Goal: Task Accomplishment & Management: Manage account settings

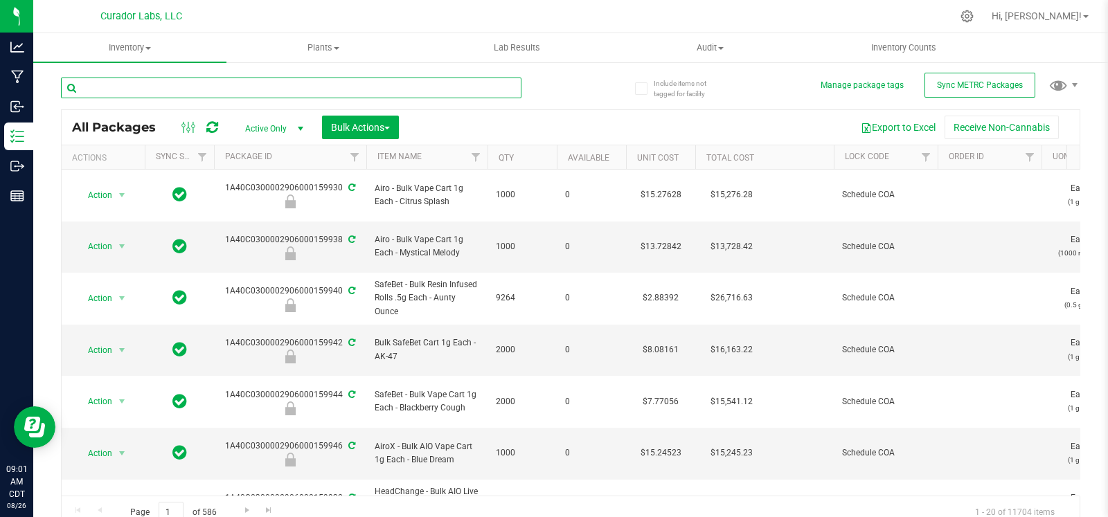
drag, startPoint x: 0, startPoint y: 0, endPoint x: 152, endPoint y: 98, distance: 181.4
click at [152, 98] on div at bounding box center [291, 94] width 461 height 32
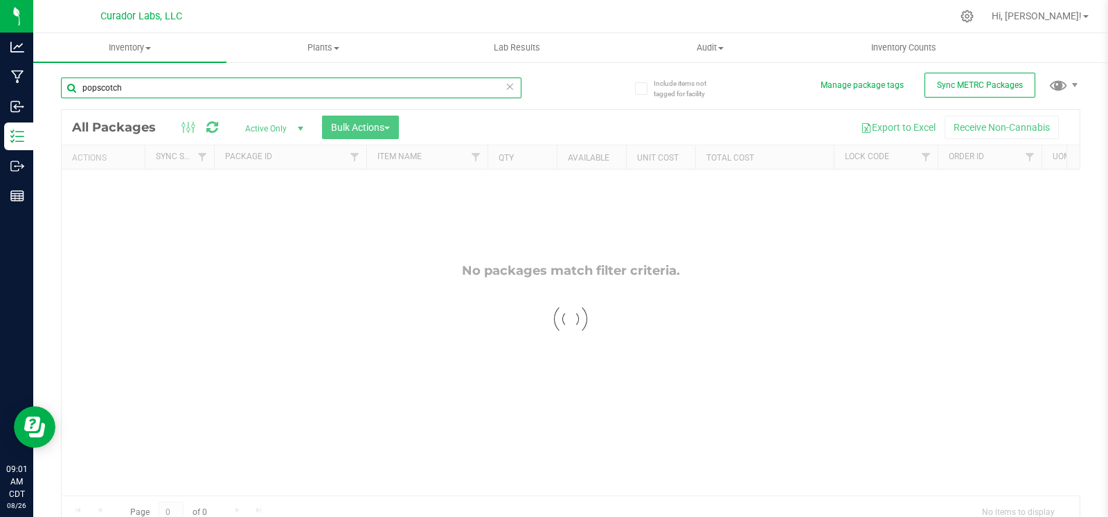
type input "popscotch"
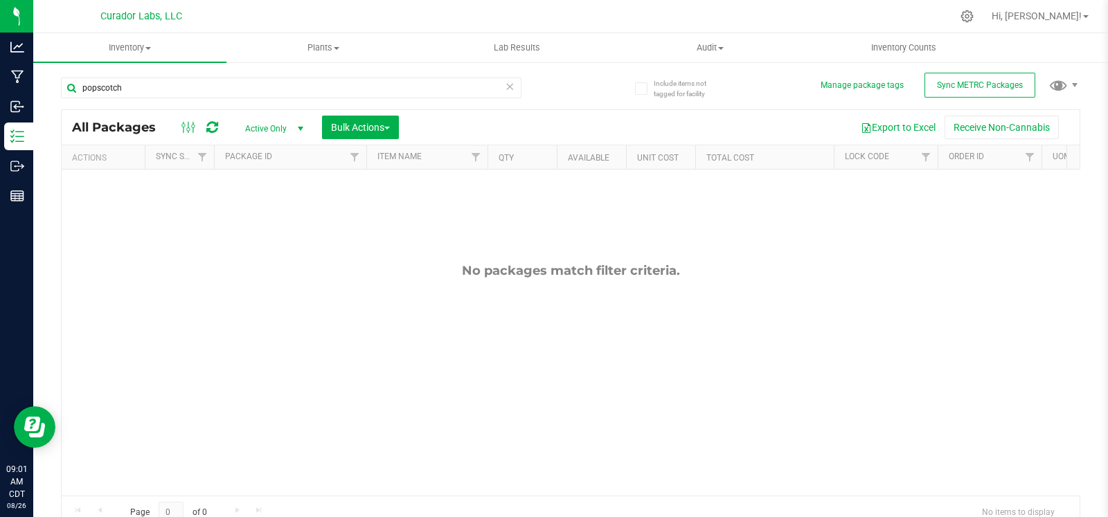
click at [274, 130] on span "Active Only" at bounding box center [271, 128] width 76 height 19
click at [257, 207] on li "All" at bounding box center [270, 212] width 75 height 21
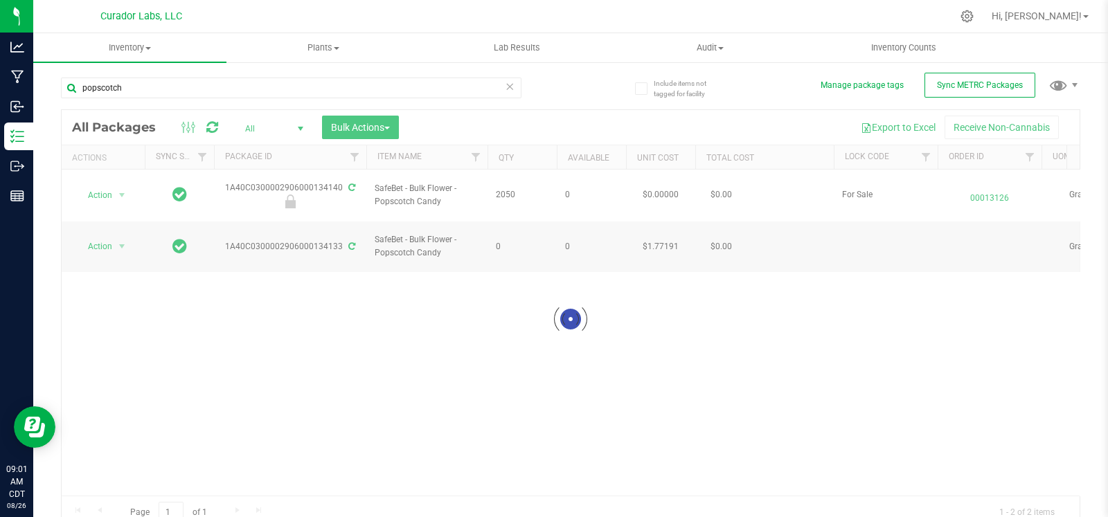
drag, startPoint x: 450, startPoint y: 194, endPoint x: 371, endPoint y: 179, distance: 81.1
click at [371, 179] on div at bounding box center [571, 319] width 1018 height 419
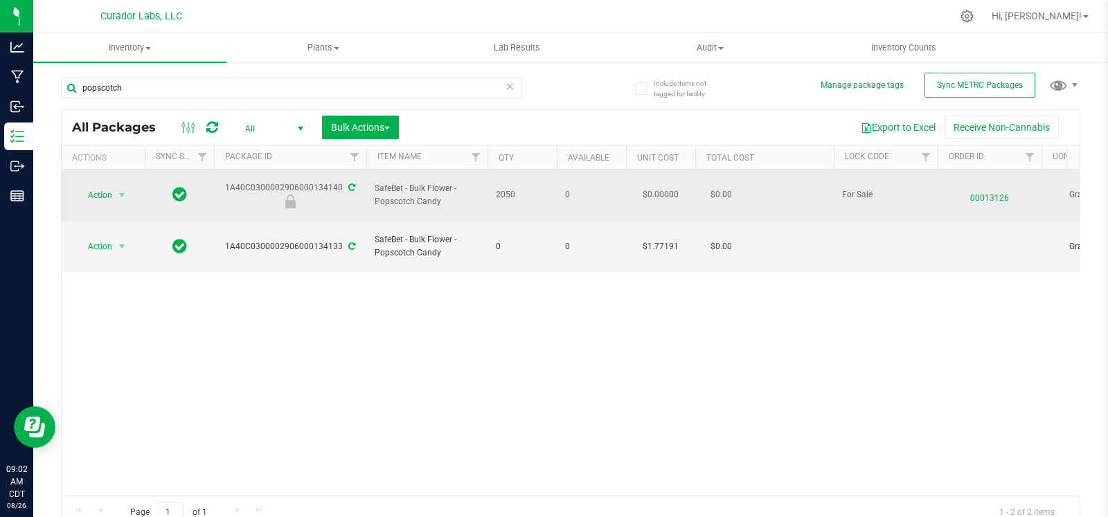
drag, startPoint x: 446, startPoint y: 197, endPoint x: 374, endPoint y: 188, distance: 72.7
click at [375, 188] on span "SafeBet - Bulk Flower - Popscotch Candy" at bounding box center [427, 195] width 105 height 26
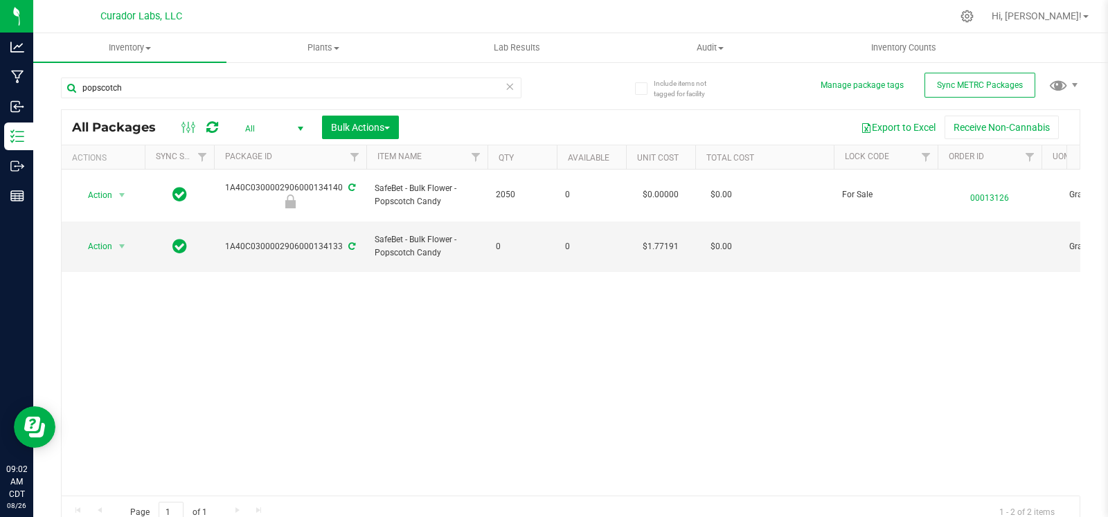
copy span "SafeBet - Bulk Flower - Popscotch Candy"
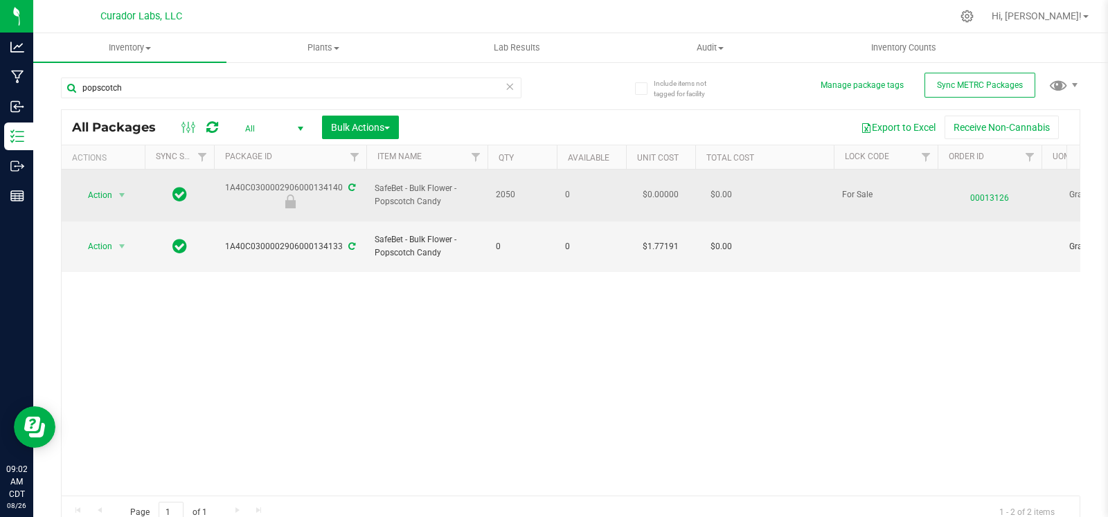
click at [302, 181] on div "1A40C0300002906000134140" at bounding box center [290, 194] width 157 height 27
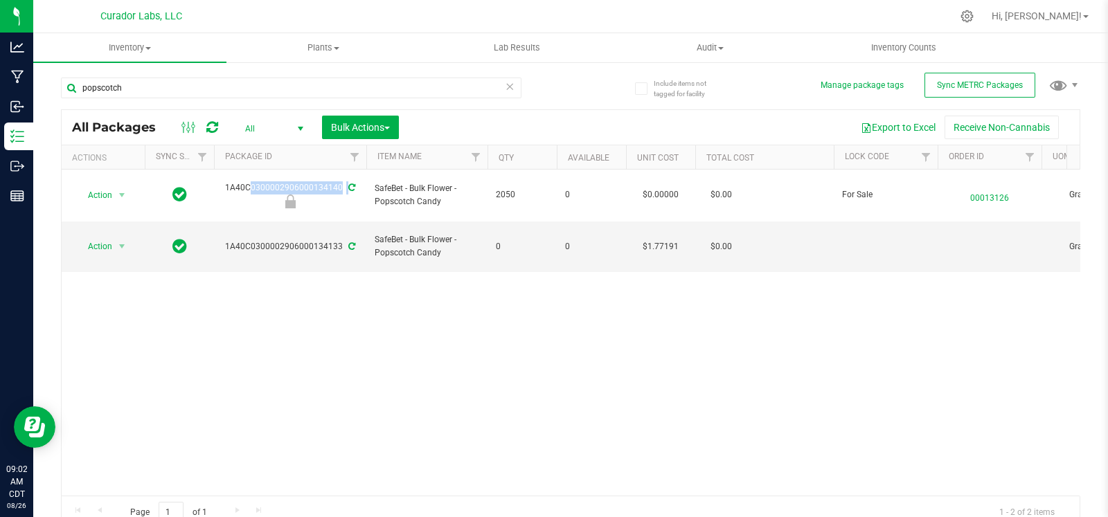
copy div "1A40C0300002906000134140"
click at [661, 230] on td "$1.77191" at bounding box center [660, 247] width 69 height 51
click at [661, 237] on input "1.77191" at bounding box center [657, 246] width 63 height 19
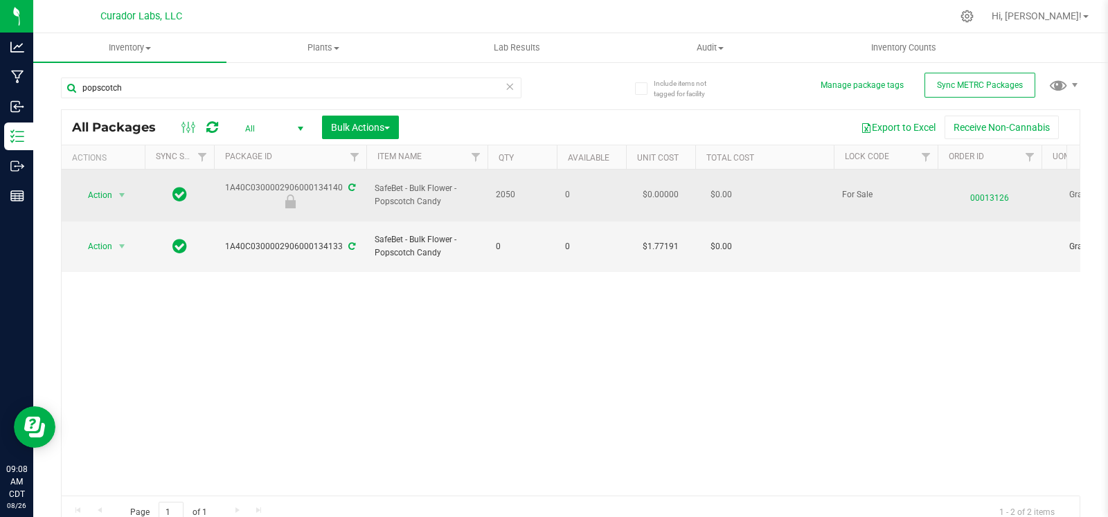
click at [993, 197] on span "00013126" at bounding box center [989, 195] width 87 height 20
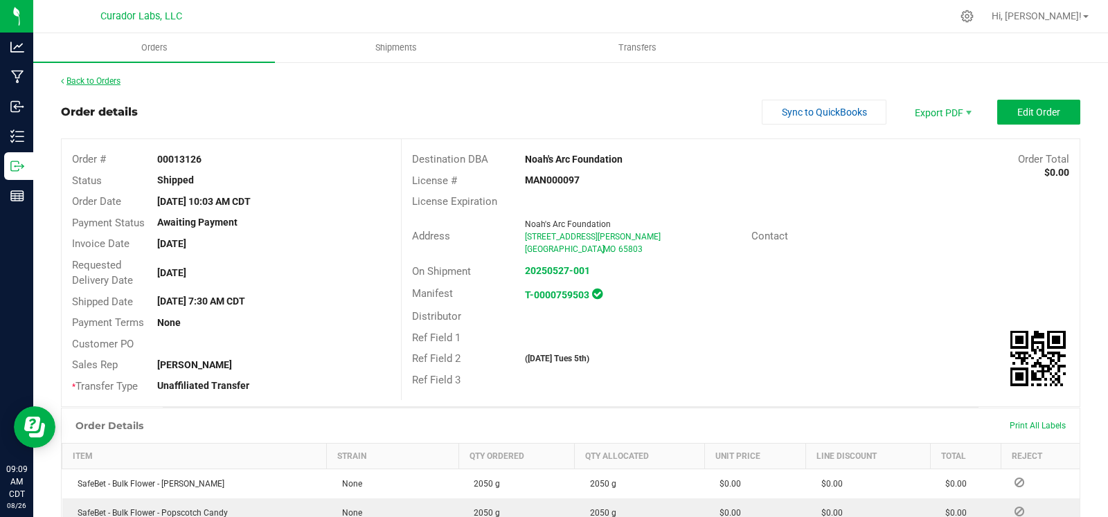
click at [114, 85] on link "Back to Orders" at bounding box center [91, 81] width 60 height 10
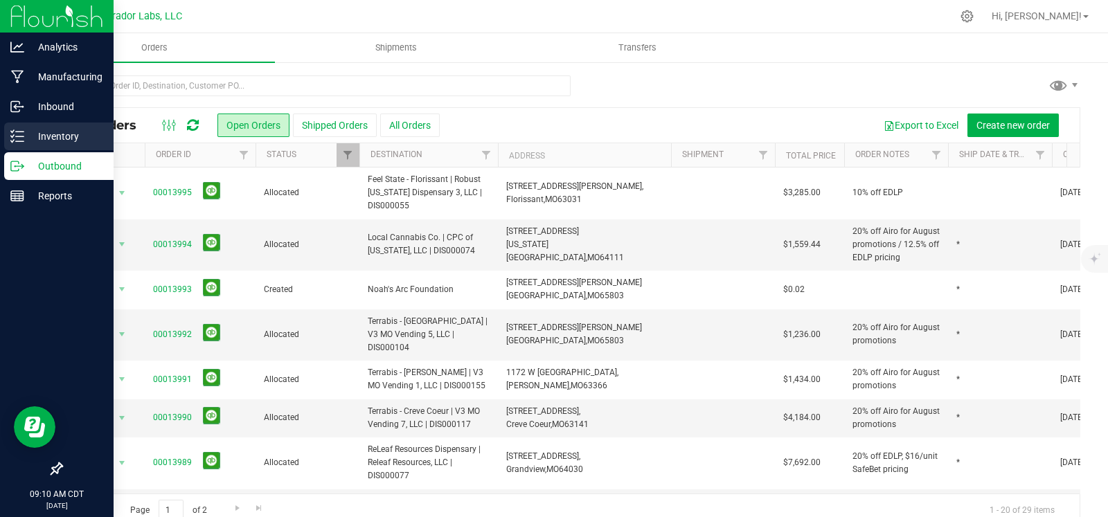
click at [19, 132] on icon at bounding box center [17, 137] width 14 height 14
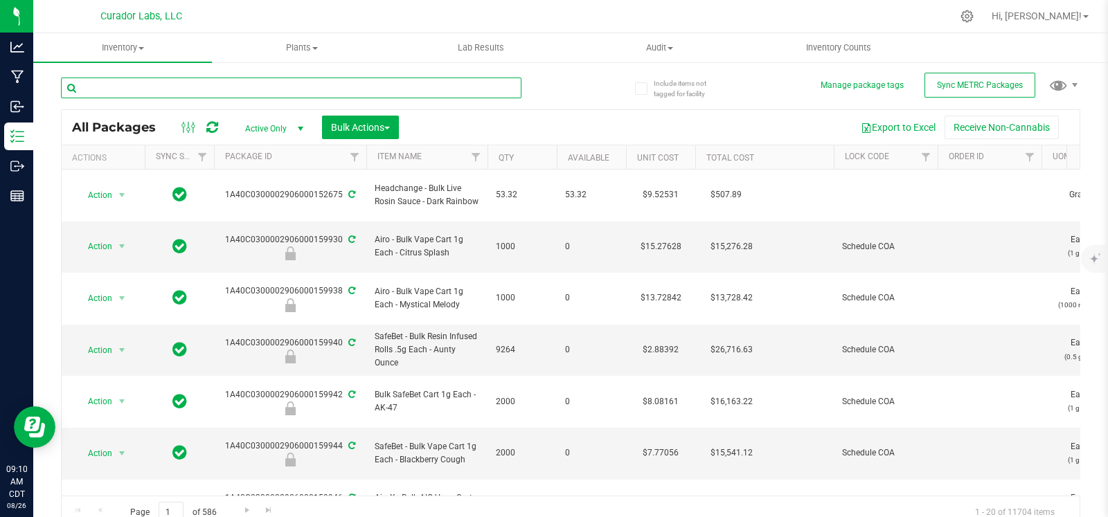
click at [433, 93] on input "text" at bounding box center [291, 88] width 461 height 21
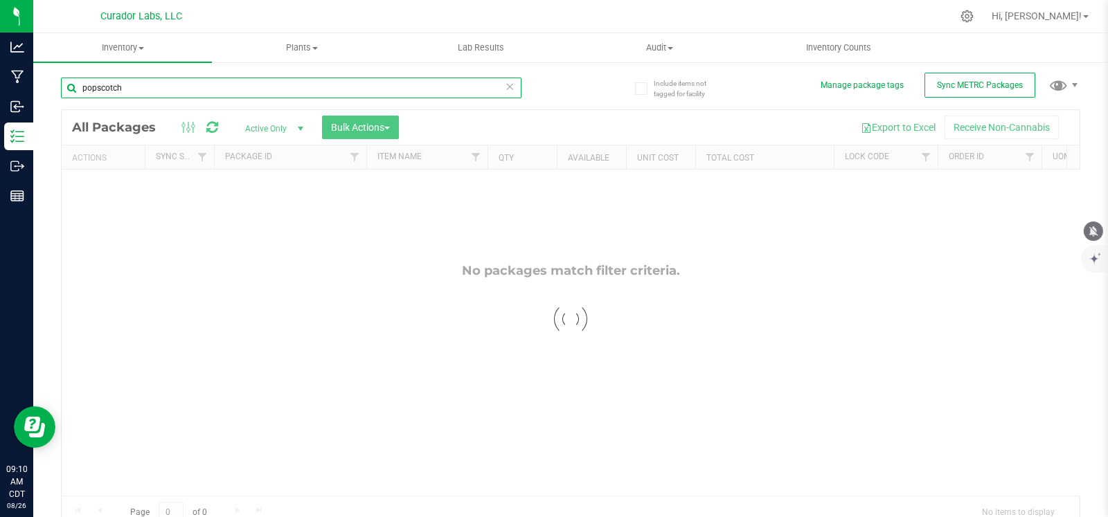
type input "popscotch"
click at [1096, 228] on icon "mute" at bounding box center [1094, 231] width 12 height 12
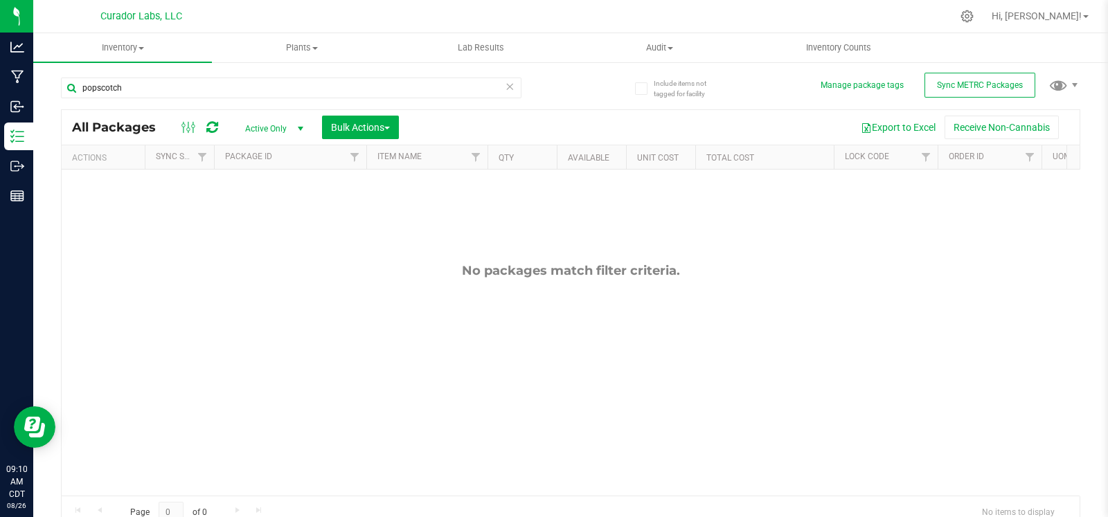
click at [264, 128] on span "Active Only" at bounding box center [271, 128] width 76 height 19
click at [276, 213] on li "All" at bounding box center [270, 212] width 75 height 21
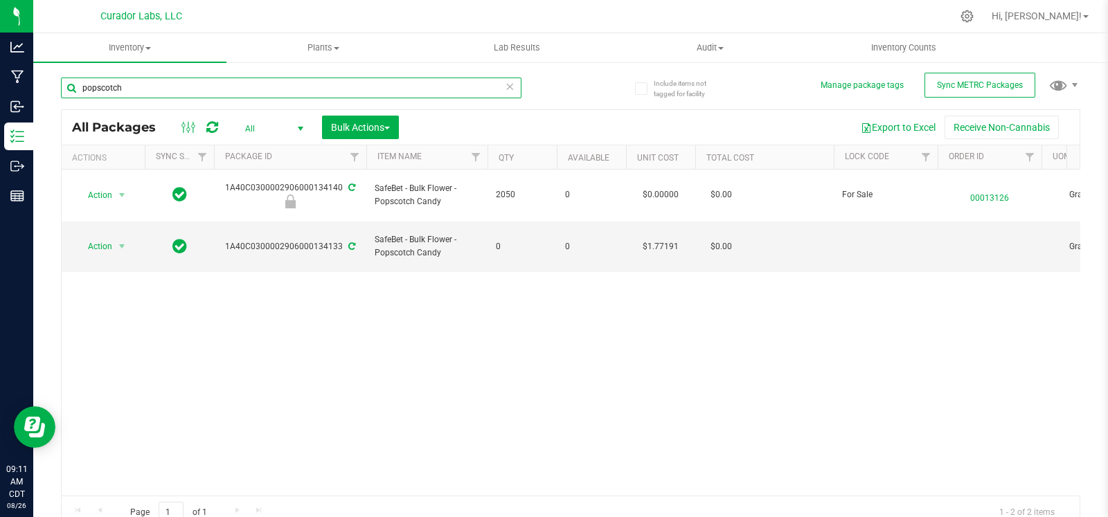
click at [132, 78] on input "popscotch" at bounding box center [291, 88] width 461 height 21
click at [132, 85] on input "popscotch" at bounding box center [291, 88] width 461 height 21
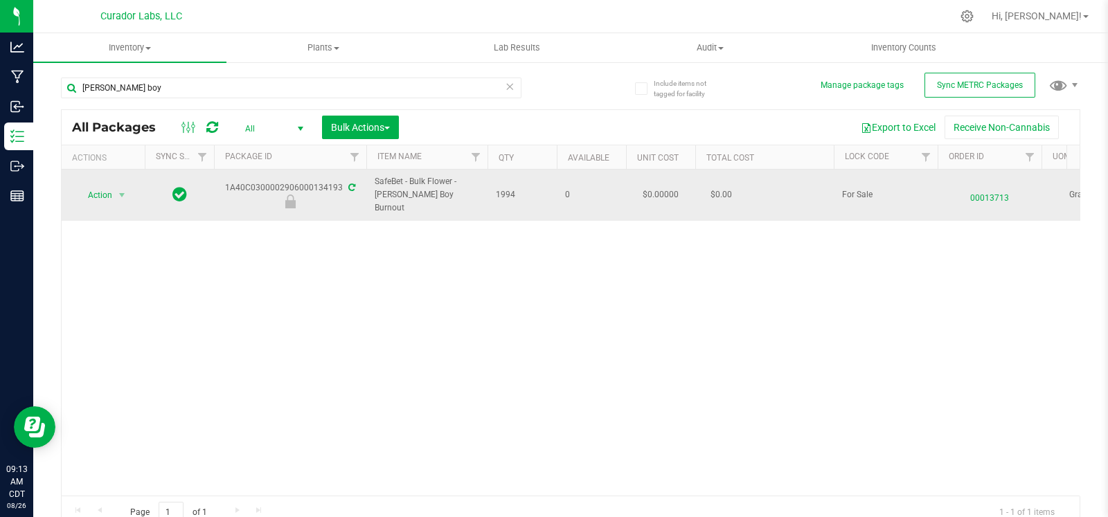
click at [506, 191] on span "1994" at bounding box center [522, 194] width 53 height 13
copy span "1994"
drag, startPoint x: 457, startPoint y: 197, endPoint x: 368, endPoint y: 187, distance: 90.0
click at [368, 187] on td "SafeBet - Bulk Flower - Beamer Boy Burnout" at bounding box center [426, 195] width 121 height 51
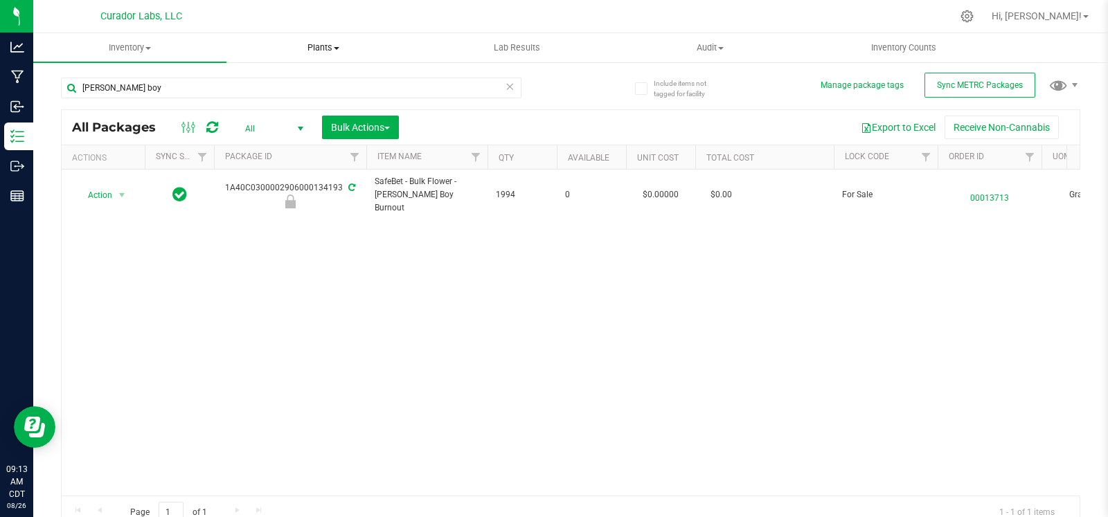
copy span "SafeBet - Bulk Flower - Beamer Boy Burnout"
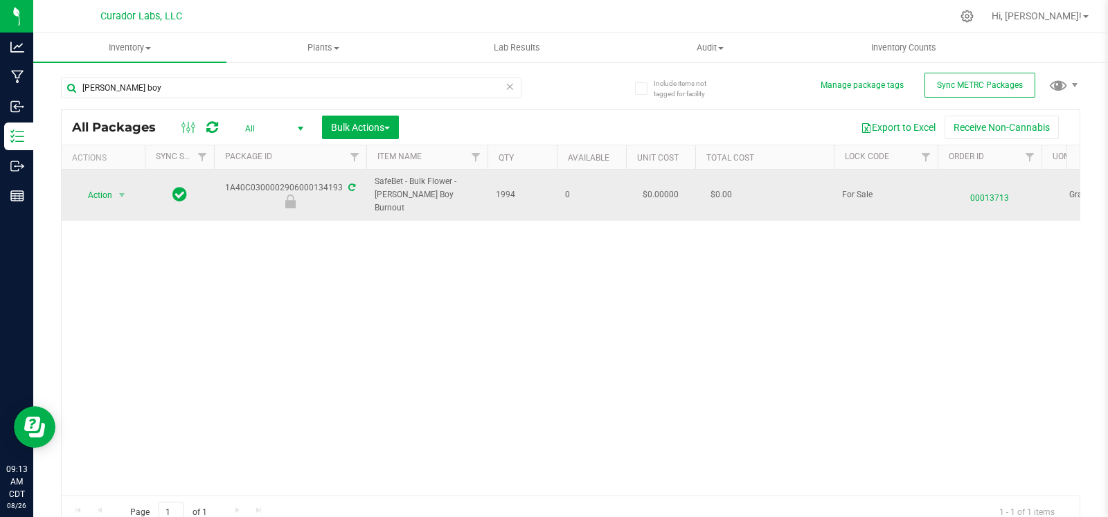
click at [263, 181] on div "1A40C0300002906000134193" at bounding box center [290, 194] width 157 height 27
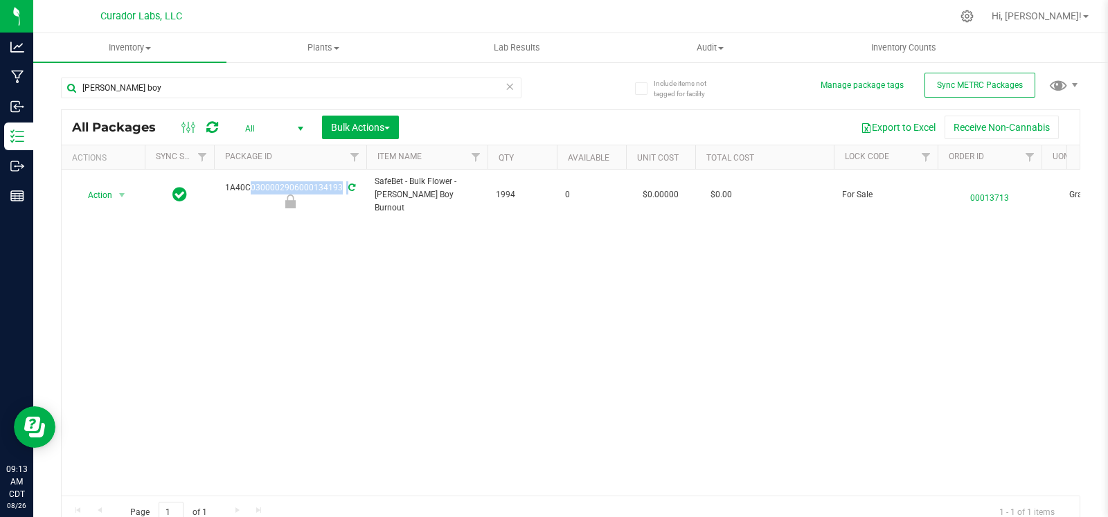
copy div "1A40C0300002906000134193"
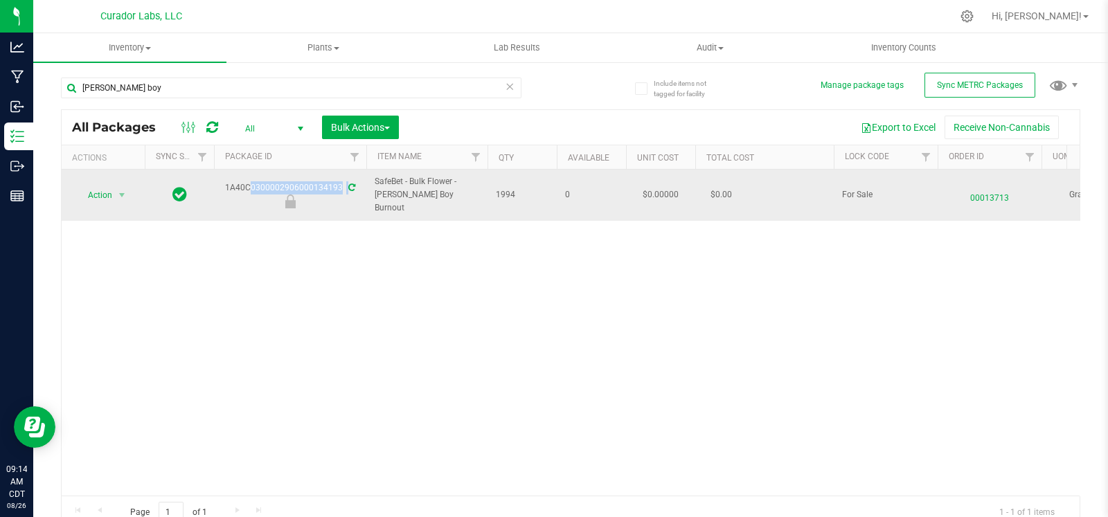
drag, startPoint x: 452, startPoint y: 195, endPoint x: 369, endPoint y: 185, distance: 83.7
click at [369, 185] on td "SafeBet - Bulk Flower - Beamer Boy Burnout" at bounding box center [426, 195] width 121 height 51
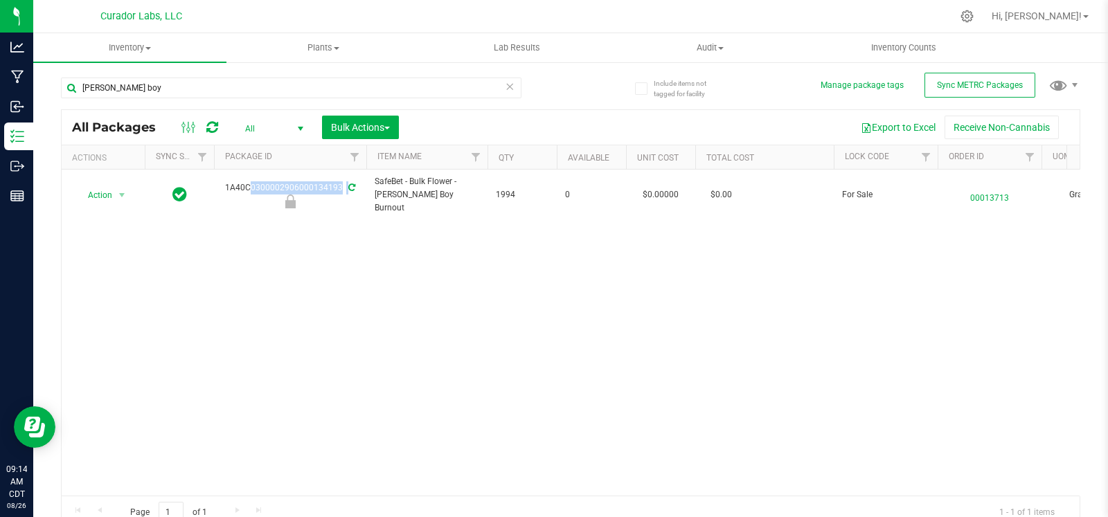
copy span "SafeBet - Bulk Flower - Beamer Boy Burnout"
click at [177, 87] on input "beamer boy" at bounding box center [291, 88] width 461 height 21
paste input "SafeBet - Bulk Flower - Beamer Boy Burnout"
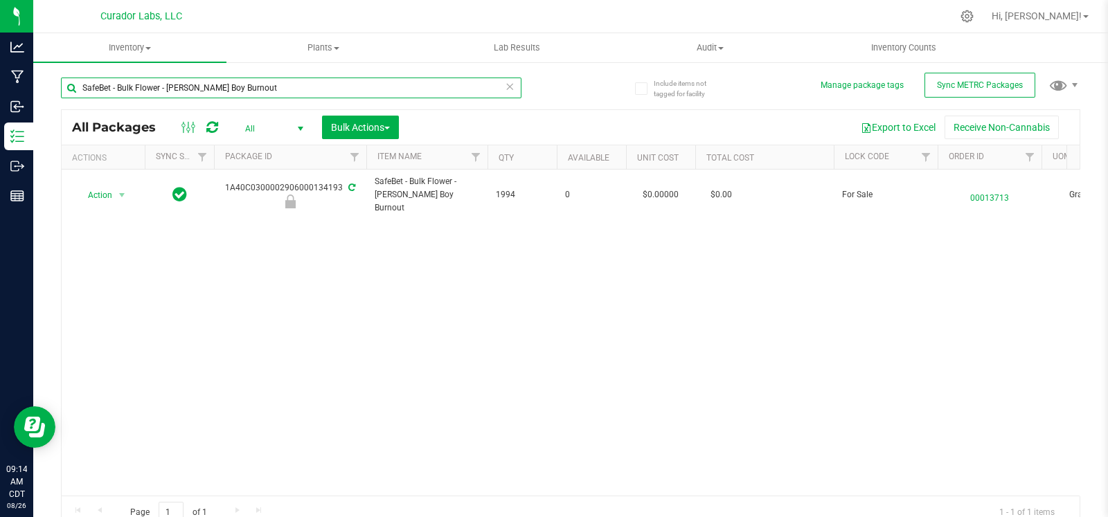
click at [263, 87] on input "SafeBet - Bulk Flower - Beamer Boy Burnout" at bounding box center [291, 88] width 461 height 21
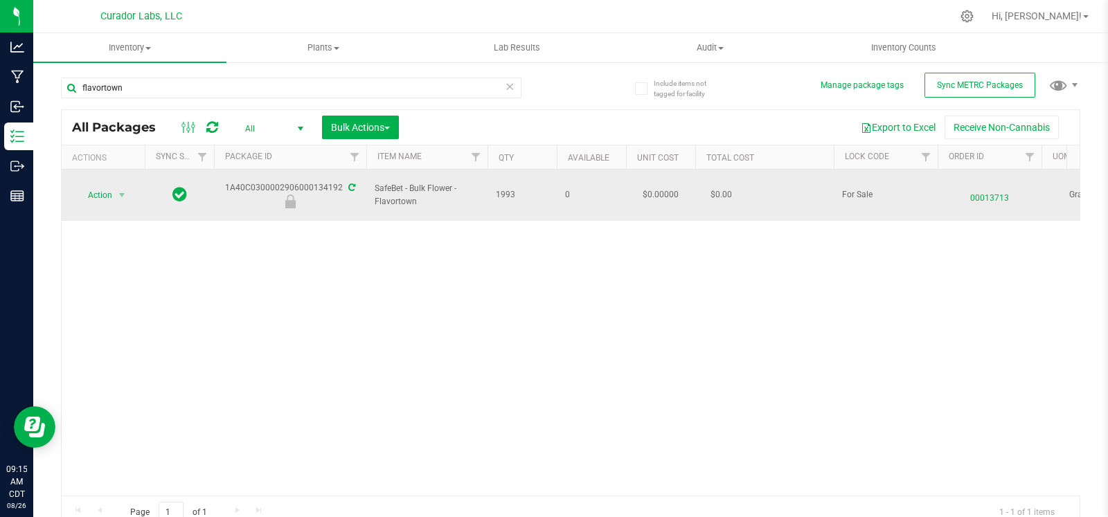
click at [319, 181] on div "1A40C0300002906000134192" at bounding box center [290, 194] width 157 height 27
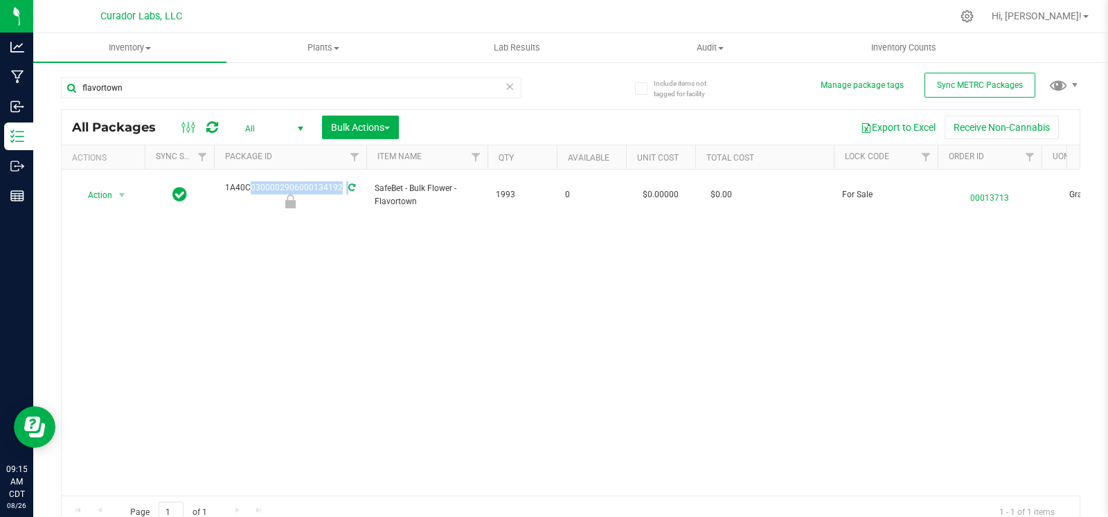
copy div "1A40C0300002906000134192"
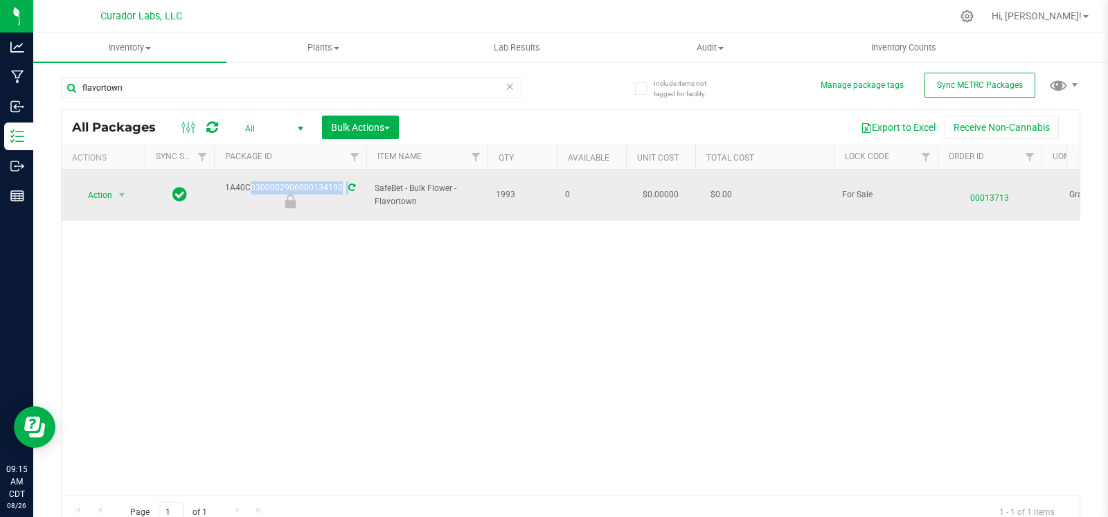
drag, startPoint x: 417, startPoint y: 196, endPoint x: 373, endPoint y: 182, distance: 46.4
click at [373, 182] on td "SafeBet - Bulk Flower - Flavortown" at bounding box center [426, 195] width 121 height 51
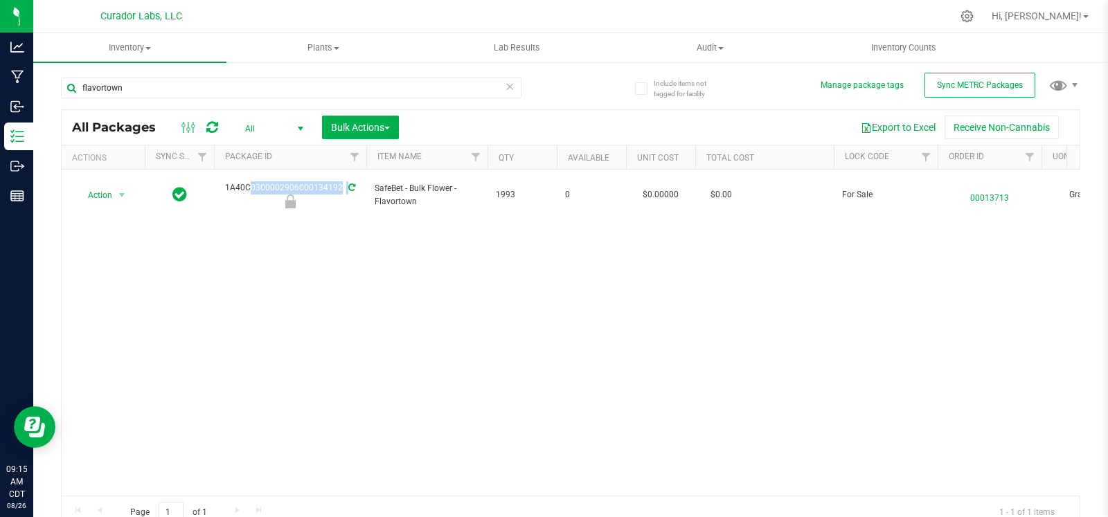
copy span "SafeBet - Bulk Flower - Flavortown"
click at [329, 85] on input "flavortown" at bounding box center [291, 88] width 461 height 21
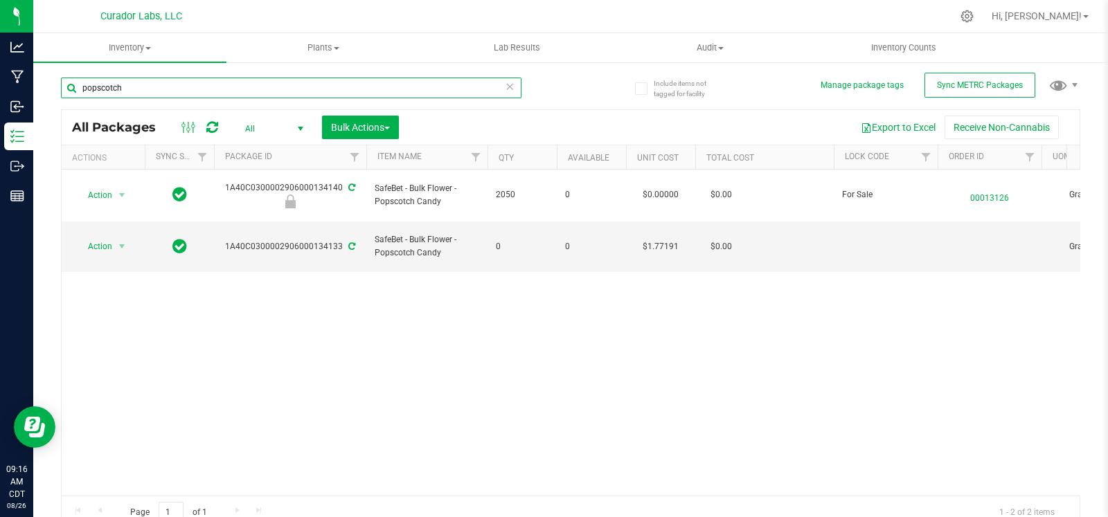
click at [374, 91] on input "popscotch" at bounding box center [291, 88] width 461 height 21
click at [369, 88] on input "popscotch" at bounding box center [291, 88] width 461 height 21
click at [367, 87] on input "popscotch" at bounding box center [291, 88] width 461 height 21
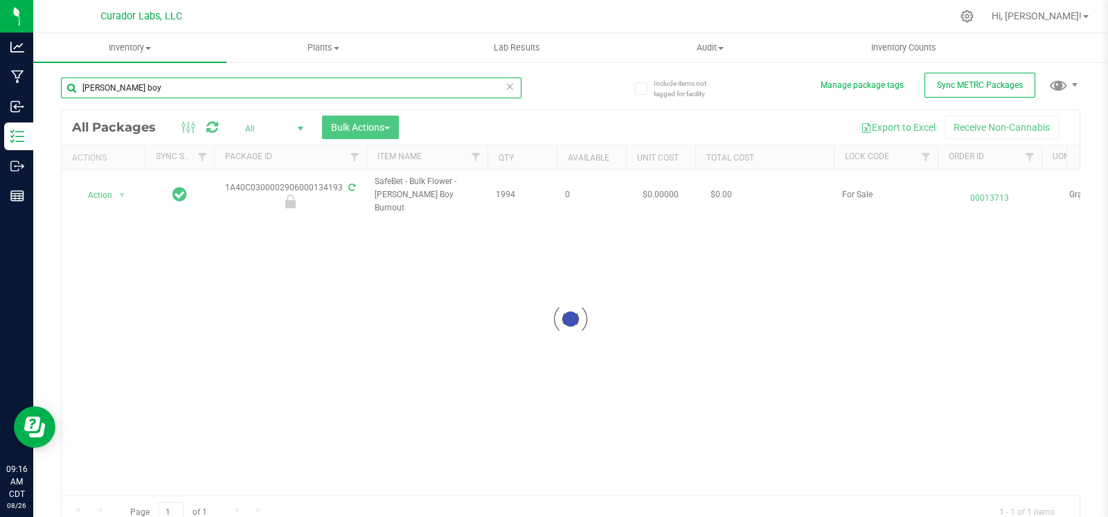
type input "beamer boy"
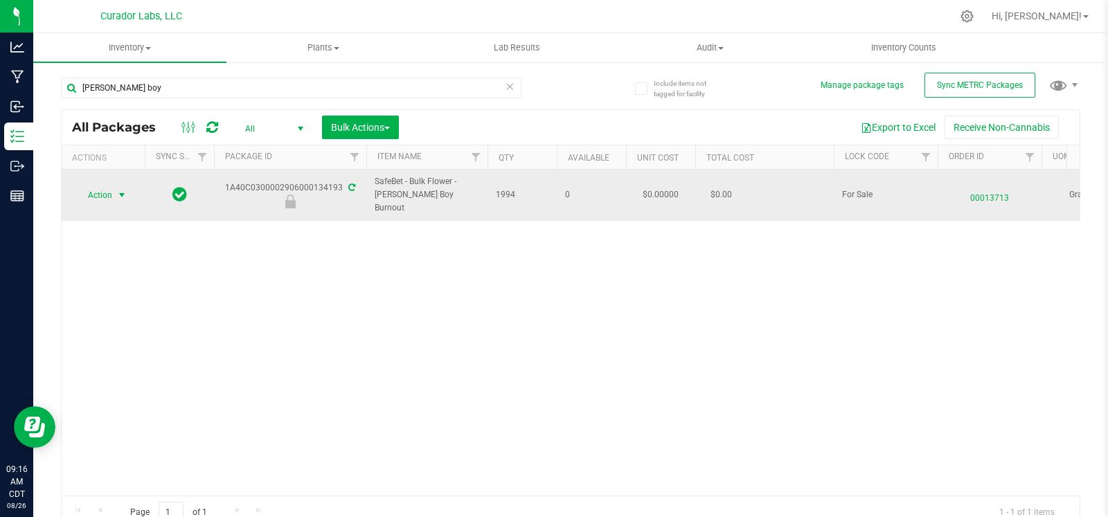
click at [116, 190] on span "select" at bounding box center [121, 195] width 11 height 11
click at [333, 184] on div "1A40C0300002906000134193" at bounding box center [290, 194] width 157 height 27
click at [294, 181] on div "1A40C0300002906000134193" at bounding box center [290, 194] width 157 height 27
click at [132, 186] on div "Action Action Edit attributes Global inventory Locate package Package audit log…" at bounding box center [103, 195] width 67 height 19
click at [123, 186] on span "select" at bounding box center [122, 195] width 17 height 19
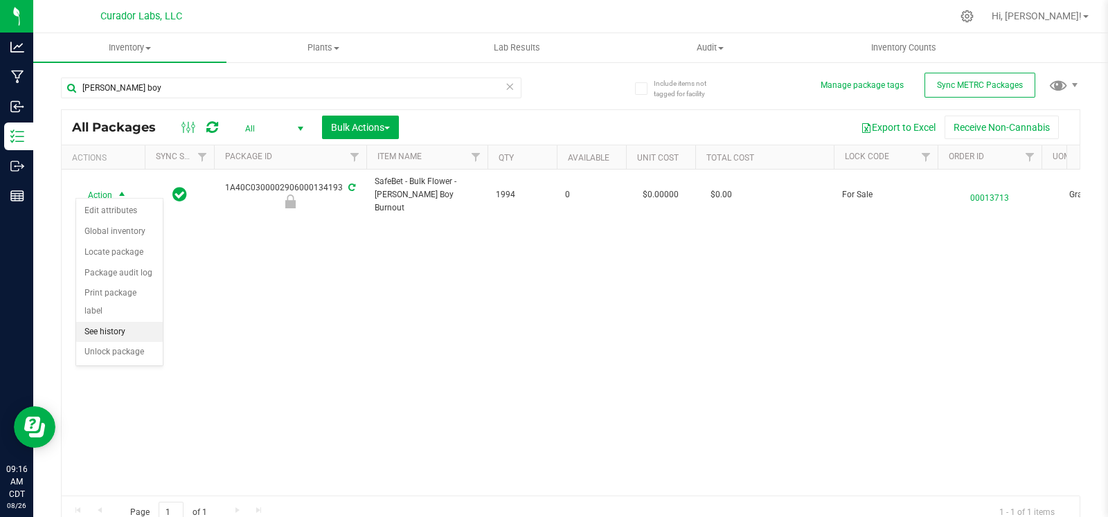
click at [112, 326] on li "See history" at bounding box center [119, 332] width 87 height 21
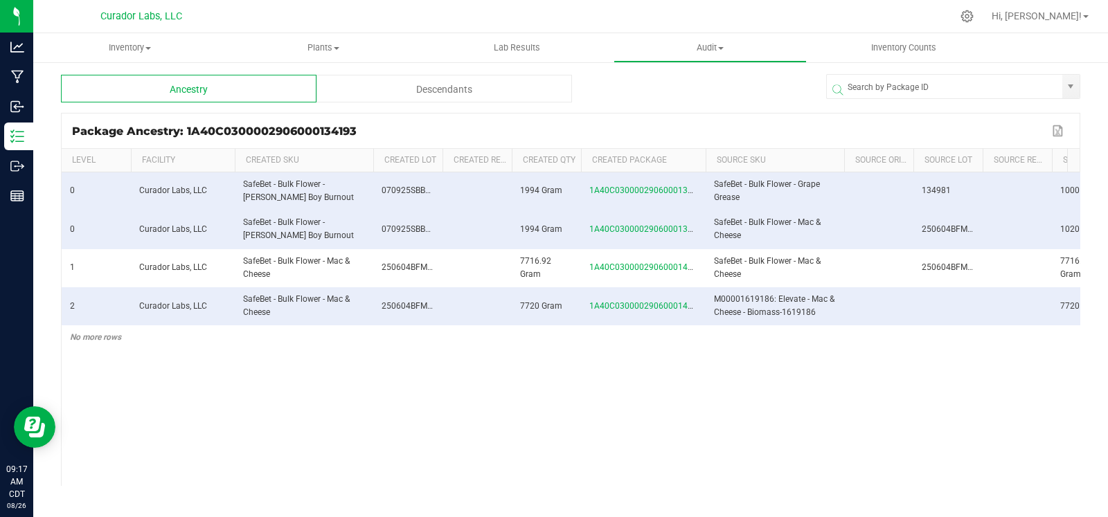
scroll to position [0, 282]
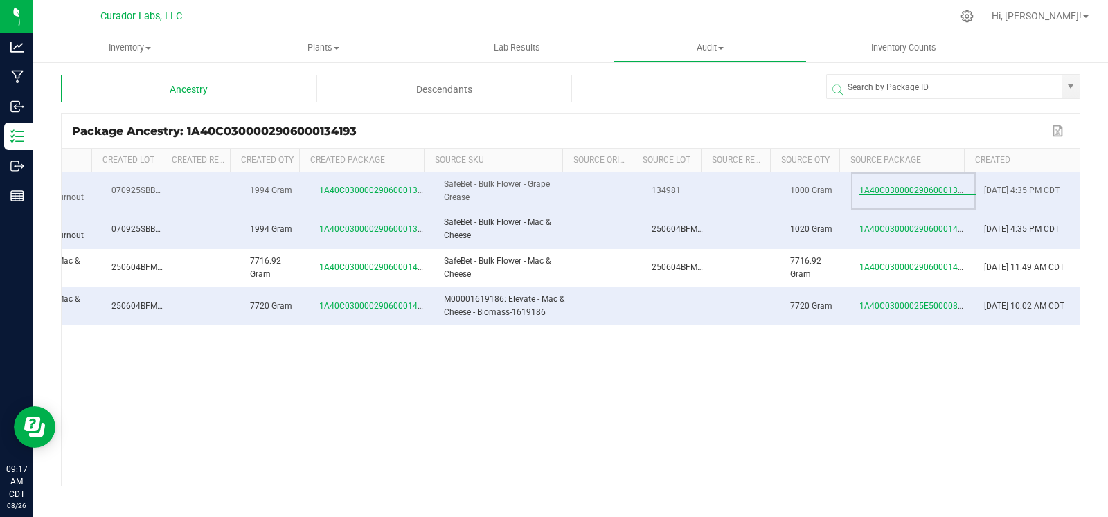
click at [892, 191] on span "1A40C0300002906000134981" at bounding box center [919, 191] width 118 height 10
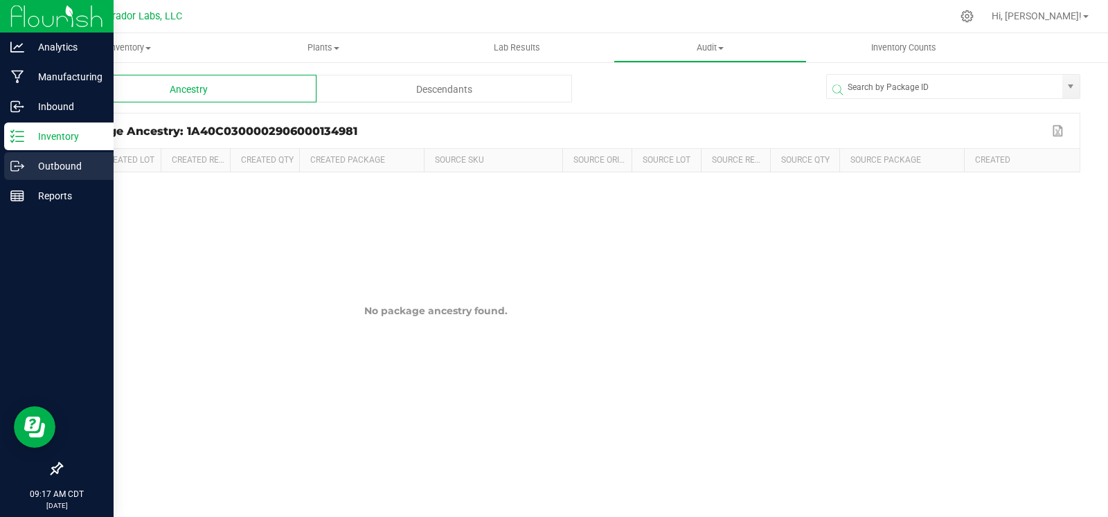
click at [24, 168] on p "Outbound" at bounding box center [65, 166] width 83 height 17
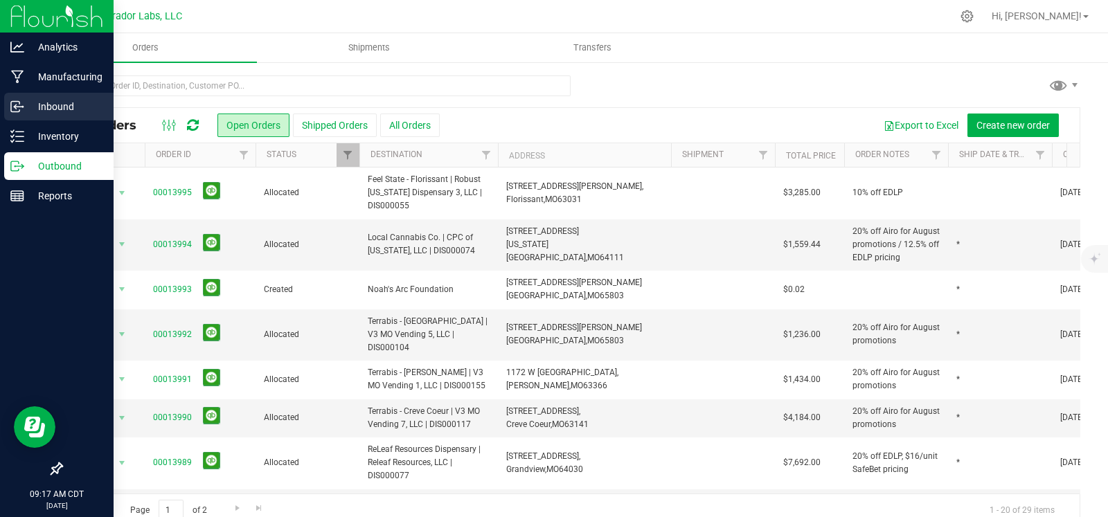
drag, startPoint x: 14, startPoint y: 107, endPoint x: 23, endPoint y: 119, distance: 14.8
click at [14, 107] on icon at bounding box center [15, 108] width 2 height 2
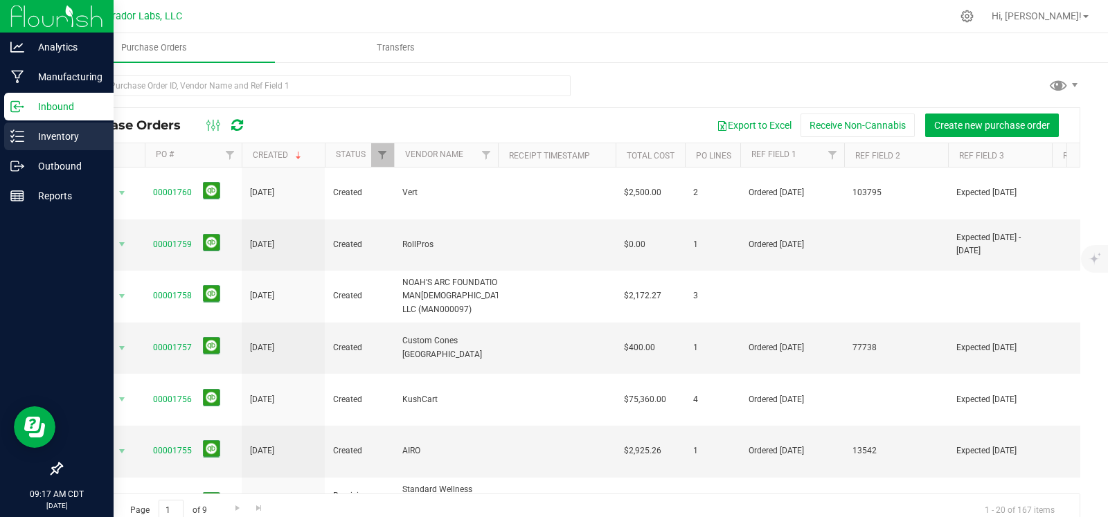
click at [37, 139] on p "Inventory" at bounding box center [65, 136] width 83 height 17
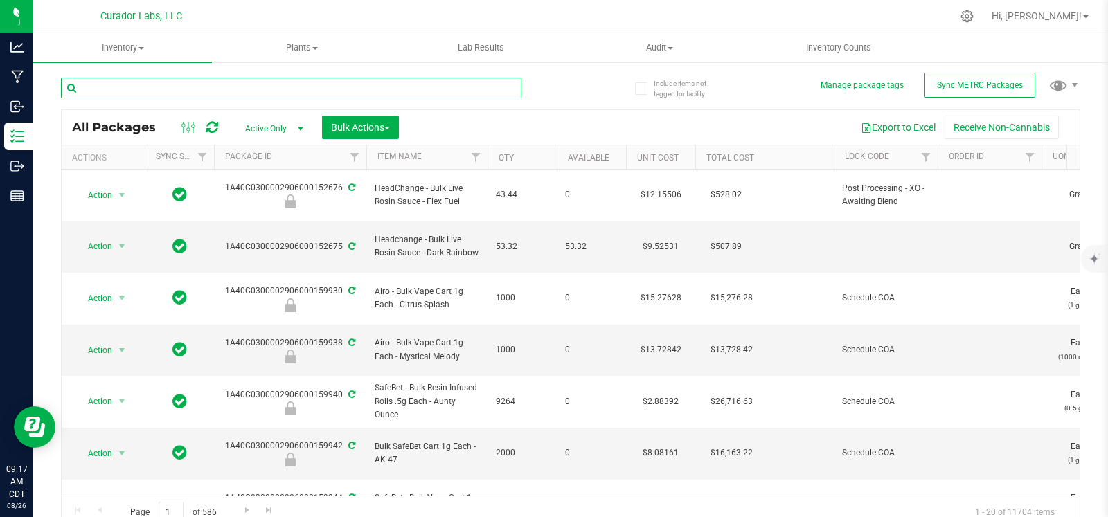
click at [249, 90] on input "text" at bounding box center [291, 88] width 461 height 21
type input "flavortown"
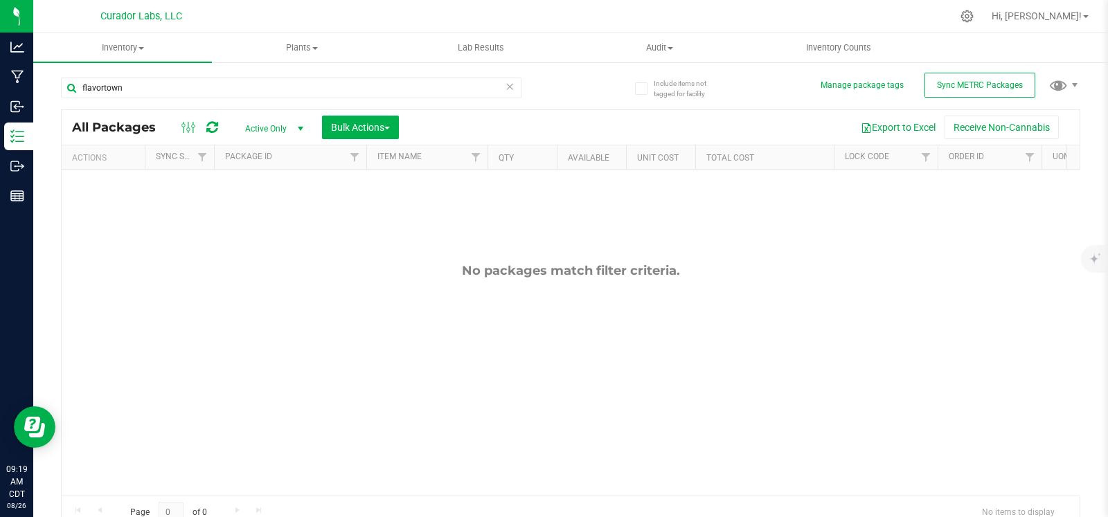
click at [292, 136] on span "select" at bounding box center [300, 128] width 17 height 19
click at [265, 211] on li "All" at bounding box center [270, 212] width 75 height 21
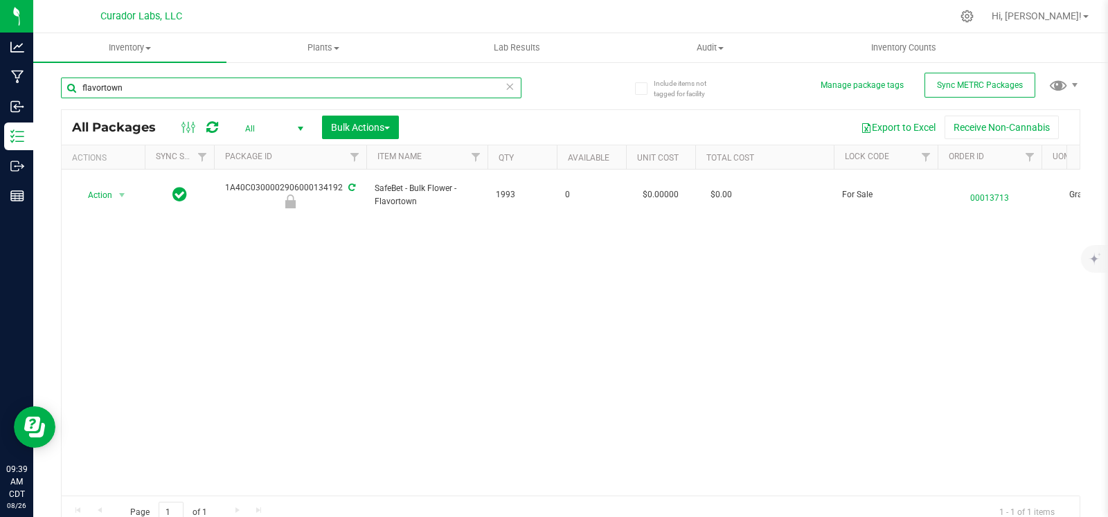
click at [153, 85] on input "flavortown" at bounding box center [291, 88] width 461 height 21
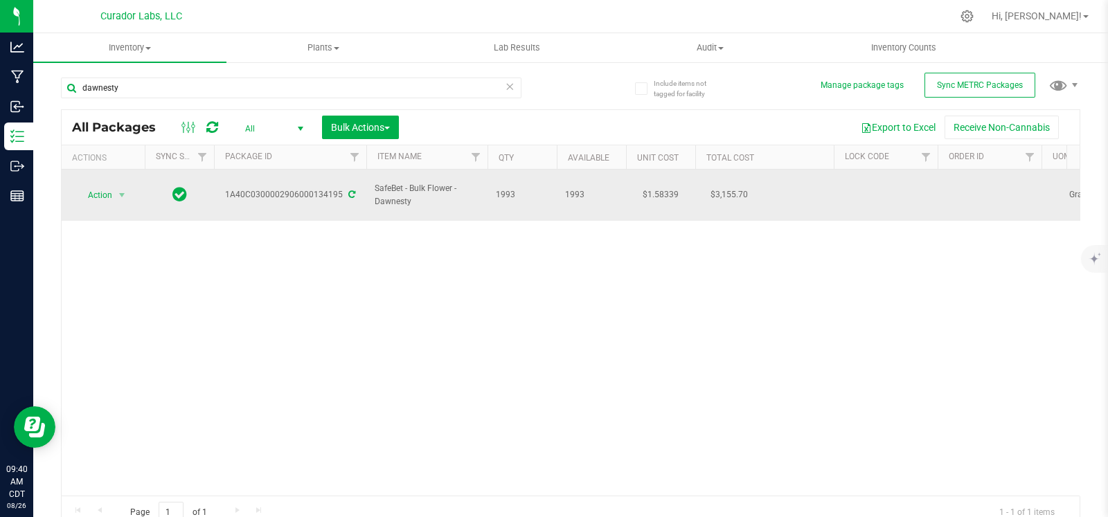
drag, startPoint x: 419, startPoint y: 200, endPoint x: 371, endPoint y: 191, distance: 49.3
click at [371, 191] on td "SafeBet - Bulk Flower - Dawnesty" at bounding box center [426, 195] width 121 height 51
copy span "SafeBet - Bulk Flower - Dawnesty"
click at [300, 194] on div "1A40C0300002906000134195" at bounding box center [290, 194] width 157 height 13
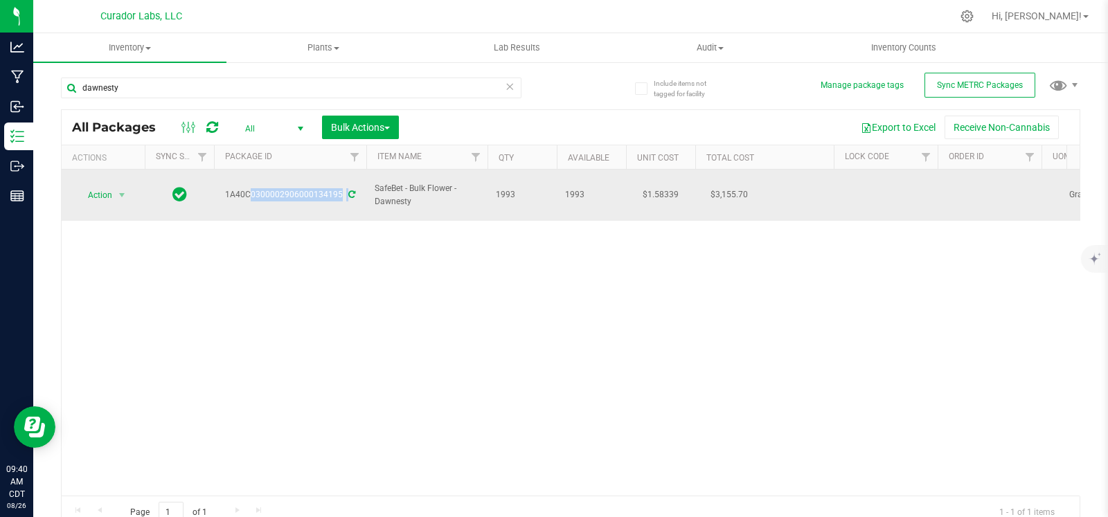
copy div "1A40C0300002906000134195"
click at [659, 197] on td "$1.58339" at bounding box center [660, 195] width 69 height 51
click at [659, 197] on input "1.58339" at bounding box center [657, 195] width 63 height 19
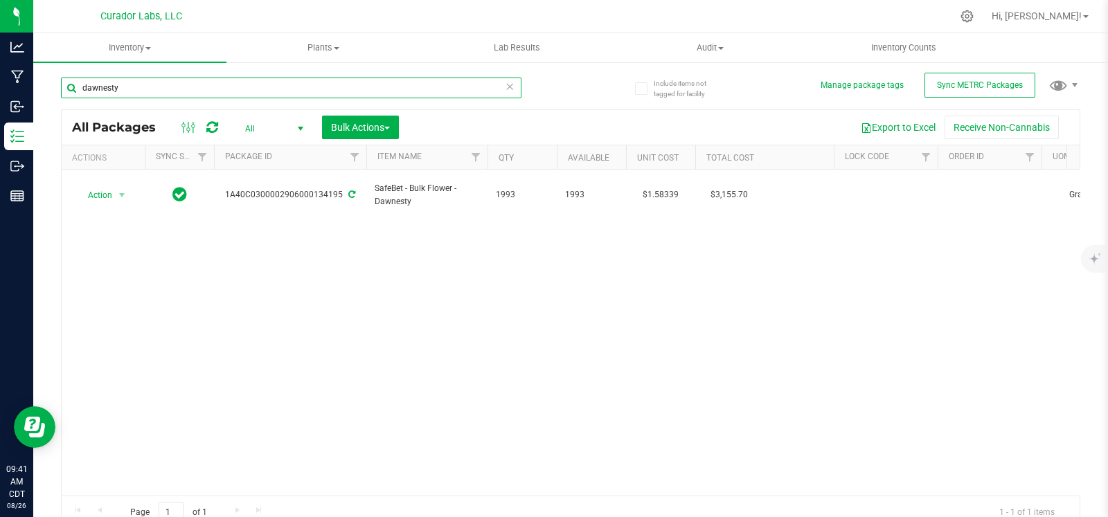
click at [142, 91] on input "dawnesty" at bounding box center [291, 88] width 461 height 21
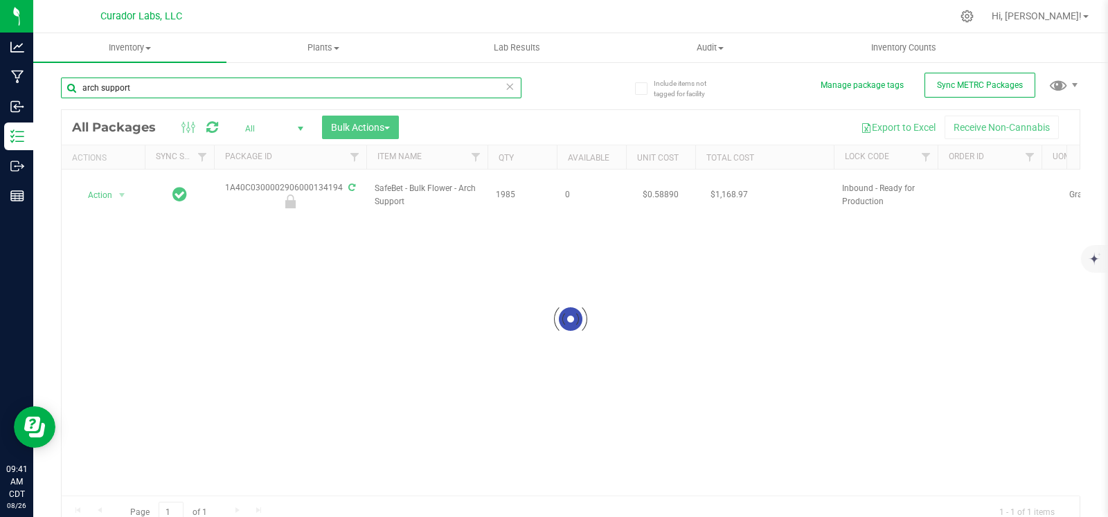
type input "arch support"
drag, startPoint x: 411, startPoint y: 200, endPoint x: 377, endPoint y: 192, distance: 35.6
click at [377, 192] on div at bounding box center [571, 319] width 1018 height 419
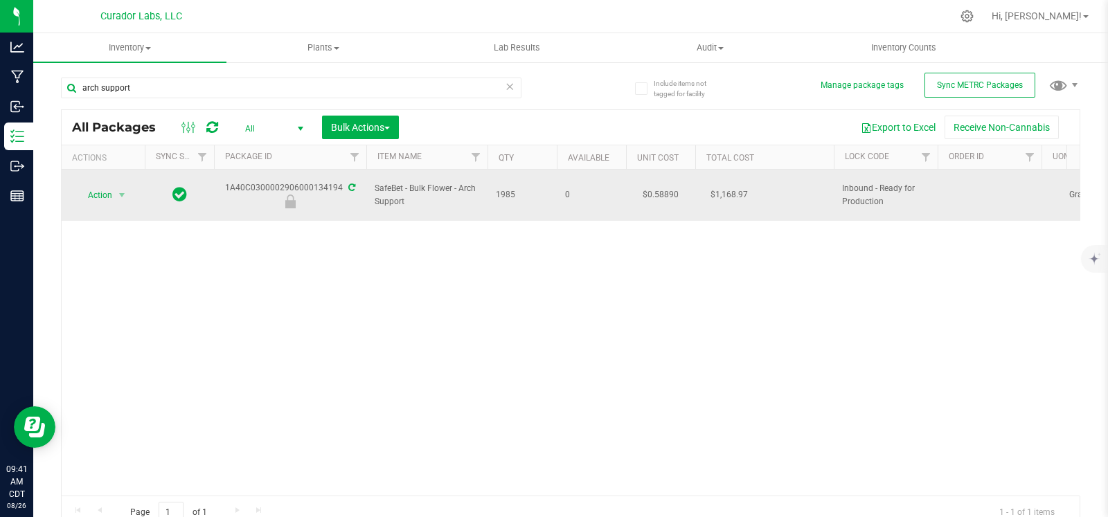
drag, startPoint x: 409, startPoint y: 202, endPoint x: 371, endPoint y: 188, distance: 40.3
click at [371, 188] on td "SafeBet - Bulk Flower - Arch Support" at bounding box center [426, 195] width 121 height 51
click at [502, 192] on span "1985" at bounding box center [522, 194] width 53 height 13
click at [294, 191] on div "1A40C0300002906000134194" at bounding box center [290, 194] width 157 height 27
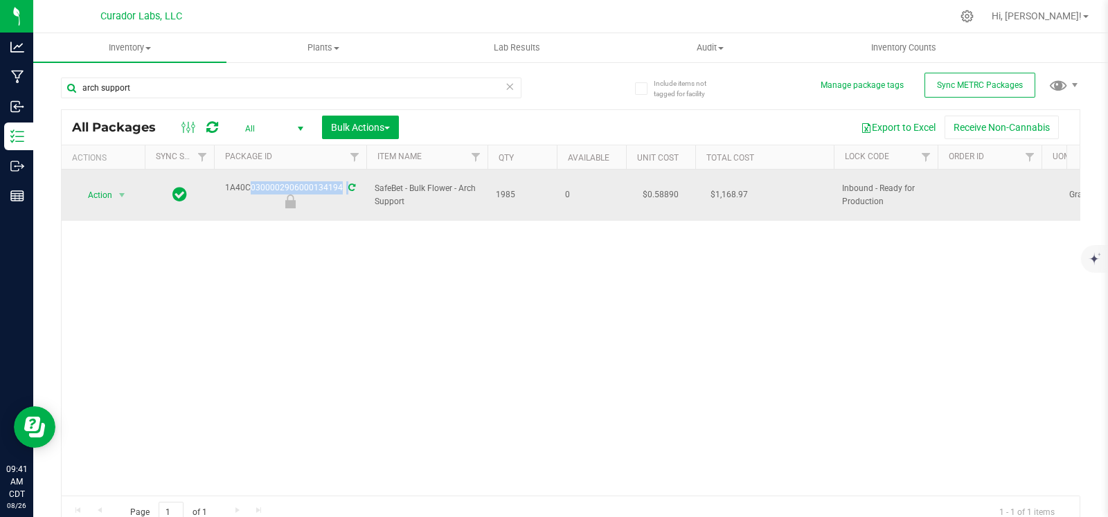
click at [294, 191] on div "1A40C0300002906000134194" at bounding box center [290, 194] width 157 height 27
click at [668, 194] on td "$0.58890" at bounding box center [660, 195] width 69 height 51
click at [668, 194] on input "0.5889" at bounding box center [657, 195] width 63 height 19
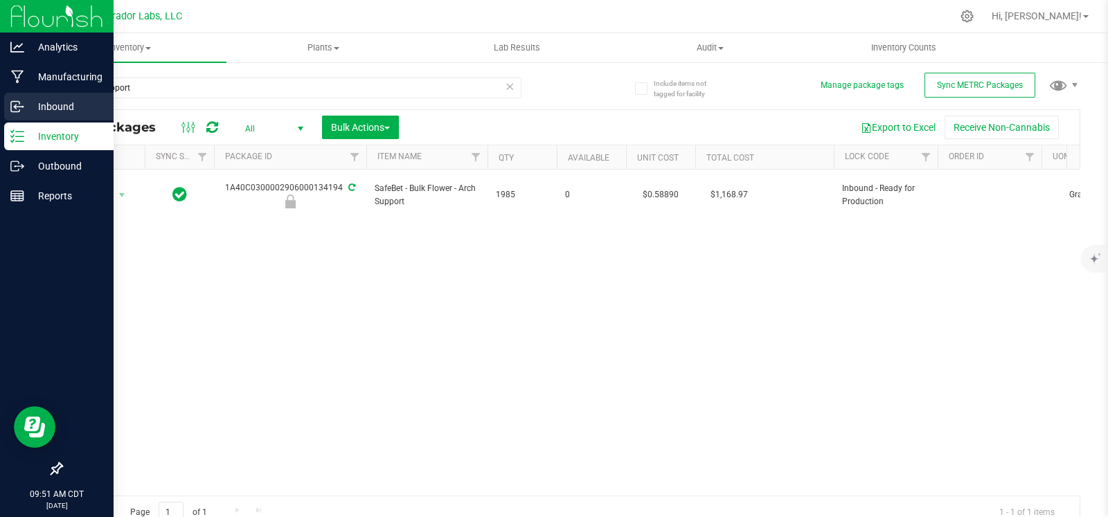
click at [24, 105] on p "Inbound" at bounding box center [65, 106] width 83 height 17
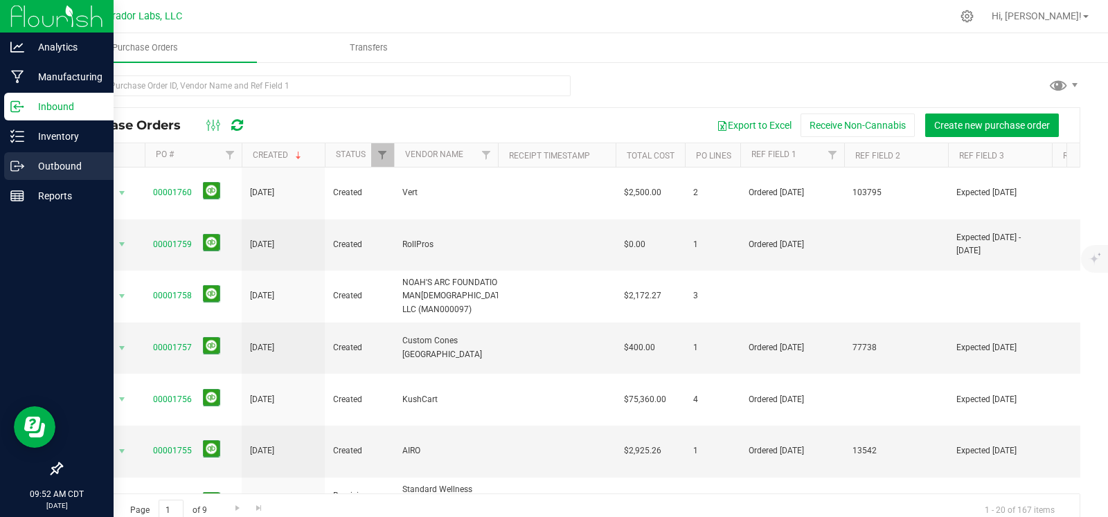
click at [28, 164] on p "Outbound" at bounding box center [65, 166] width 83 height 17
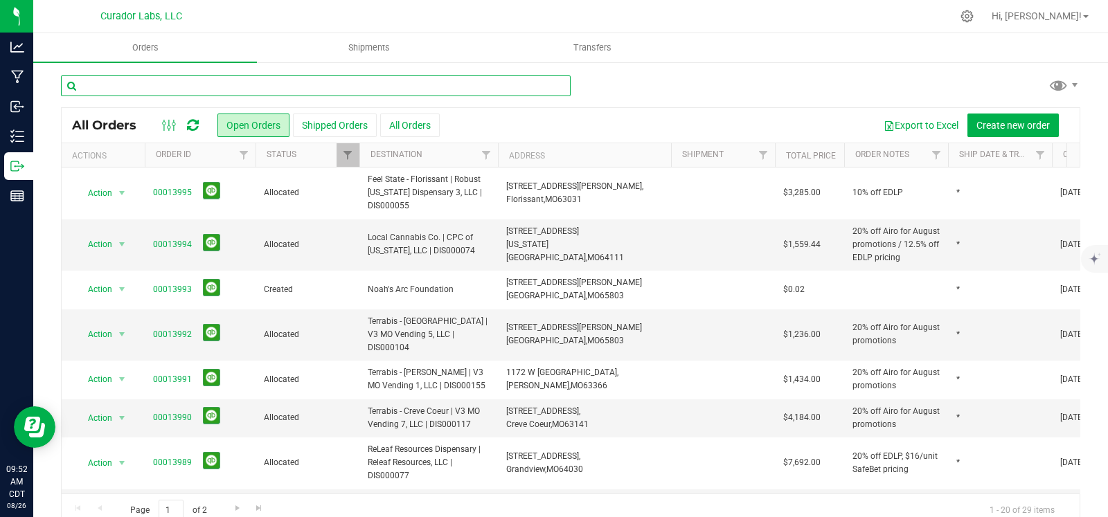
click at [165, 78] on input "text" at bounding box center [316, 86] width 510 height 21
click at [218, 91] on input "text" at bounding box center [316, 86] width 510 height 21
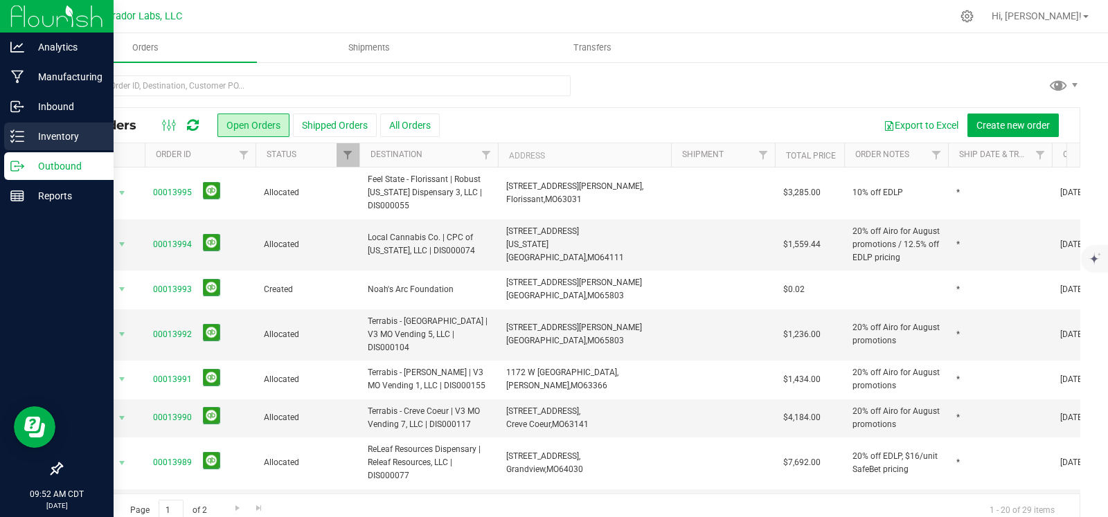
click at [16, 136] on line at bounding box center [20, 136] width 8 height 0
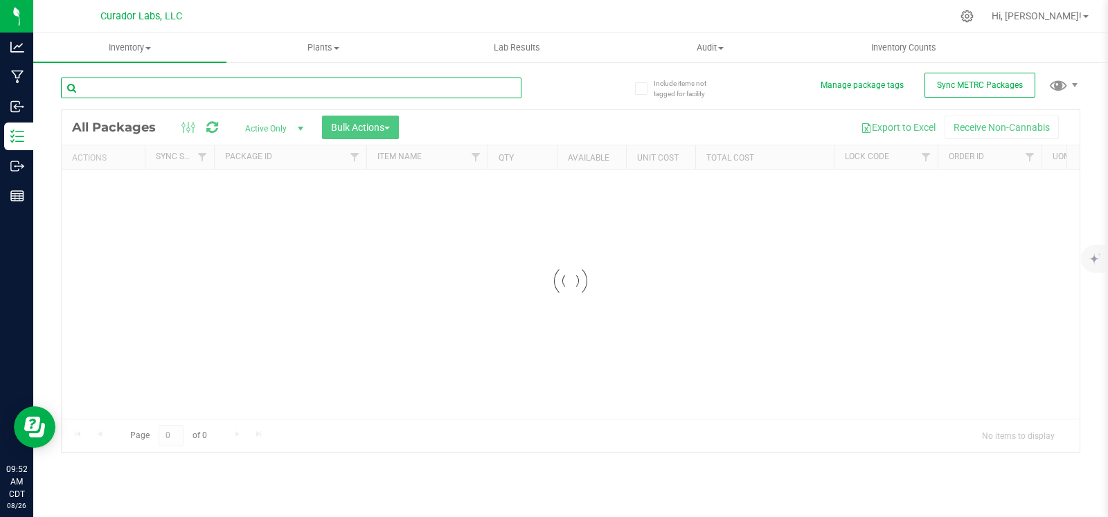
click at [135, 91] on input "text" at bounding box center [291, 88] width 461 height 21
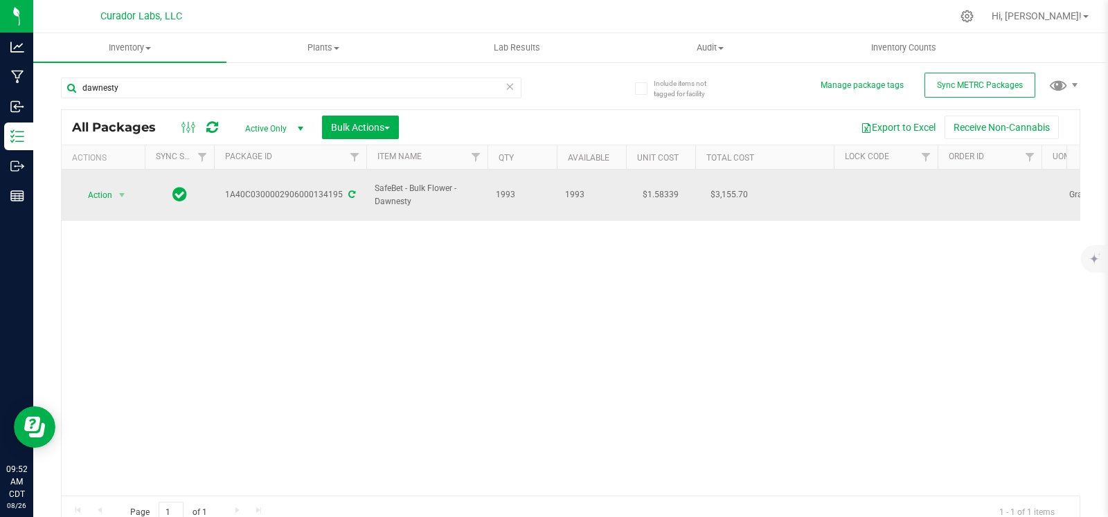
click at [322, 194] on div "1A40C0300002906000134195" at bounding box center [290, 194] width 157 height 13
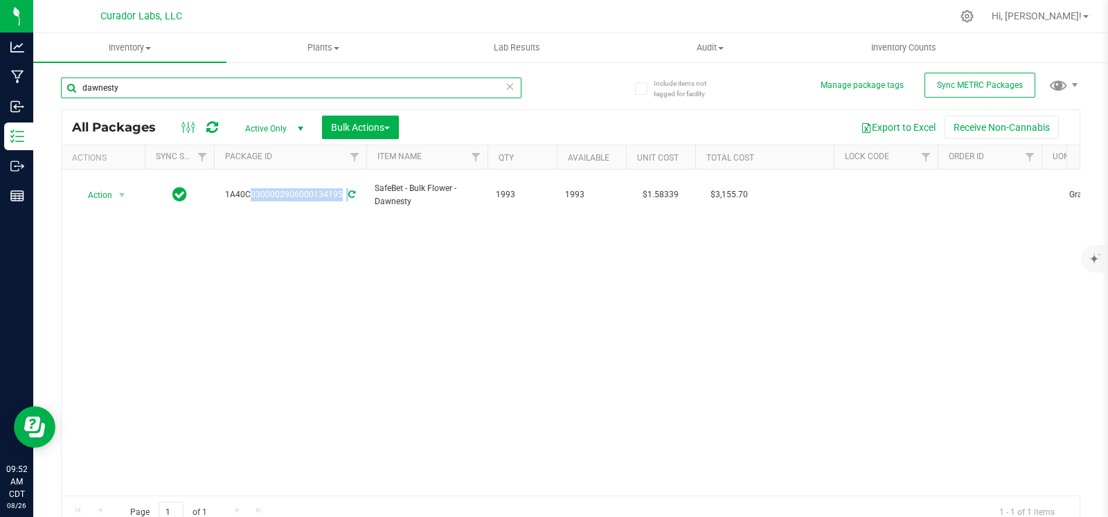
click at [157, 89] on input "dawnesty" at bounding box center [291, 88] width 461 height 21
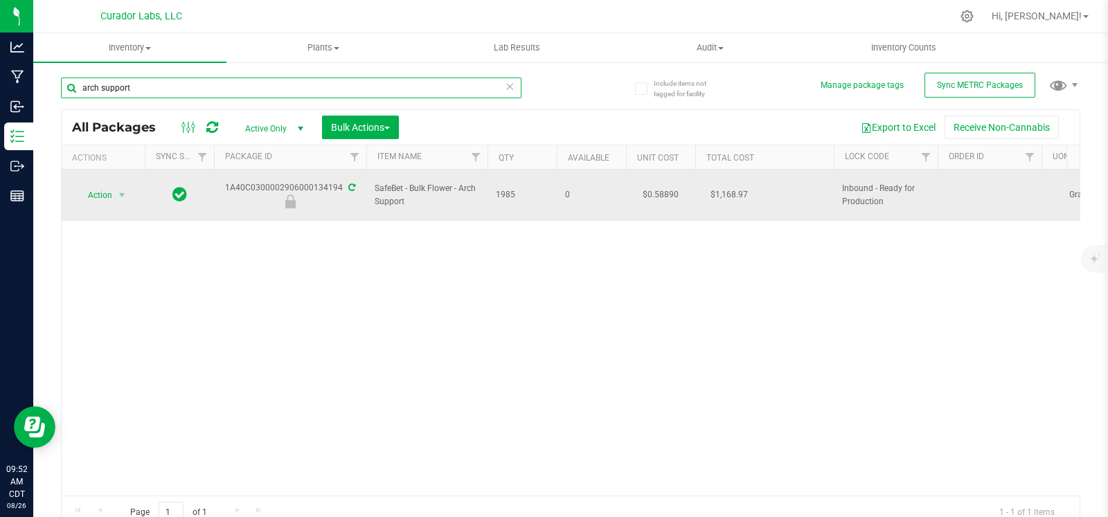
type input "arch support"
click at [322, 181] on div "1A40C0300002906000134194" at bounding box center [290, 194] width 157 height 27
click at [119, 186] on span "select" at bounding box center [122, 195] width 17 height 19
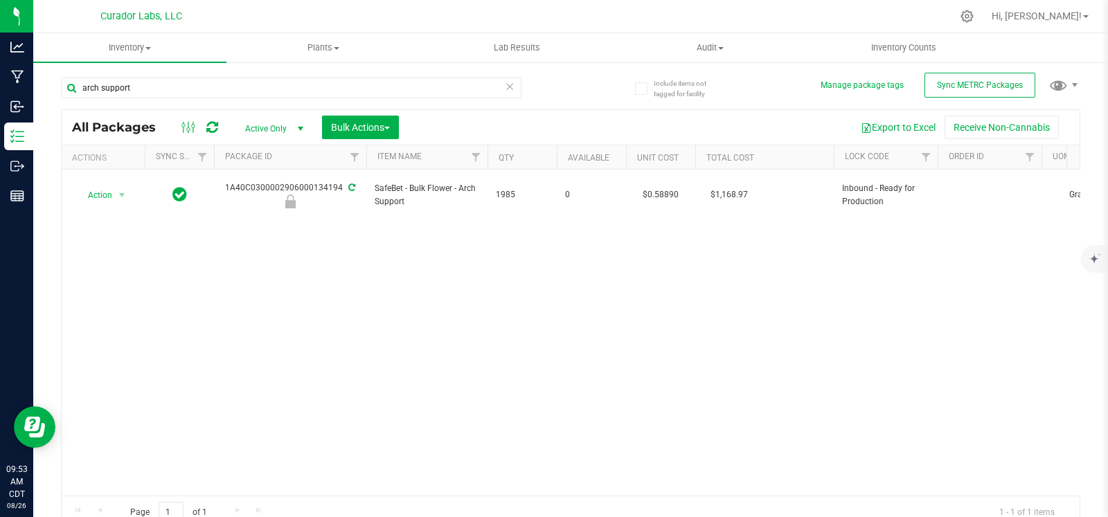
click at [120, 389] on div "Action Action Edit attributes Global inventory Locate package Package audit log…" at bounding box center [571, 333] width 1018 height 326
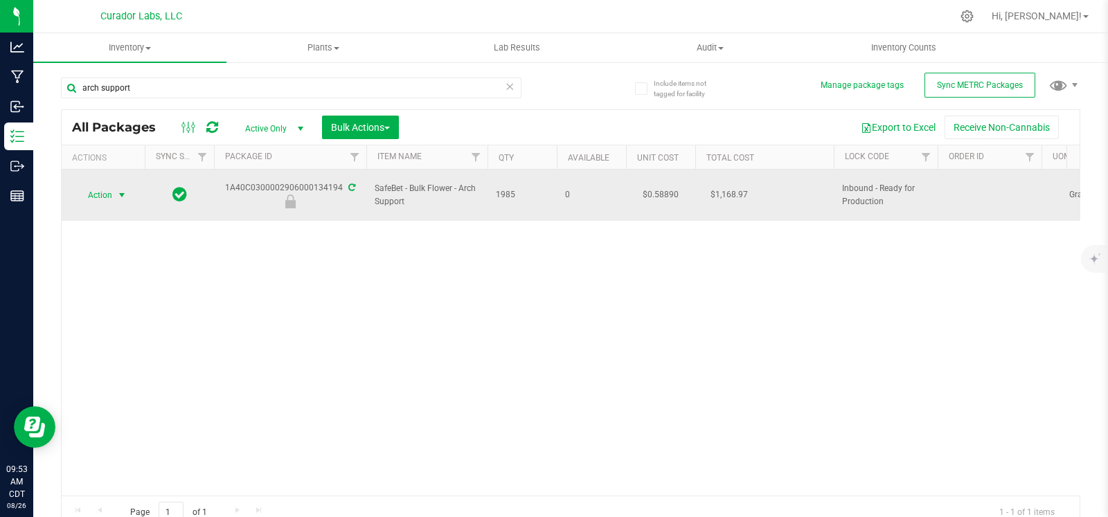
click at [112, 193] on span "Action" at bounding box center [94, 195] width 37 height 19
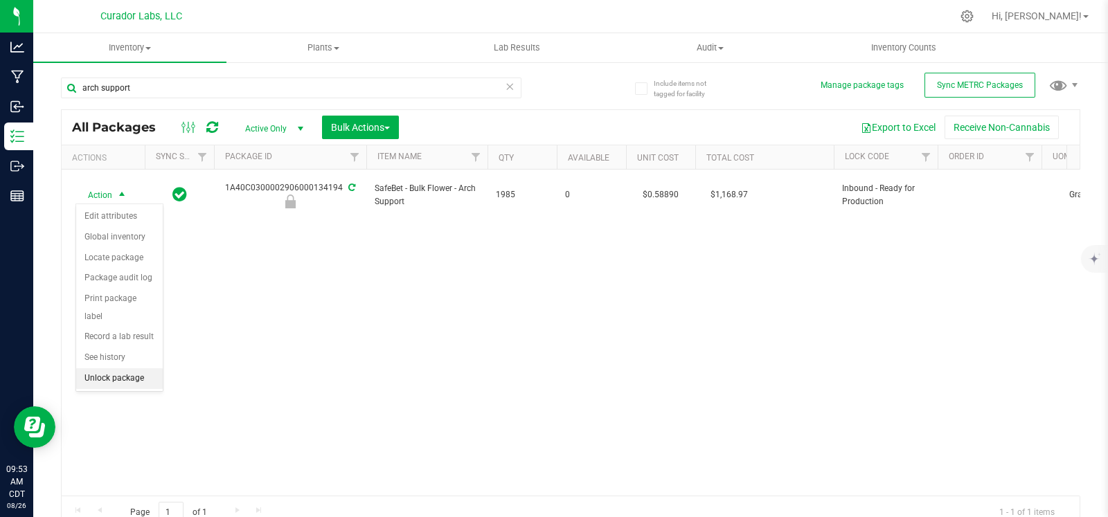
click at [124, 379] on li "Unlock package" at bounding box center [119, 379] width 87 height 21
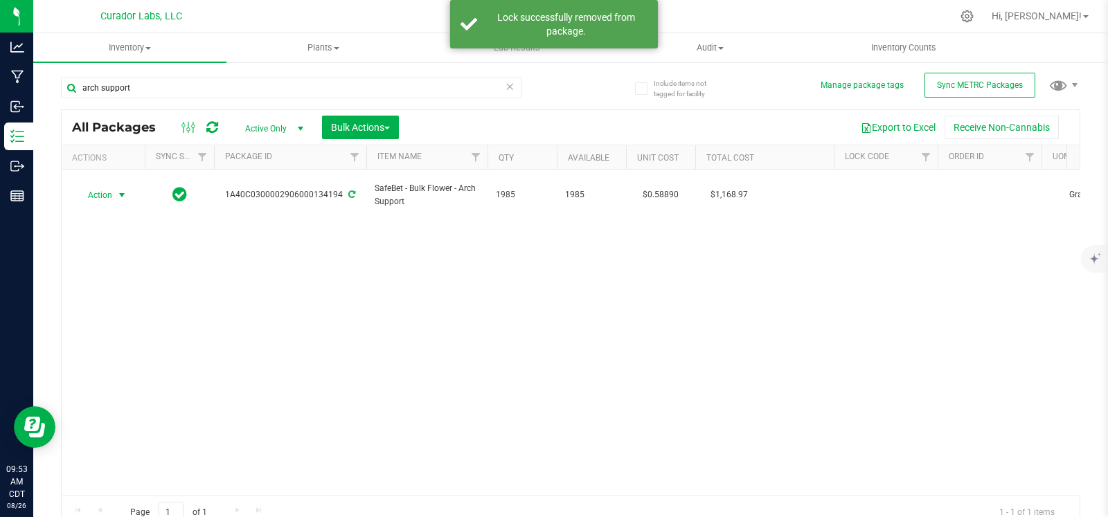
click at [121, 195] on span "select" at bounding box center [121, 195] width 11 height 11
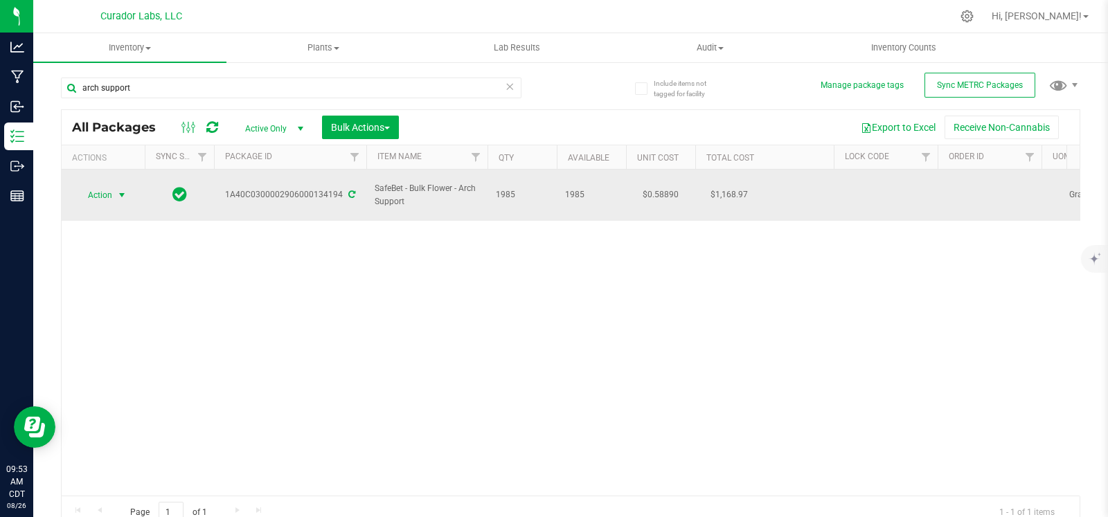
click at [121, 199] on span "select" at bounding box center [121, 195] width 11 height 11
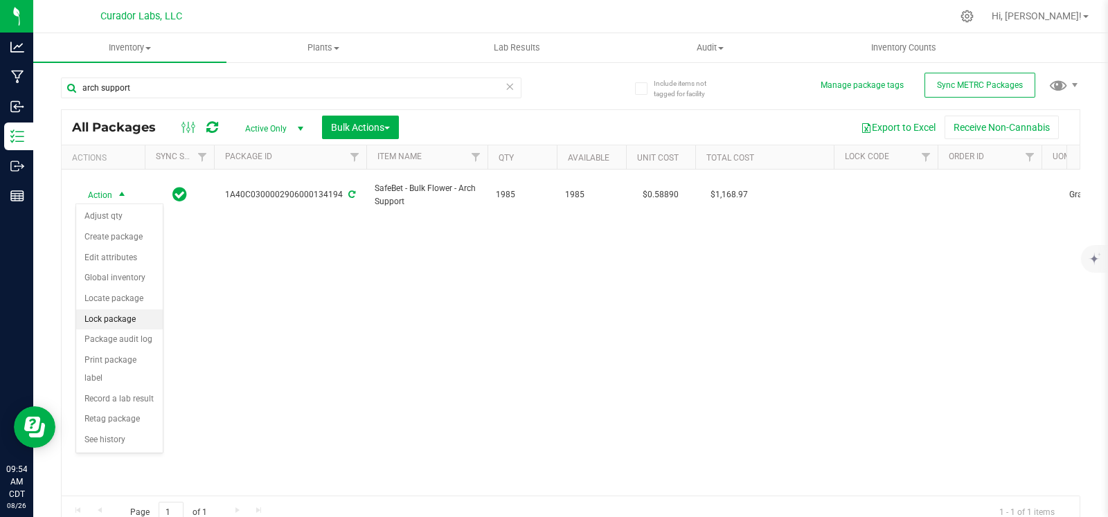
click at [118, 317] on li "Lock package" at bounding box center [119, 320] width 87 height 21
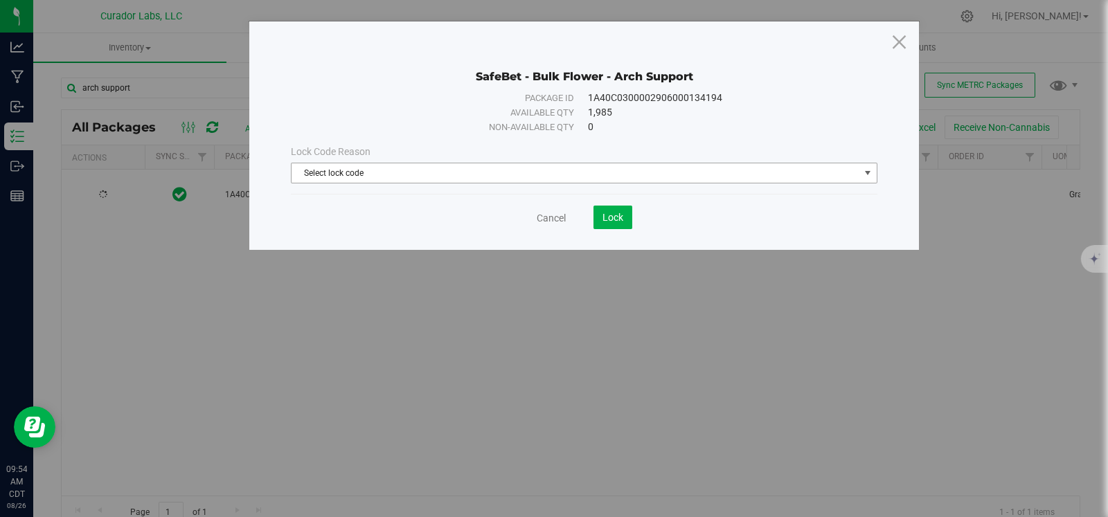
click at [555, 175] on span "Select lock code" at bounding box center [576, 172] width 568 height 19
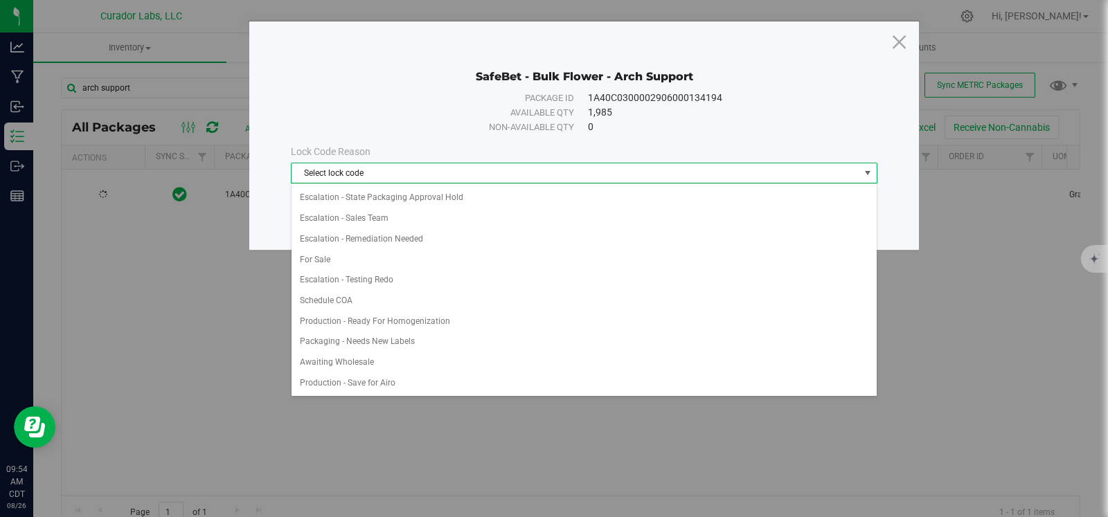
scroll to position [717, 0]
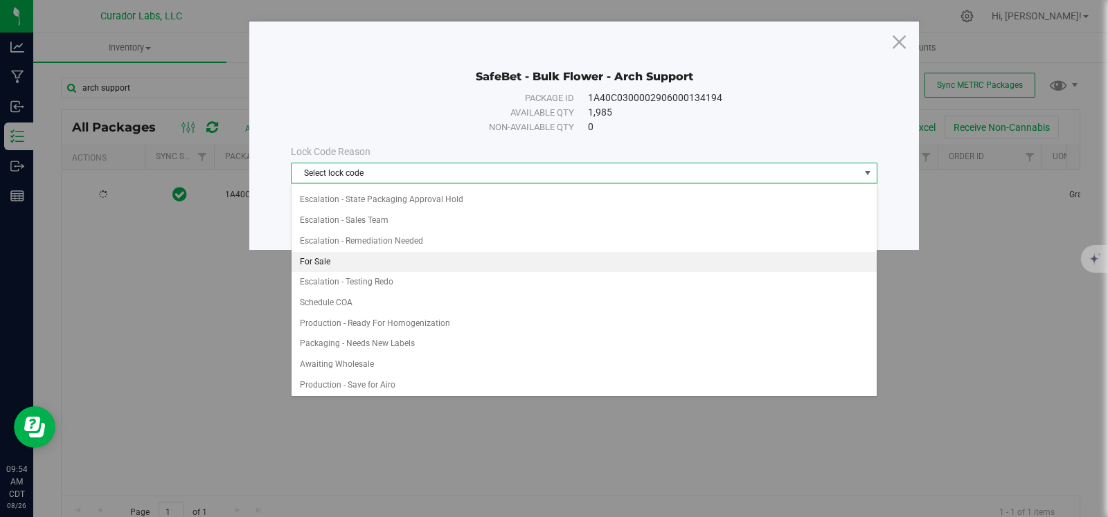
click at [357, 254] on li "For Sale" at bounding box center [584, 262] width 585 height 21
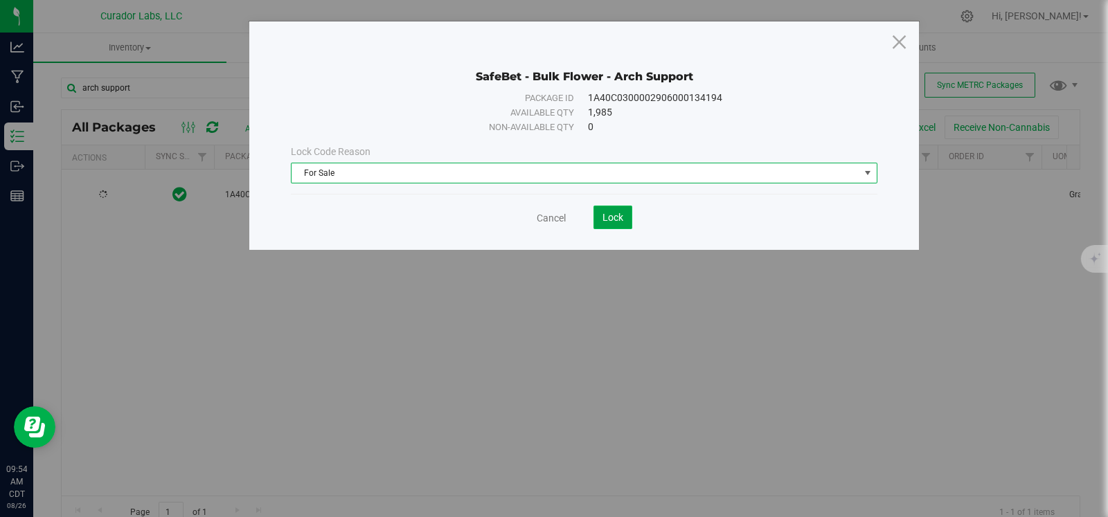
click at [621, 215] on span "Lock" at bounding box center [613, 217] width 21 height 11
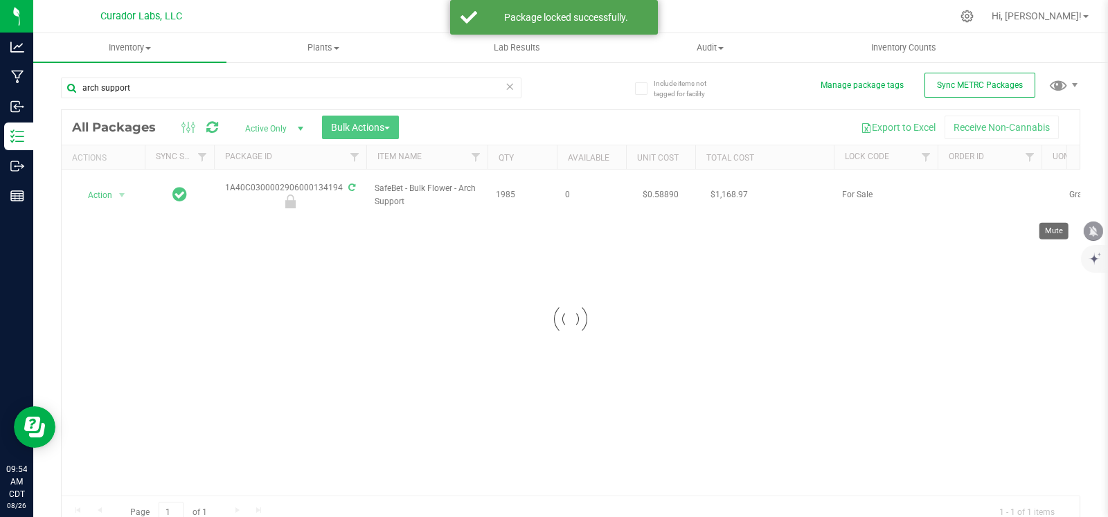
click at [1091, 229] on icon "mute" at bounding box center [1094, 231] width 9 height 10
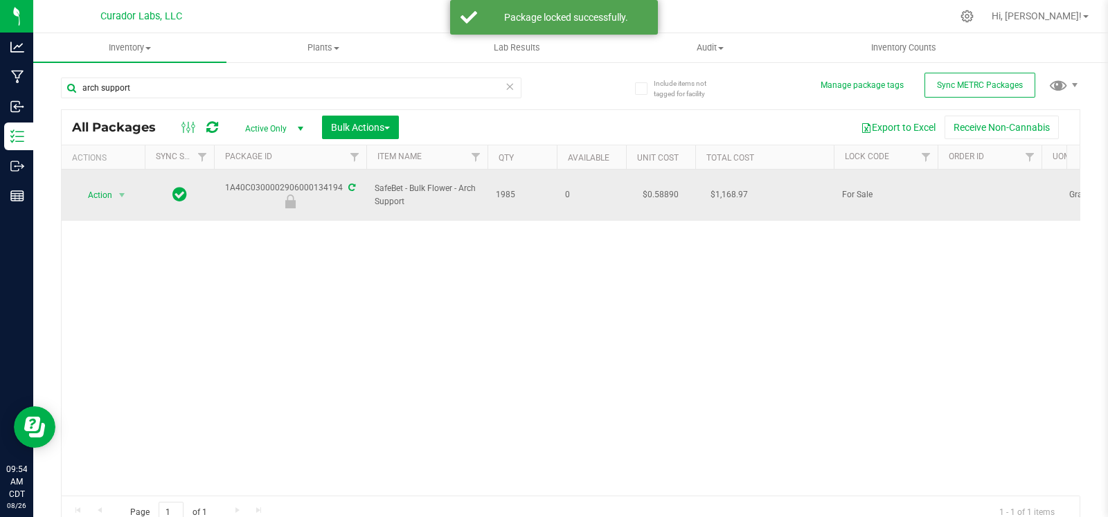
click at [263, 181] on div "1A40C0300002906000134194" at bounding box center [290, 194] width 157 height 27
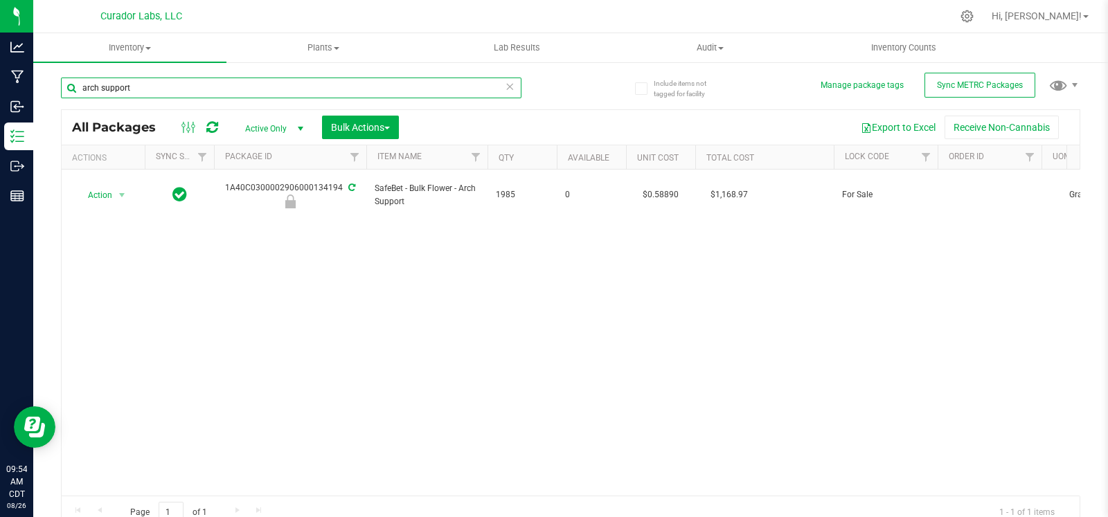
click at [156, 85] on input "arch support" at bounding box center [291, 88] width 461 height 21
type input "bubbles"
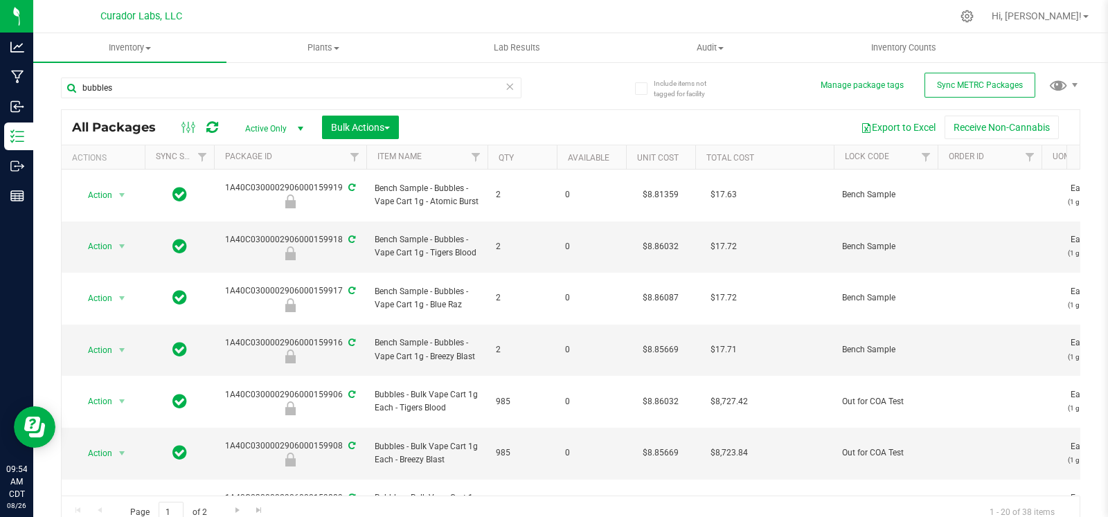
click at [527, 154] on th "Qty" at bounding box center [522, 157] width 69 height 24
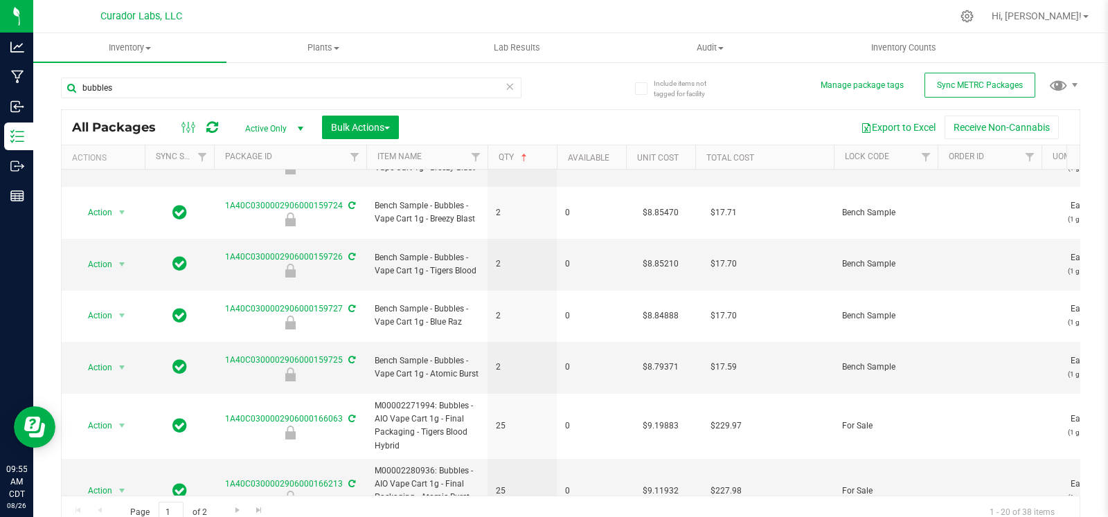
scroll to position [184, 0]
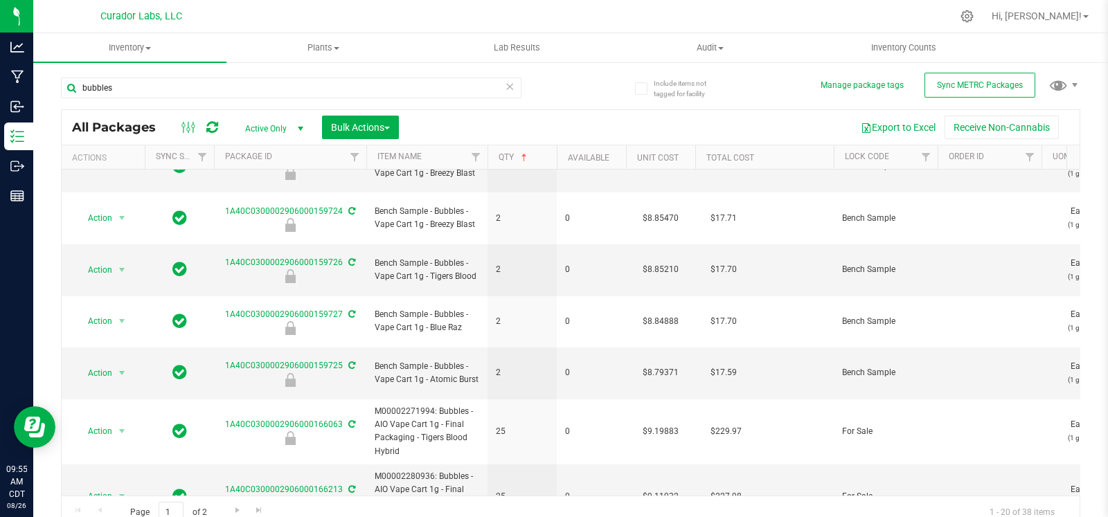
click at [547, 348] on td "2" at bounding box center [522, 374] width 69 height 52
click at [505, 90] on icon at bounding box center [510, 86] width 10 height 17
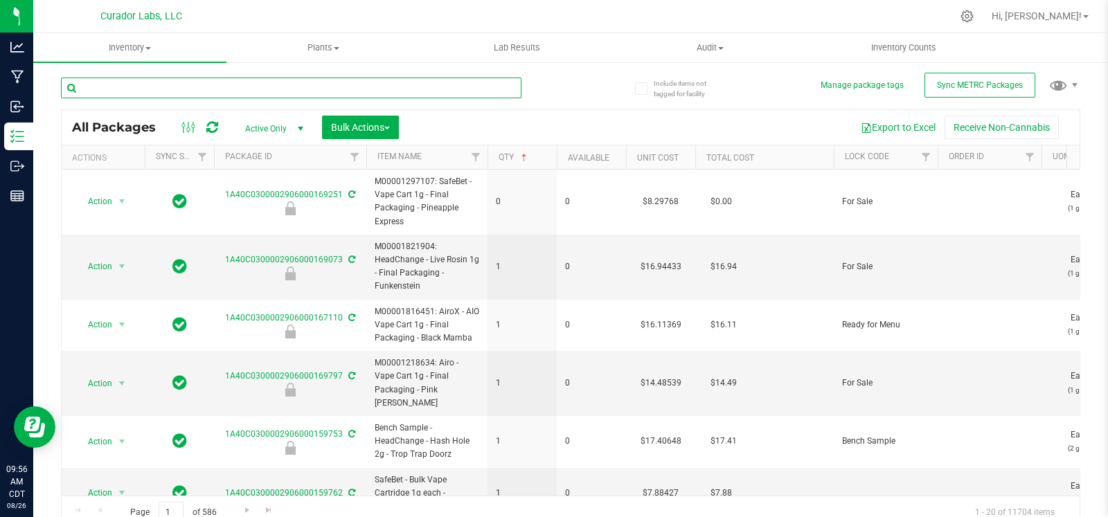
click at [293, 78] on input "text" at bounding box center [291, 88] width 461 height 21
type input "bubbles"
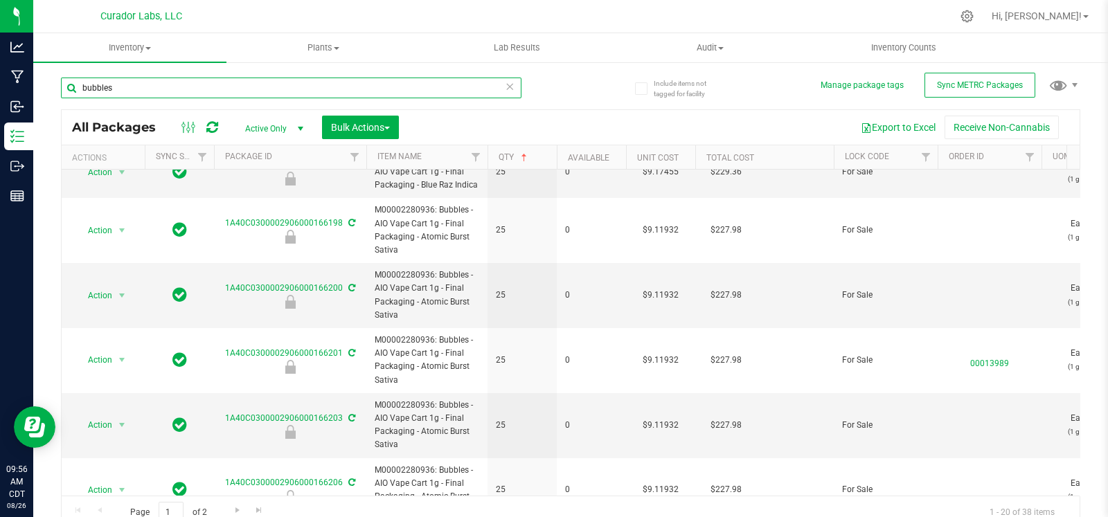
scroll to position [745, 0]
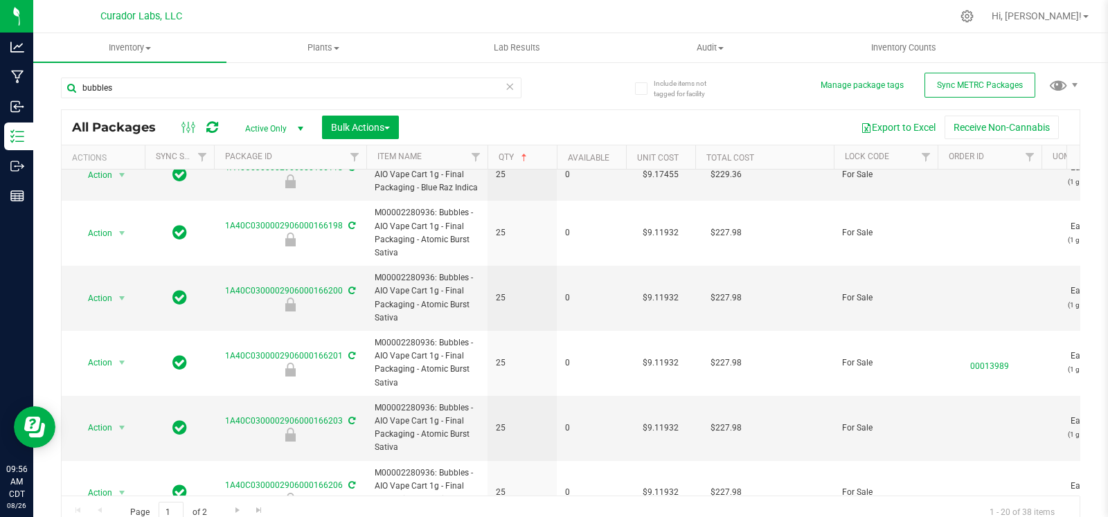
click at [538, 157] on th "Qty" at bounding box center [522, 157] width 69 height 24
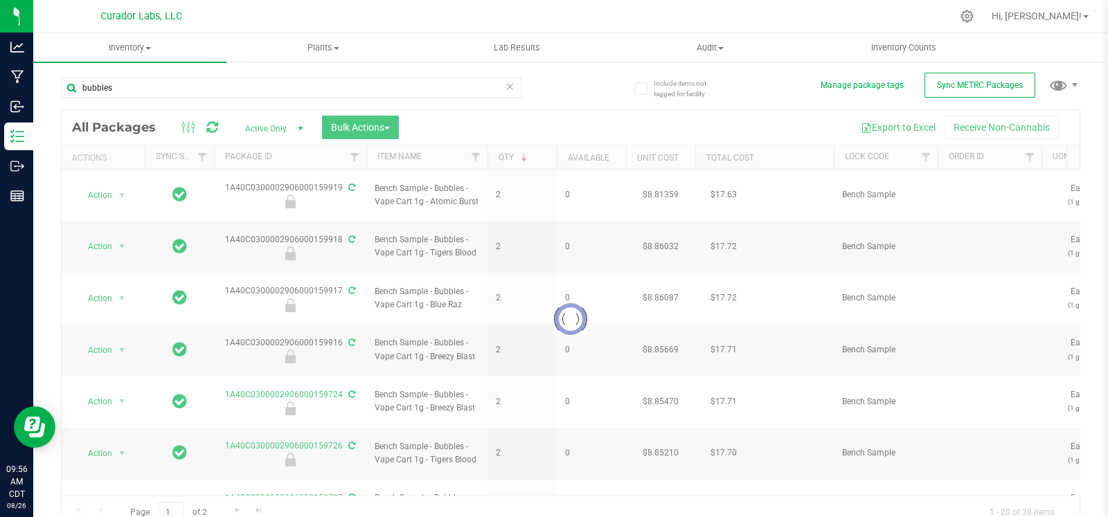
scroll to position [11, 0]
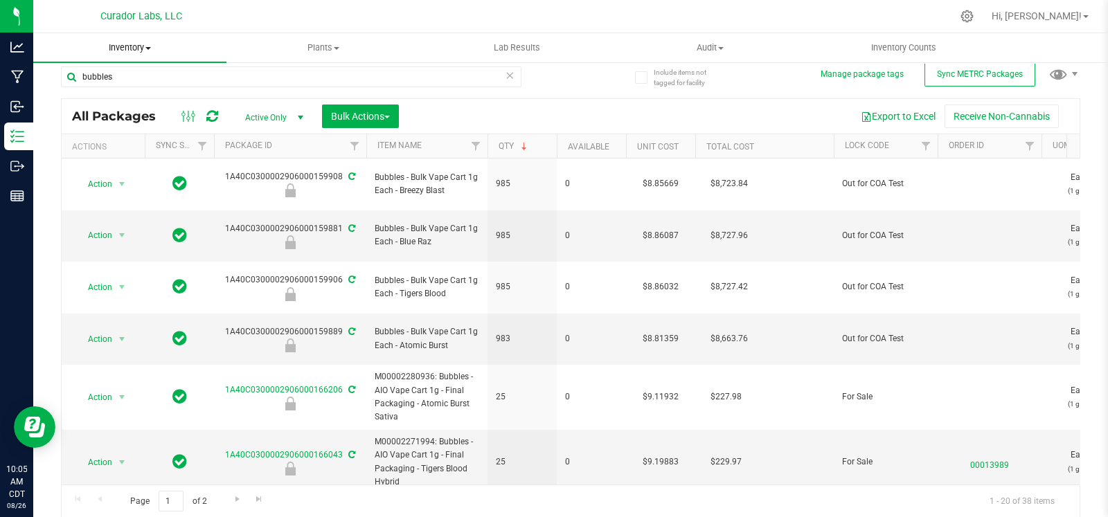
click at [145, 60] on uib-tab-heading "Inventory All packages All inventory Waste log Create inventory" at bounding box center [129, 47] width 193 height 29
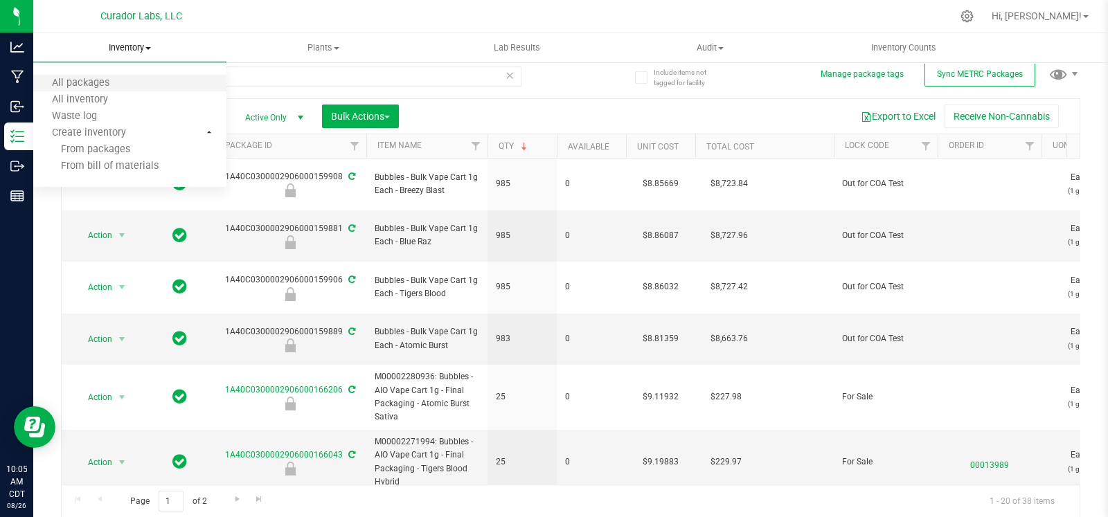
click at [134, 81] on li "All packages" at bounding box center [129, 84] width 193 height 17
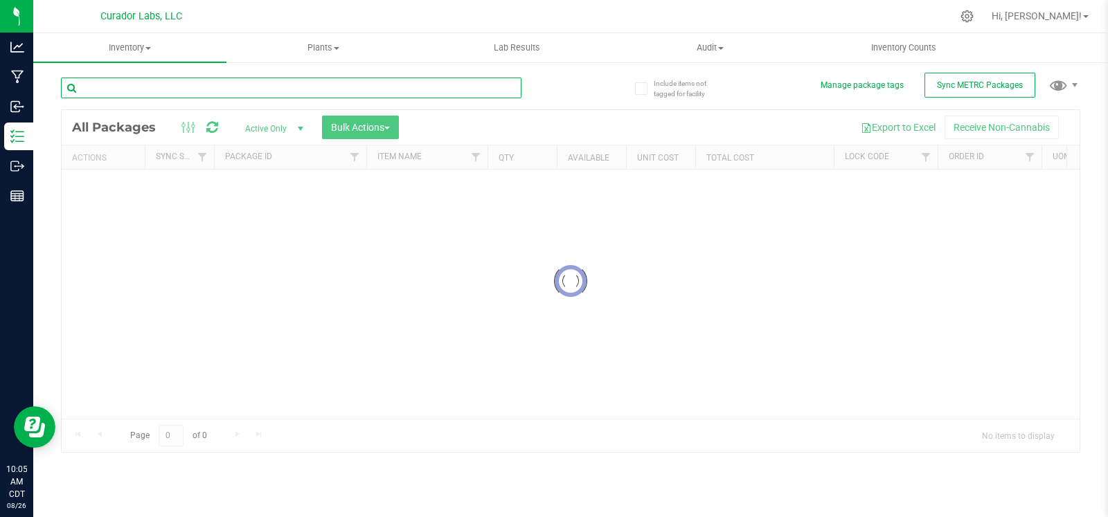
click at [194, 81] on input "text" at bounding box center [291, 88] width 461 height 21
paste input "SafeBet - Bulk Flower - Beamer Boy Burnout"
type input "SafeBet - Bulk Flower - Beamer Boy Burnout"
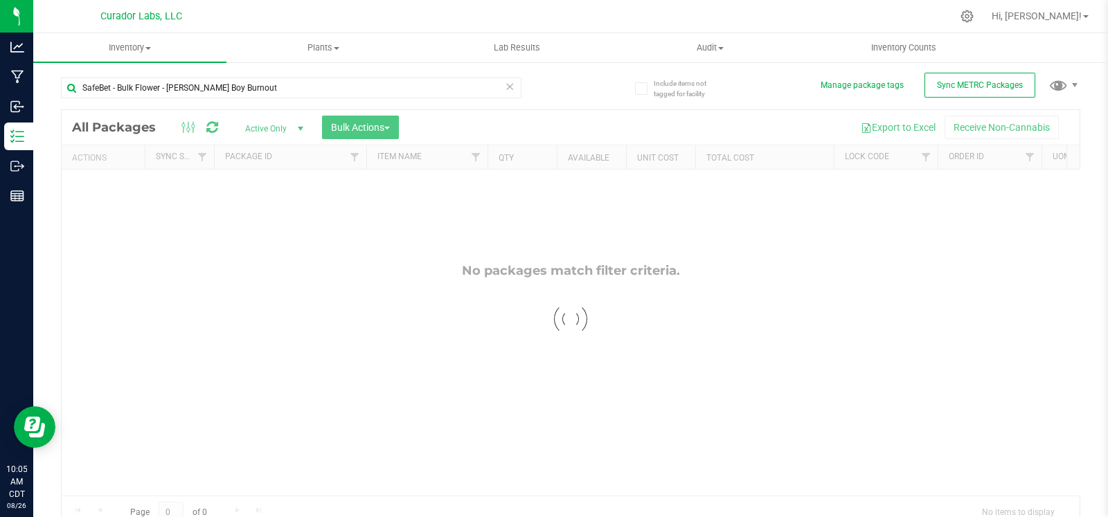
click at [270, 123] on div at bounding box center [571, 319] width 1018 height 419
click at [301, 132] on span "select" at bounding box center [300, 128] width 11 height 11
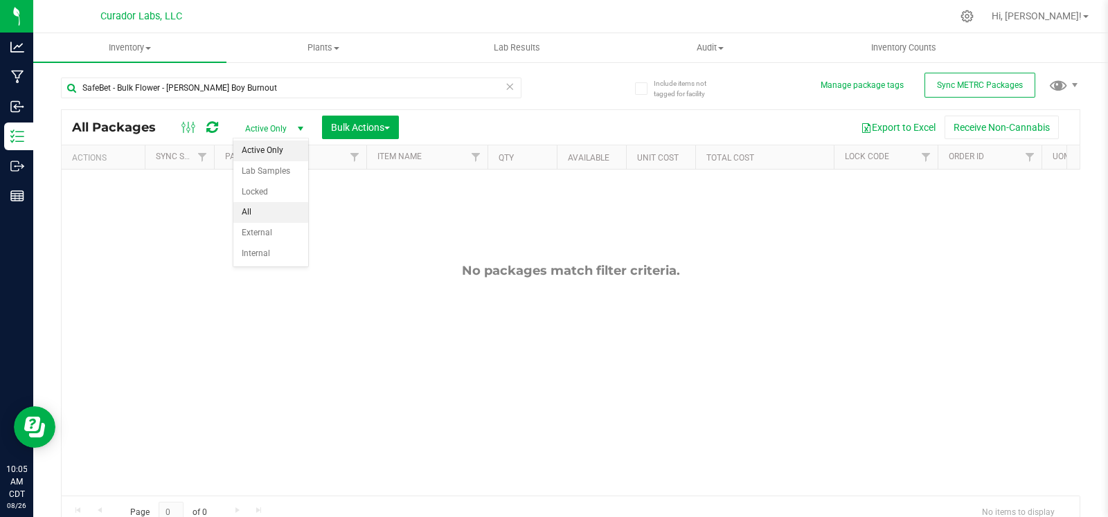
click at [289, 210] on li "All" at bounding box center [270, 212] width 75 height 21
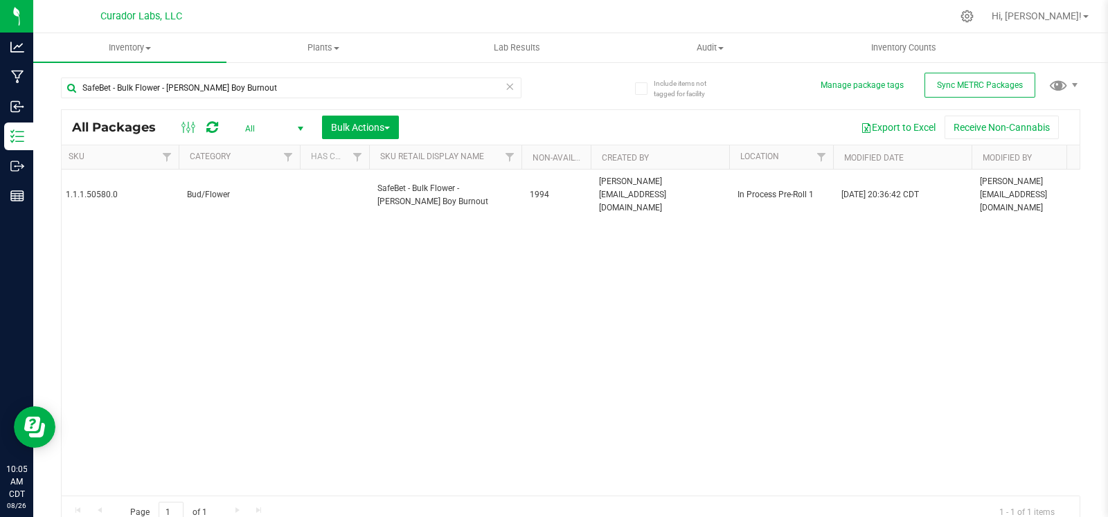
scroll to position [0, 2568]
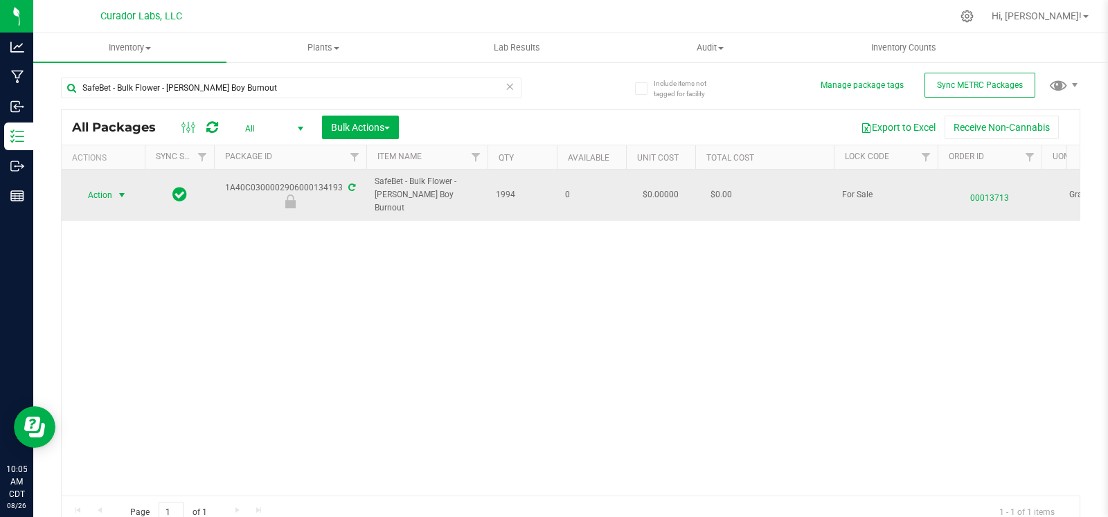
click at [118, 190] on span "select" at bounding box center [121, 195] width 11 height 11
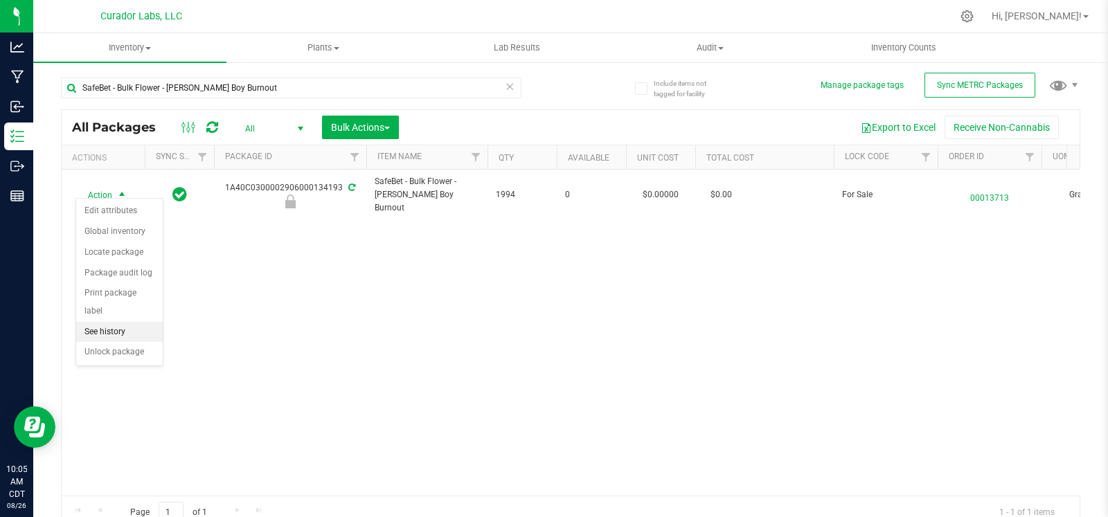
click at [114, 330] on li "See history" at bounding box center [119, 332] width 87 height 21
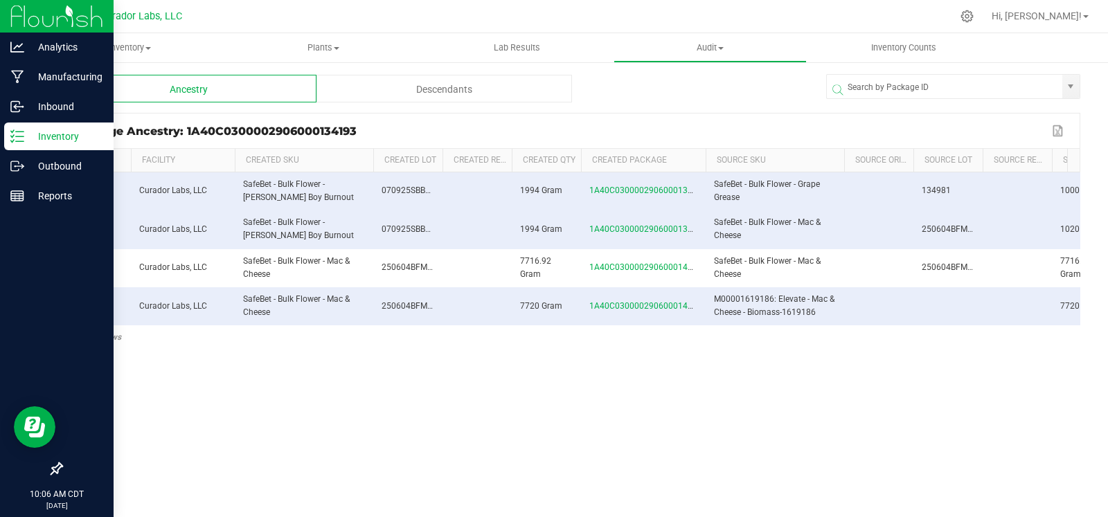
click at [19, 132] on icon at bounding box center [17, 137] width 14 height 14
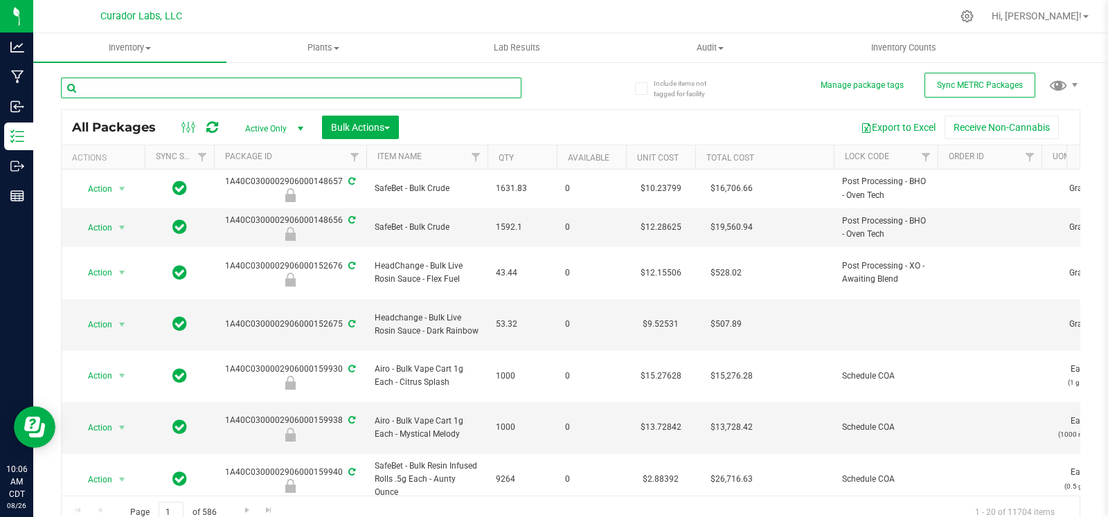
click at [222, 91] on input "text" at bounding box center [291, 88] width 461 height 21
paste input "SafeBet - Bulk Flower - Beamer Boy Burnout"
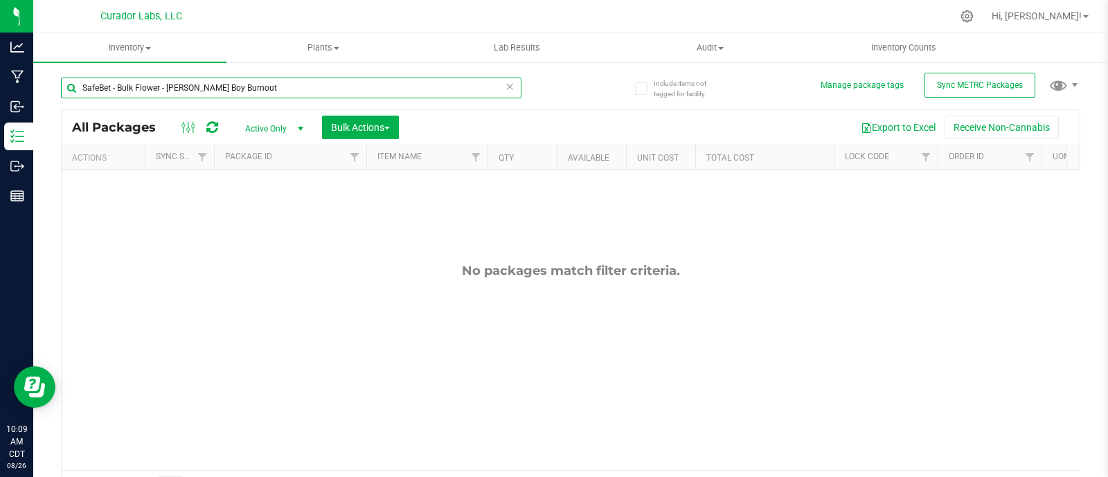
click at [179, 93] on input "SafeBet - Bulk Flower - Beamer Boy Burnout" at bounding box center [291, 88] width 461 height 21
paste input "Popscotch Candy"
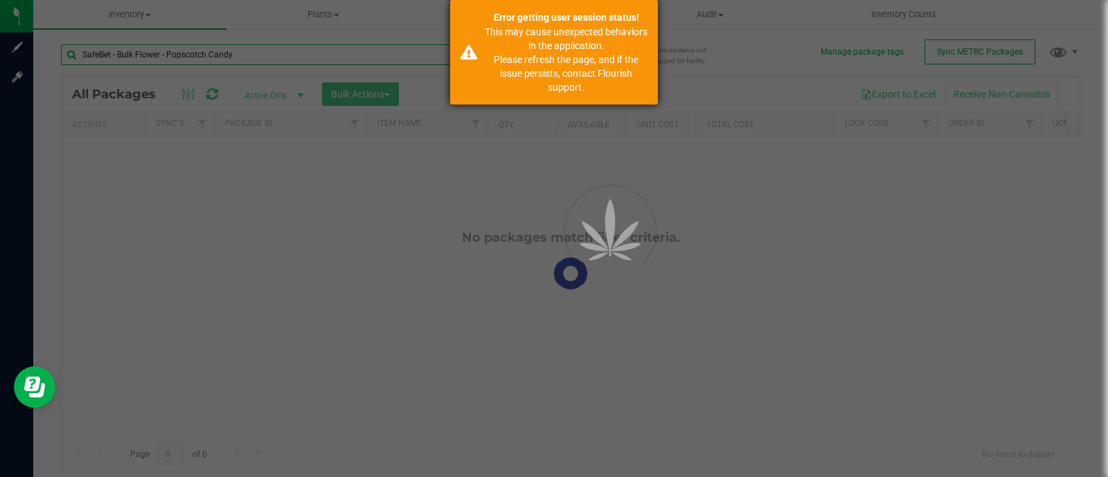
type input "SafeBet - Bulk Flower - Popscotch Candy"
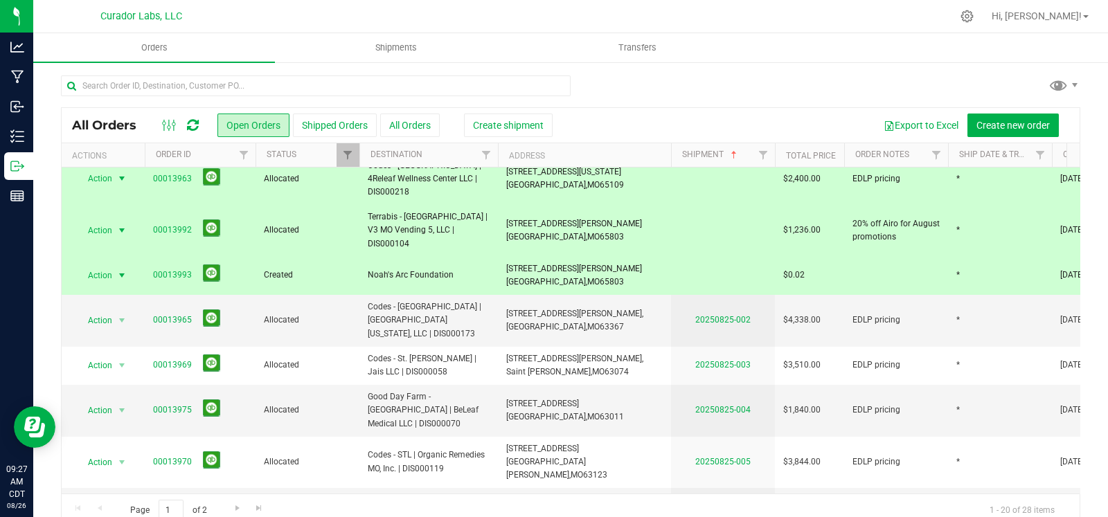
scroll to position [349, 0]
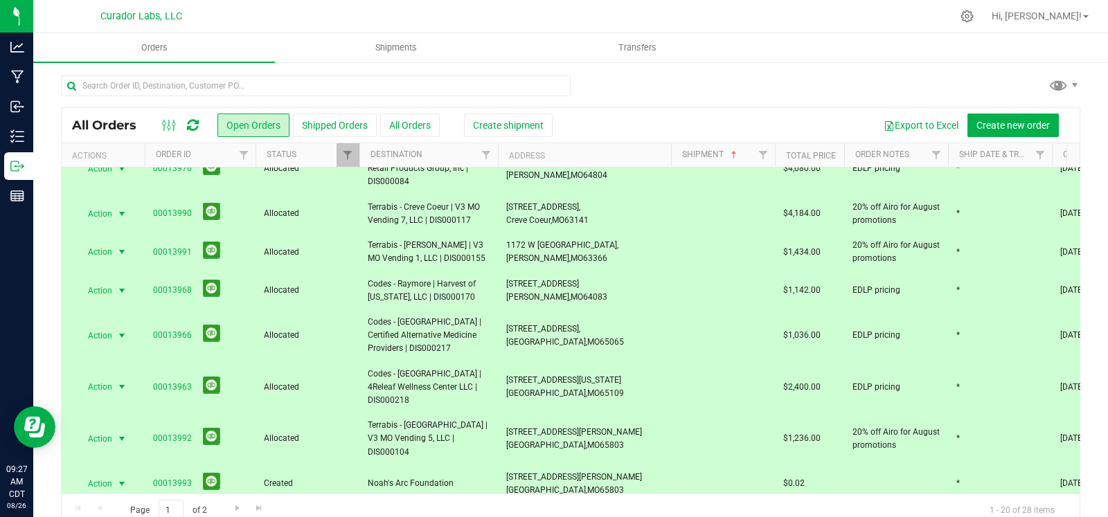
click at [635, 466] on td "2126 E Dale St, Springfield, MO 65803" at bounding box center [584, 485] width 173 height 38
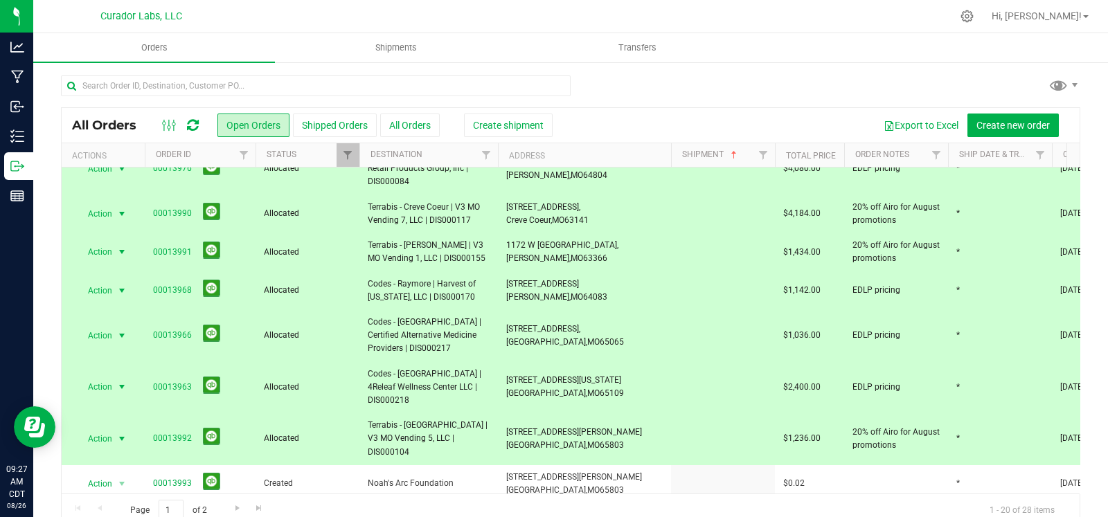
click at [605, 414] on td "850 E Kearney St, Springfield, MO 65803" at bounding box center [584, 440] width 173 height 52
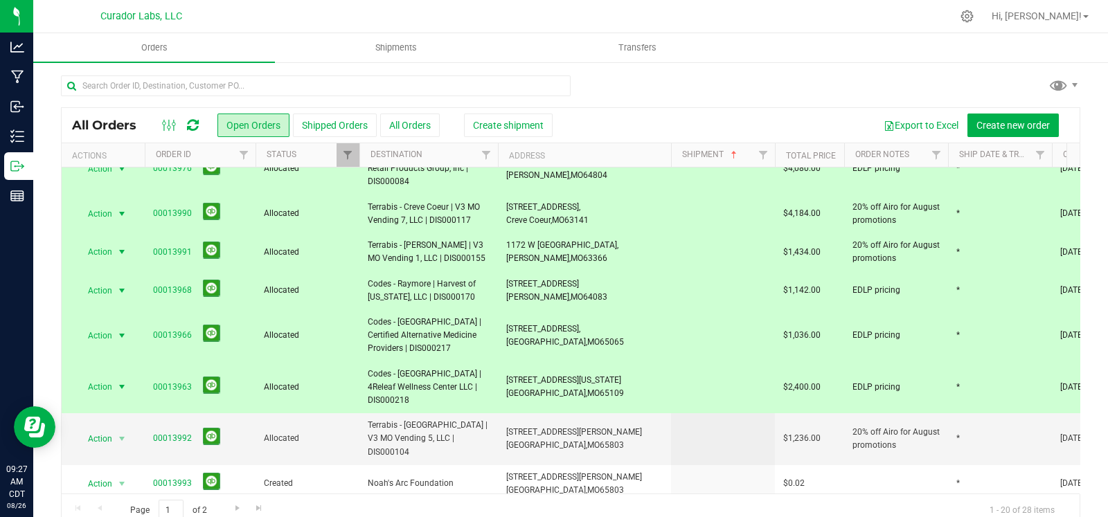
click at [595, 374] on span "3205 Missouri Blvd., Jefferson City, MO 65109" at bounding box center [565, 387] width 118 height 26
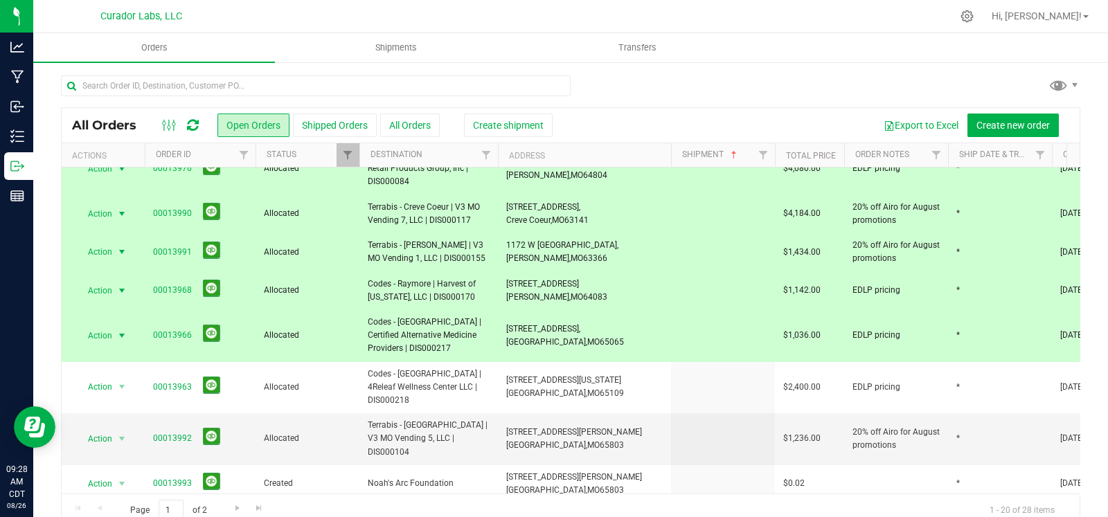
click at [601, 323] on span "4805 Osage Beach PKWY, Osage Beach, MO 65065" at bounding box center [565, 336] width 118 height 26
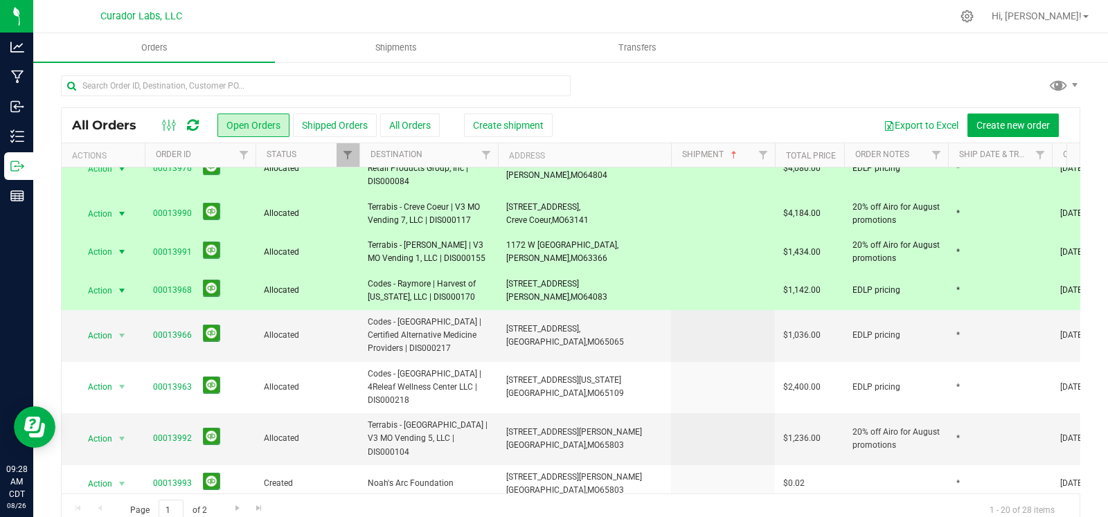
click at [601, 272] on td "1905 W Foxwood Dr, Raymore, MO 64083" at bounding box center [584, 291] width 173 height 38
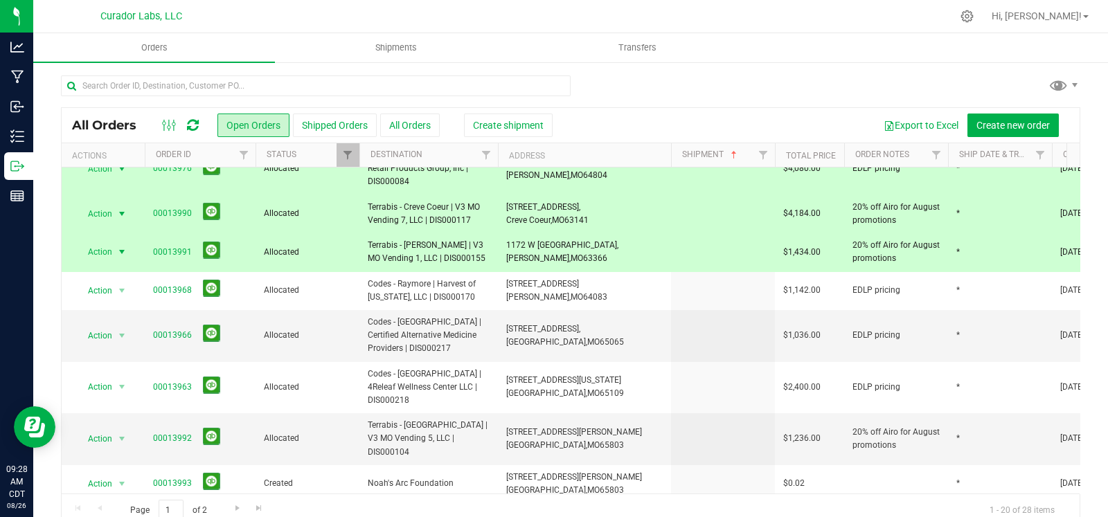
click at [593, 233] on td "1172 W Terra Ln, O'Fallon, MO 63366" at bounding box center [584, 252] width 173 height 38
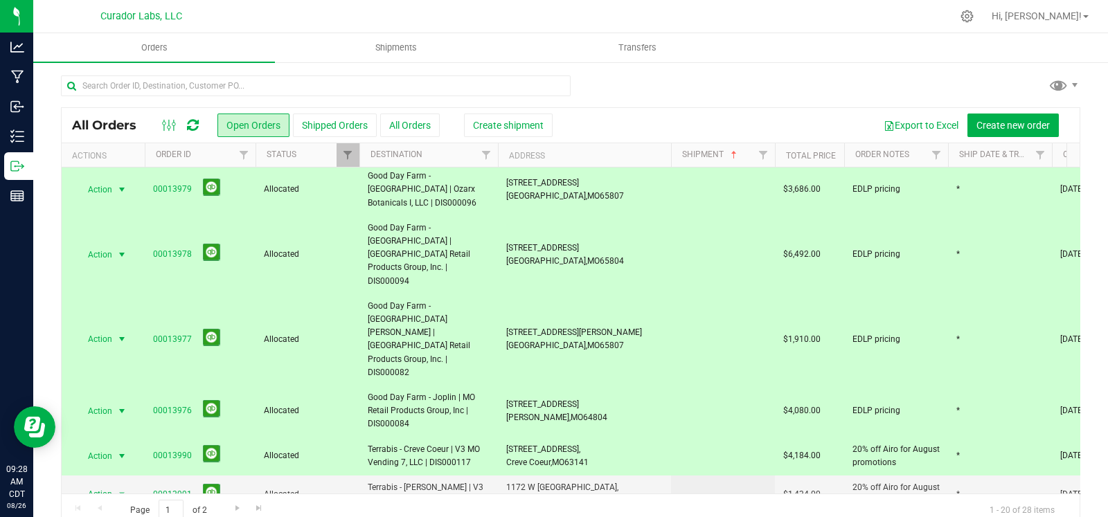
scroll to position [107, 0]
click at [586, 443] on span "11062 Olive Blvd, Creve Coeur, MO 63141" at bounding box center [547, 456] width 82 height 26
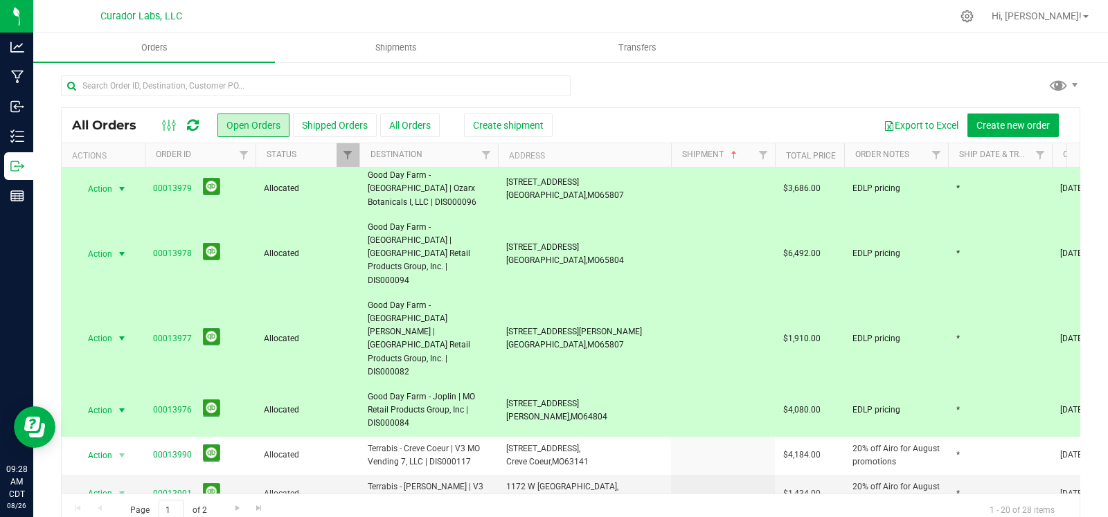
click at [575, 385] on td "2918 E 20th St, Joplin, MO 64804" at bounding box center [584, 411] width 173 height 52
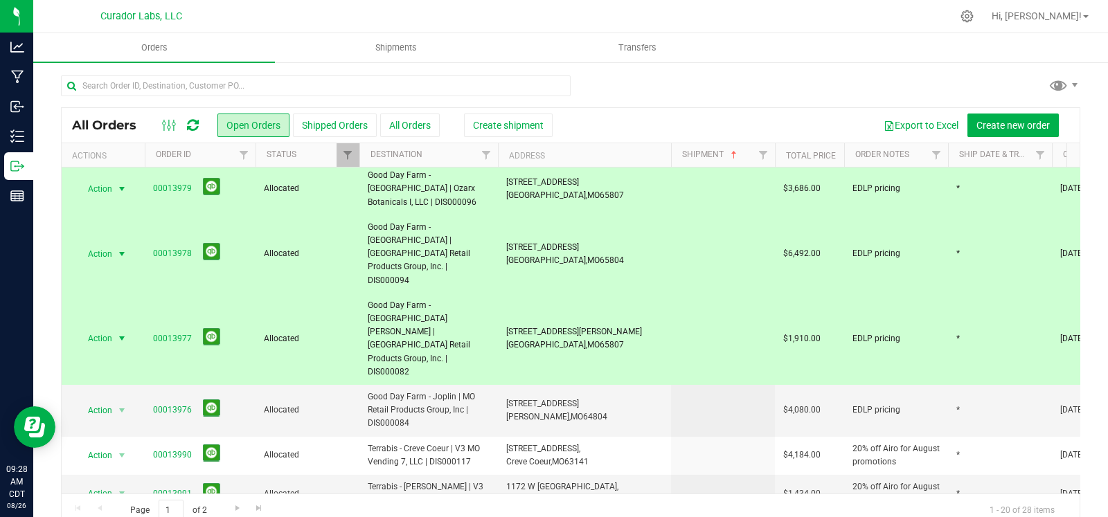
click at [587, 326] on span "3903 S Campbell Ave, Springfield, MO 65807" at bounding box center [574, 339] width 136 height 26
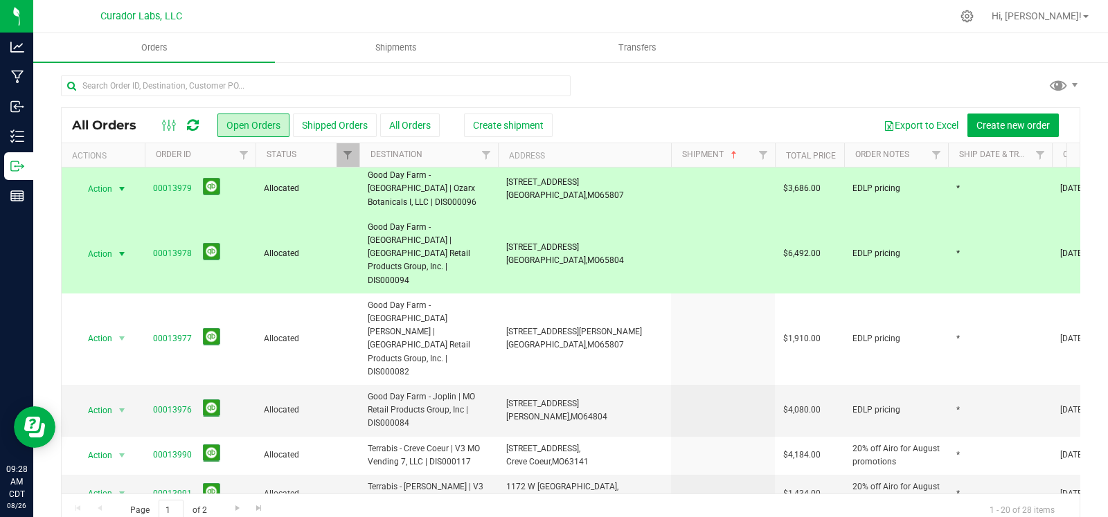
click at [589, 254] on td "1510 E Sunshine St, Springfield, MO 65804" at bounding box center [584, 254] width 173 height 78
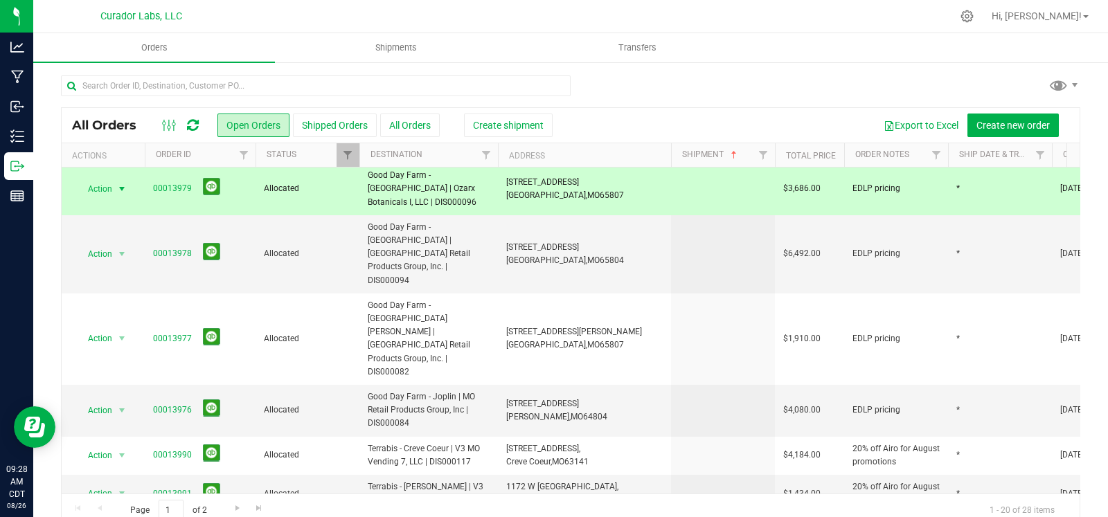
click at [591, 199] on td "3800 W Sunshine St, Springfield, MO 65807" at bounding box center [584, 189] width 173 height 52
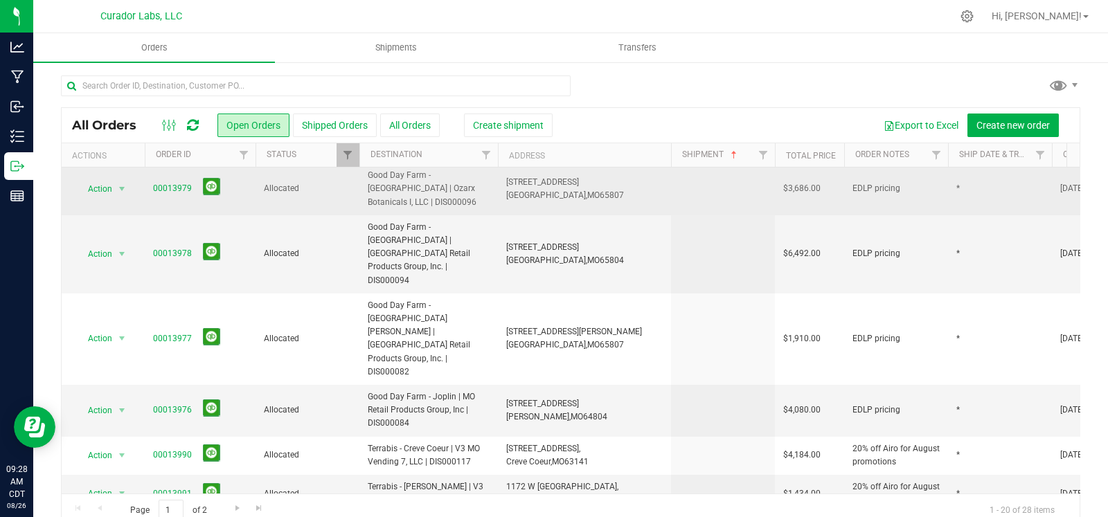
scroll to position [0, 0]
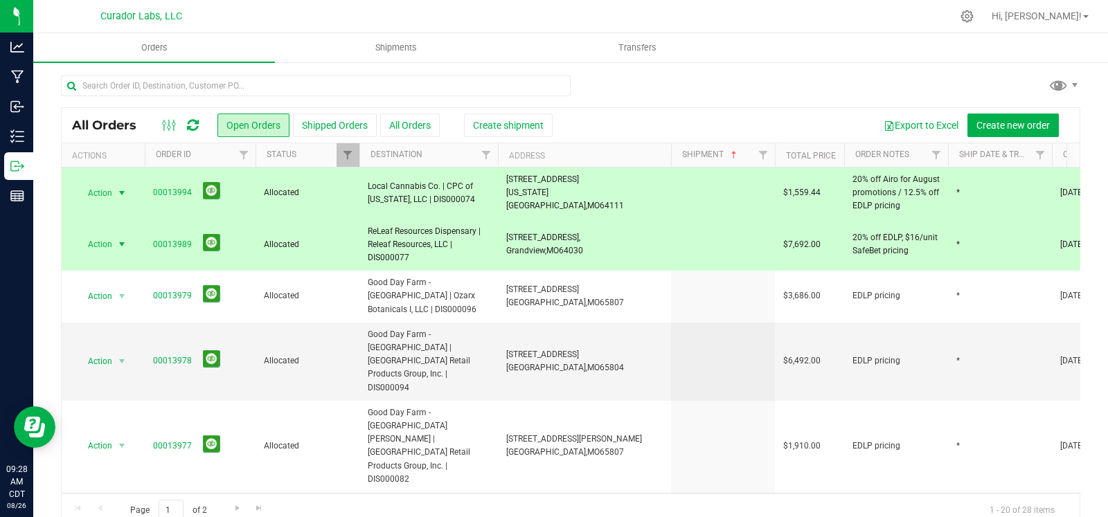
click at [583, 242] on span "13836 S US Highway 71, Grandview, MO 64030" at bounding box center [544, 244] width 77 height 26
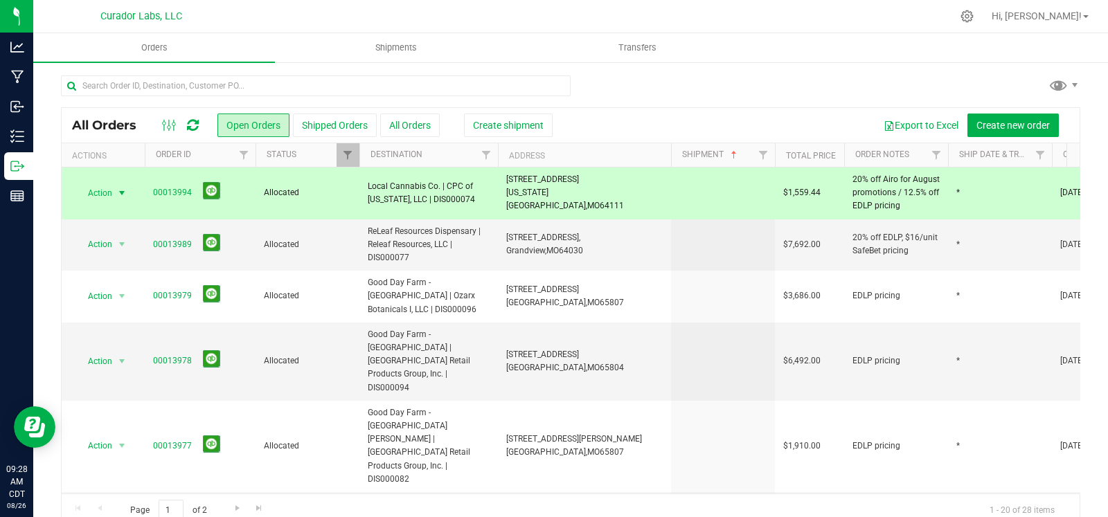
click at [585, 188] on span "1004 W 45th St., Kansas City, MO 64111" at bounding box center [584, 193] width 157 height 40
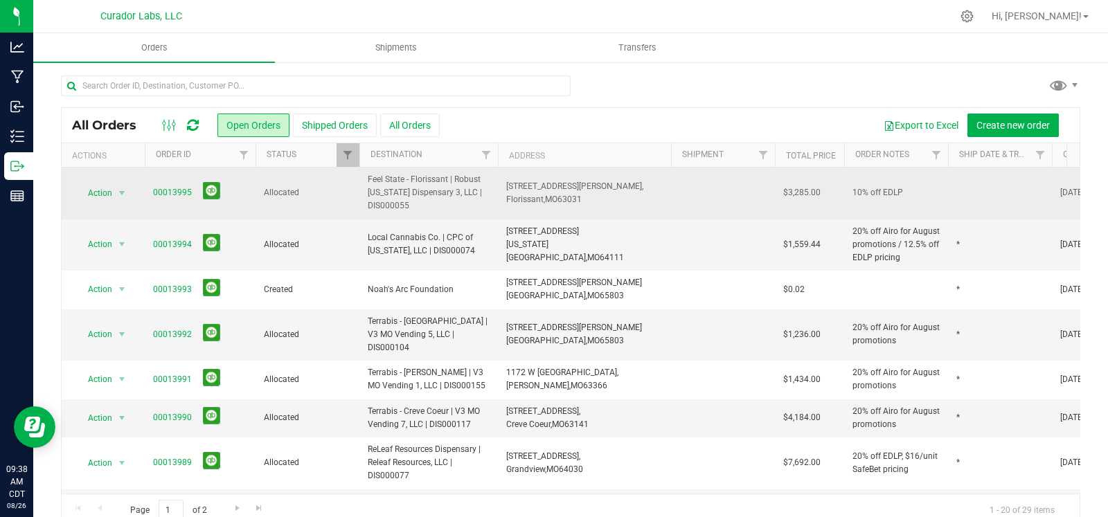
click at [984, 193] on td at bounding box center [1000, 194] width 104 height 52
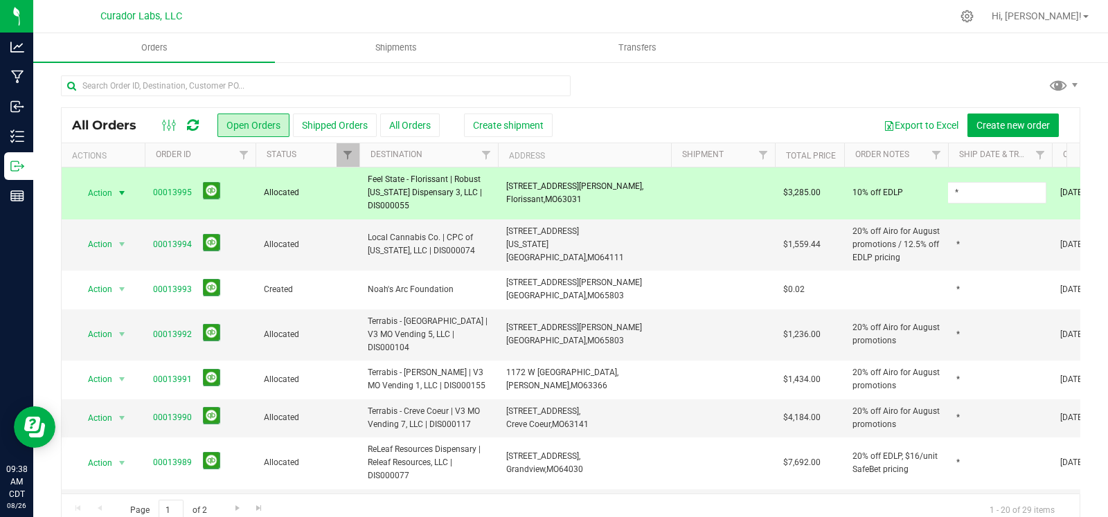
type input "*"
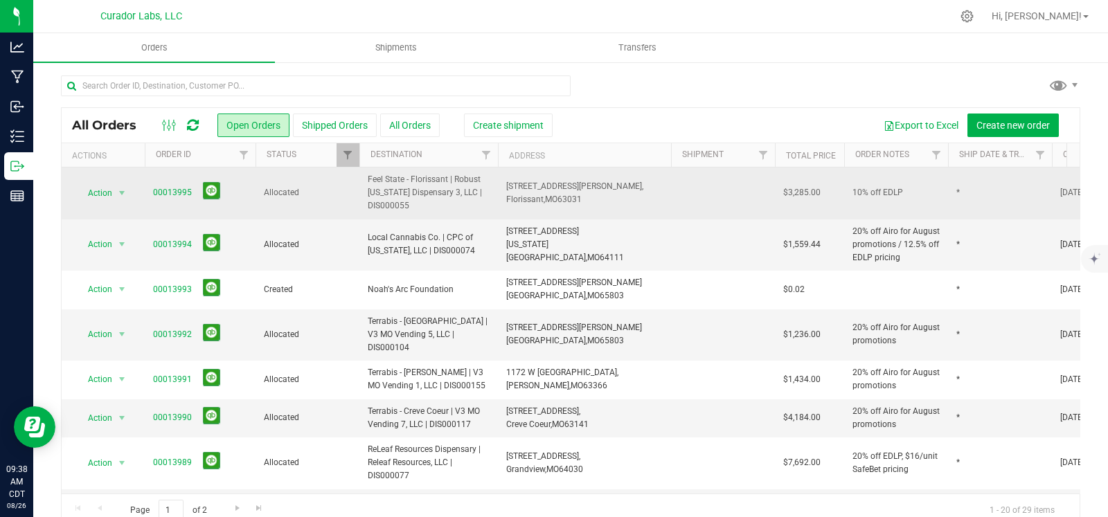
drag, startPoint x: 831, startPoint y: 194, endPoint x: 148, endPoint y: 198, distance: 683.7
click at [148, 198] on tr "Action Action Cancel order Clone order Edit order Mark as fully paid Order audi…" at bounding box center [748, 194] width 1372 height 52
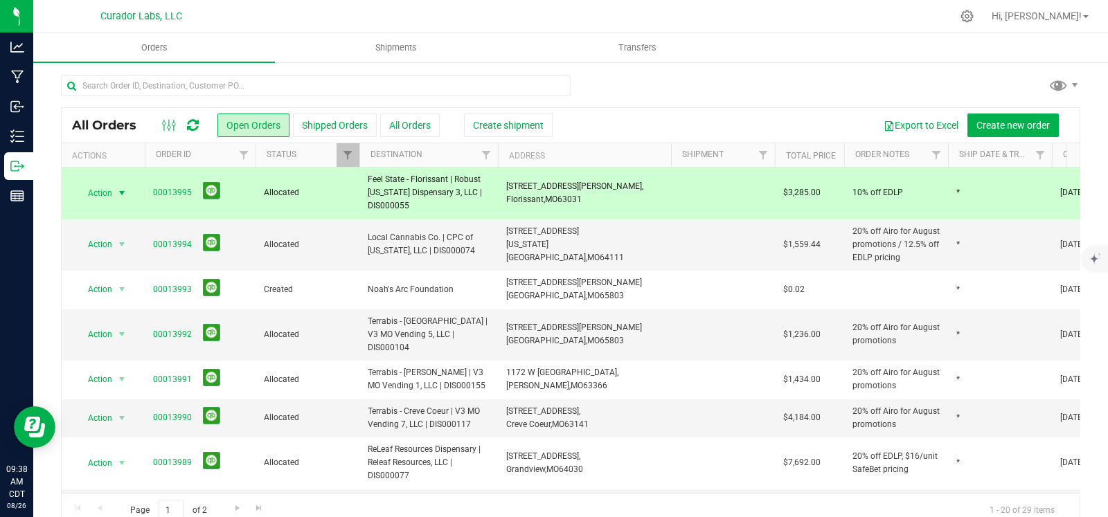
copy tr "00013995 Allocated Feel State - Florissant | Robust Missouri Dispensary 3, LLC …"
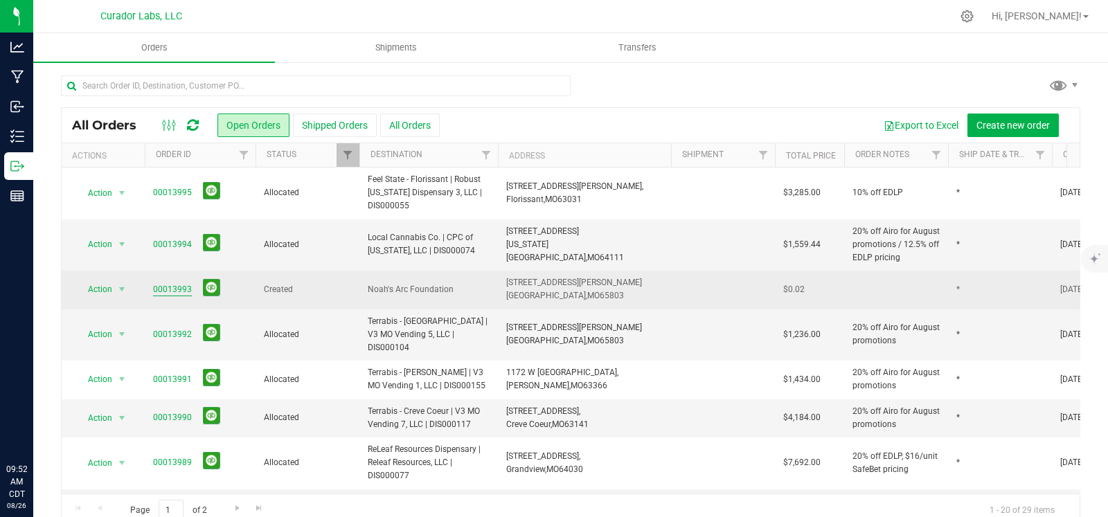
click at [175, 294] on link "00013993" at bounding box center [172, 289] width 39 height 13
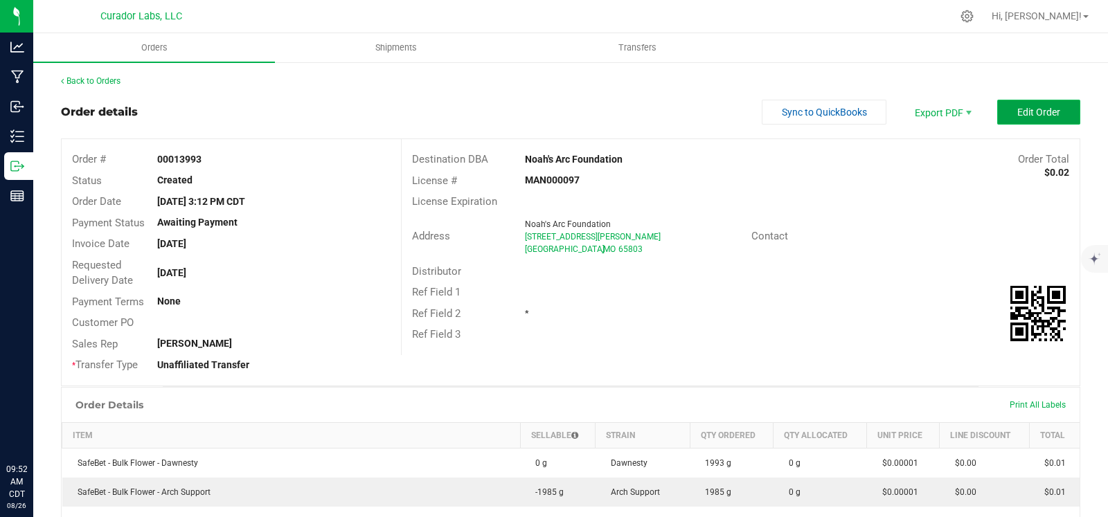
click at [1033, 109] on span "Edit Order" at bounding box center [1039, 112] width 43 height 11
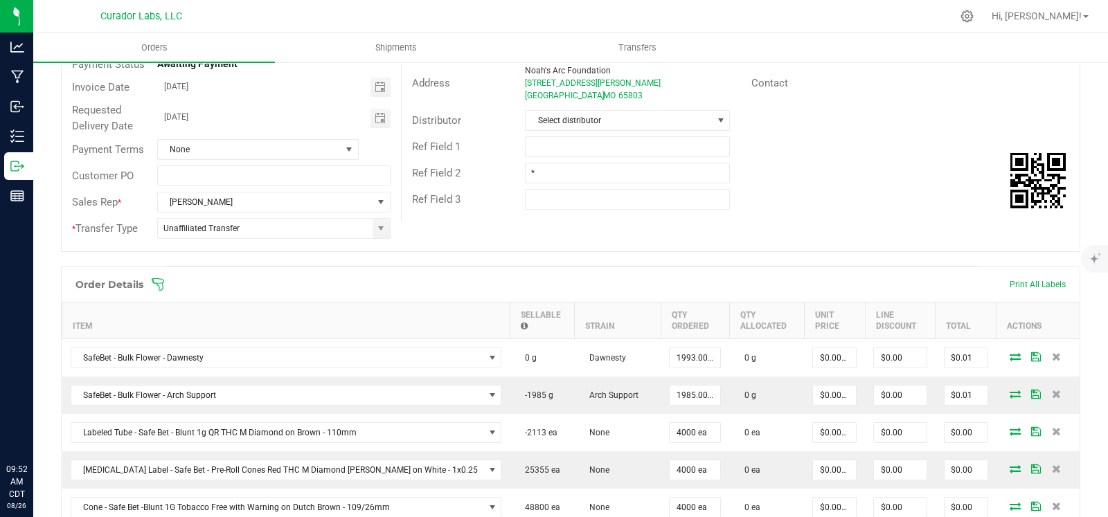
scroll to position [159, 0]
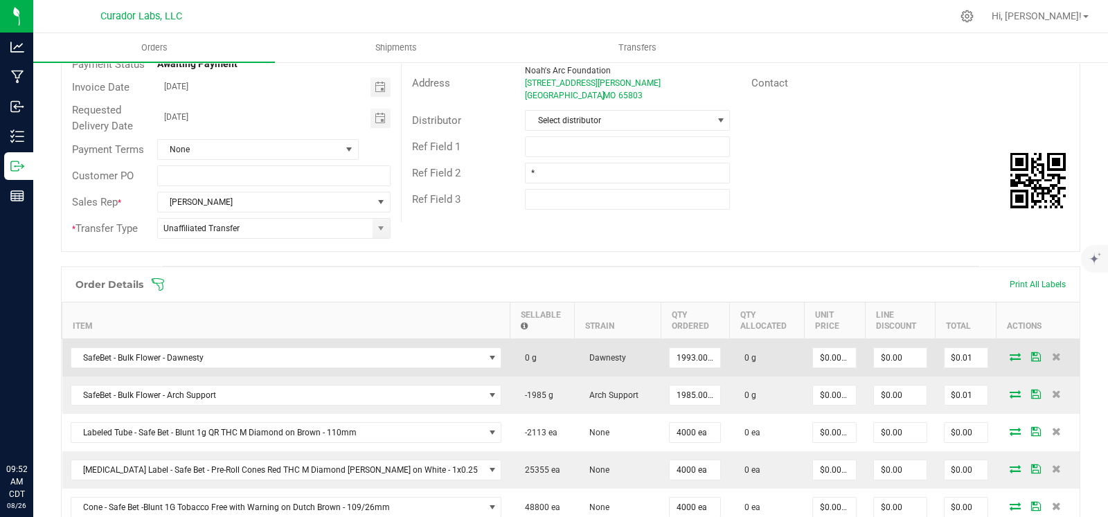
click at [1010, 359] on icon at bounding box center [1015, 357] width 11 height 8
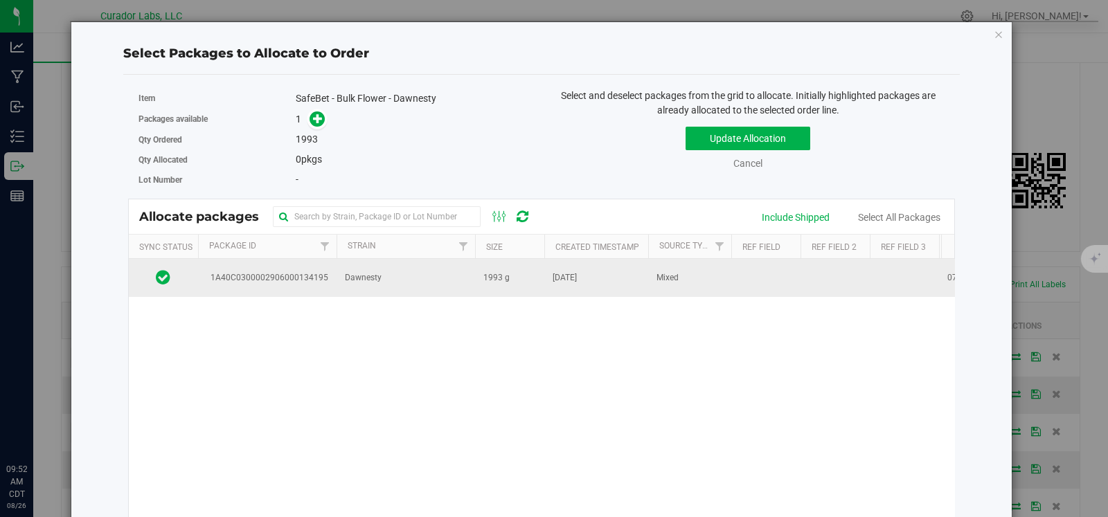
click at [416, 290] on td "Dawnesty" at bounding box center [406, 277] width 139 height 37
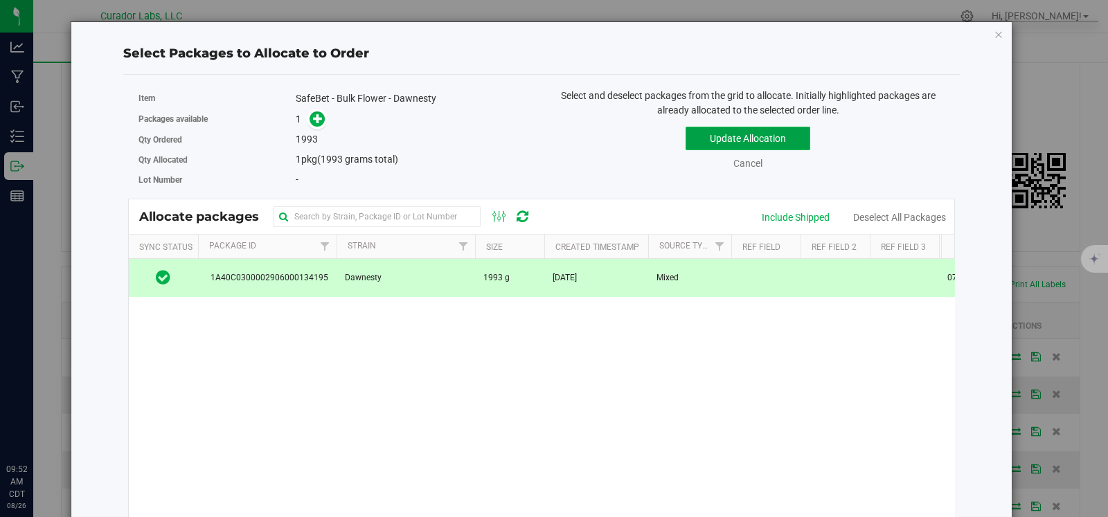
click at [741, 138] on button "Update Allocation" at bounding box center [748, 139] width 125 height 24
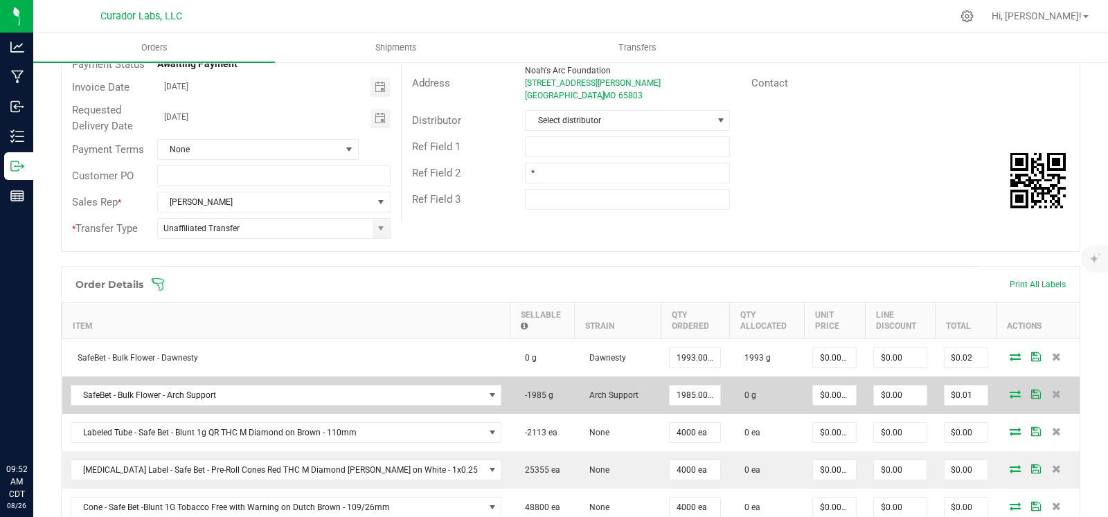
click at [1008, 390] on span at bounding box center [1015, 394] width 21 height 8
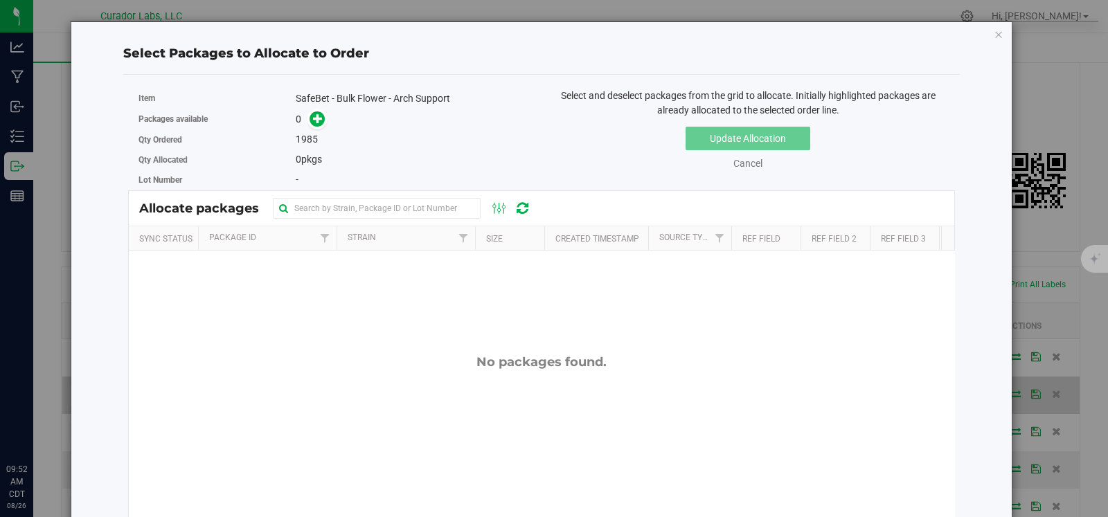
click at [1008, 390] on div "Select Packages to Allocate to Order Item SafeBet - Bulk Flower - Arch Support …" at bounding box center [559, 258] width 1119 height 517
click at [402, 202] on input "text" at bounding box center [377, 208] width 208 height 21
paste input "1A40C0300002906000134194"
type input "1A40C0300002906000134194"
click at [632, 167] on div "Update Allocation Cancel" at bounding box center [748, 146] width 393 height 51
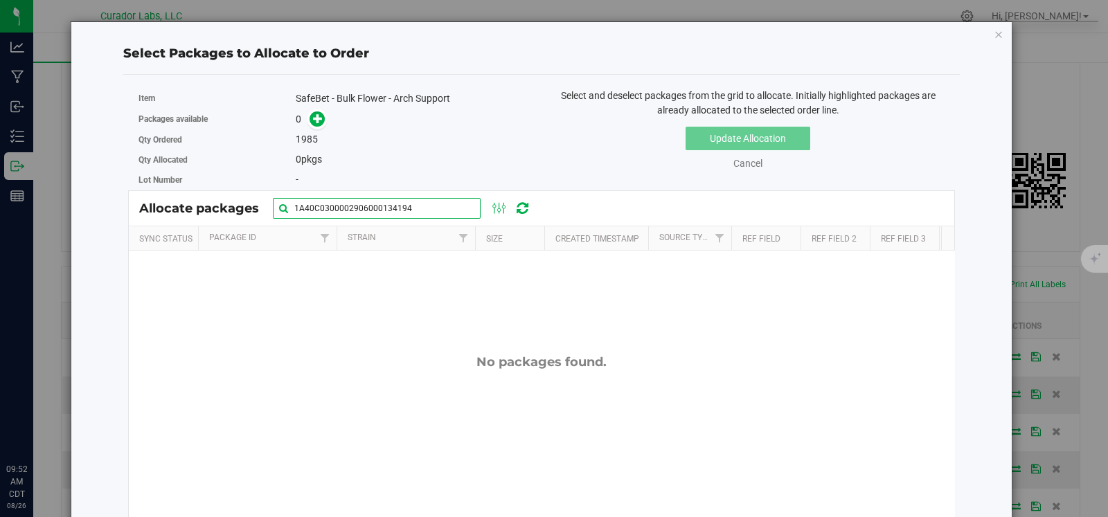
click at [425, 209] on input "1A40C0300002906000134194" at bounding box center [377, 208] width 208 height 21
click at [738, 157] on div "Cancel" at bounding box center [748, 164] width 78 height 15
click at [737, 164] on link "Cancel" at bounding box center [748, 163] width 29 height 11
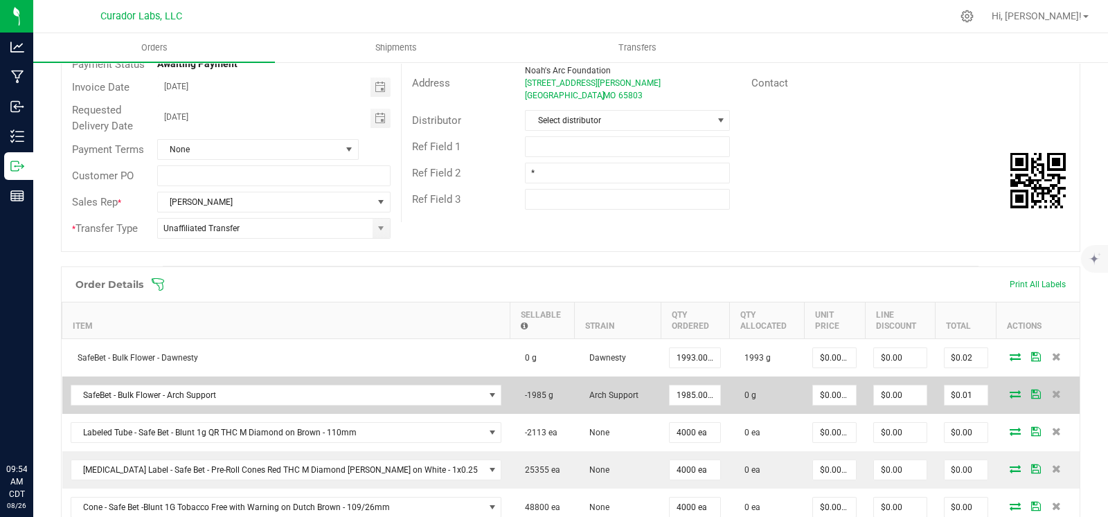
click at [1005, 398] on td at bounding box center [1038, 395] width 83 height 37
click at [1010, 391] on icon at bounding box center [1015, 394] width 11 height 8
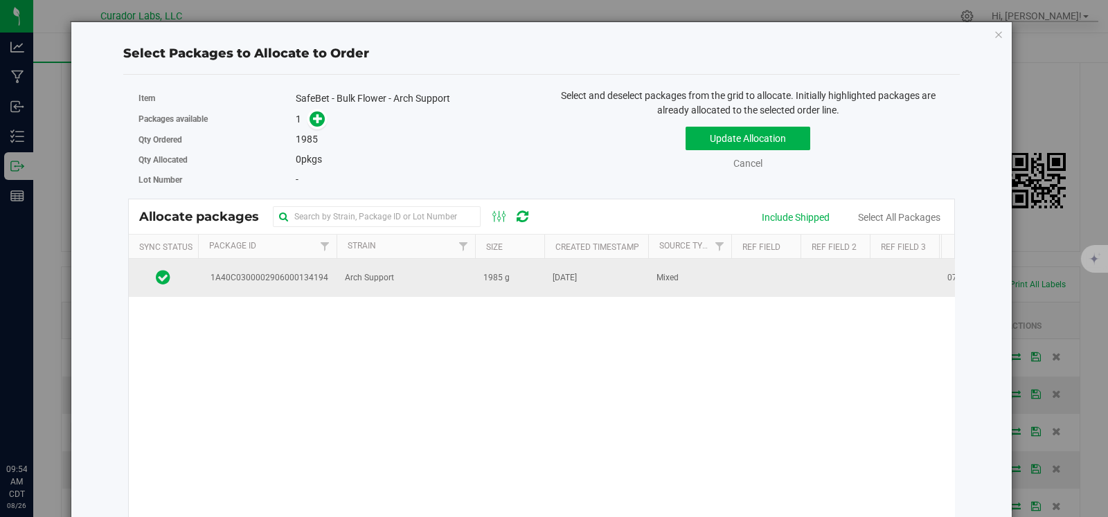
click at [366, 294] on td "Arch Support" at bounding box center [406, 277] width 139 height 37
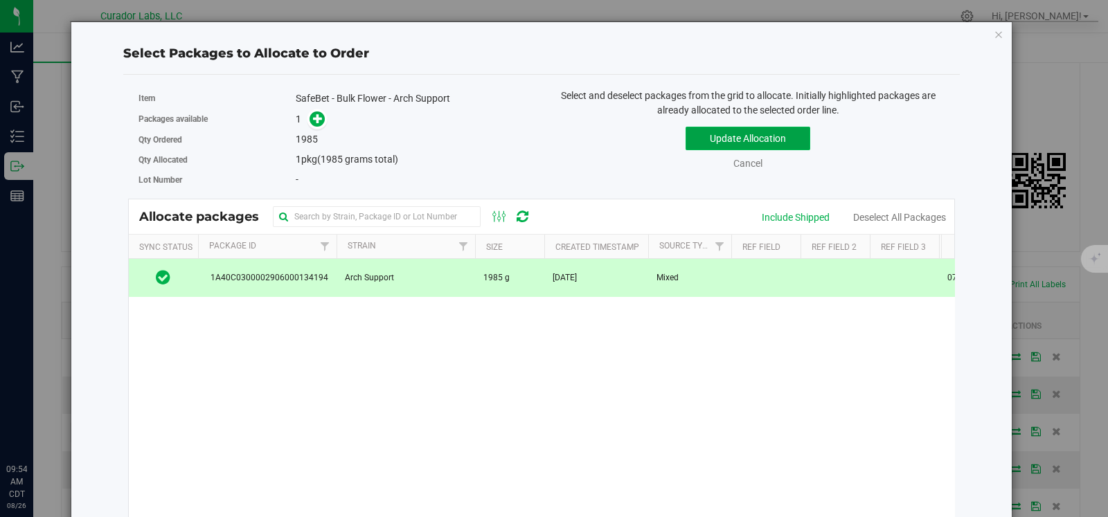
click at [727, 127] on button "Update Allocation" at bounding box center [748, 139] width 125 height 24
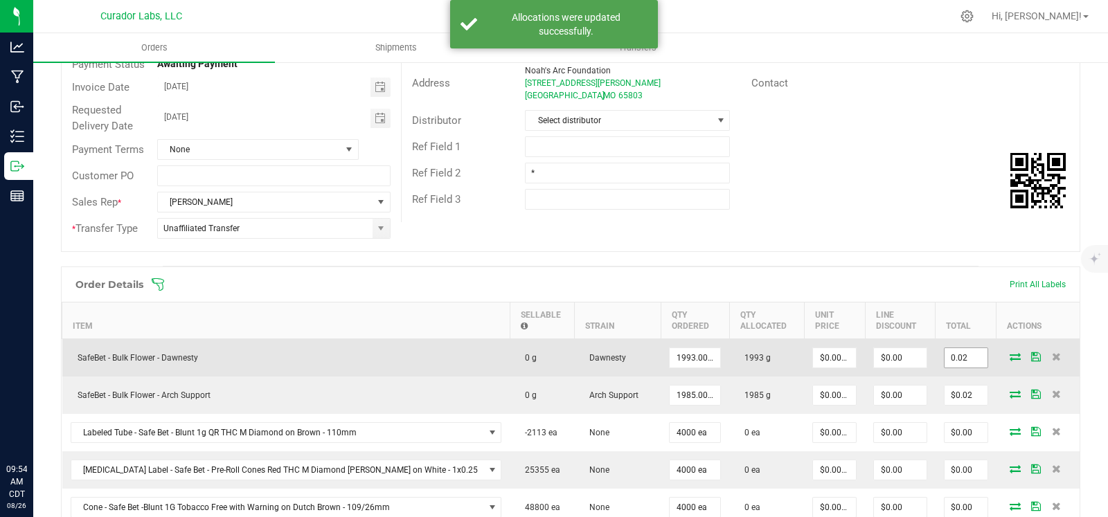
click at [959, 356] on input "0.02" at bounding box center [966, 357] width 43 height 19
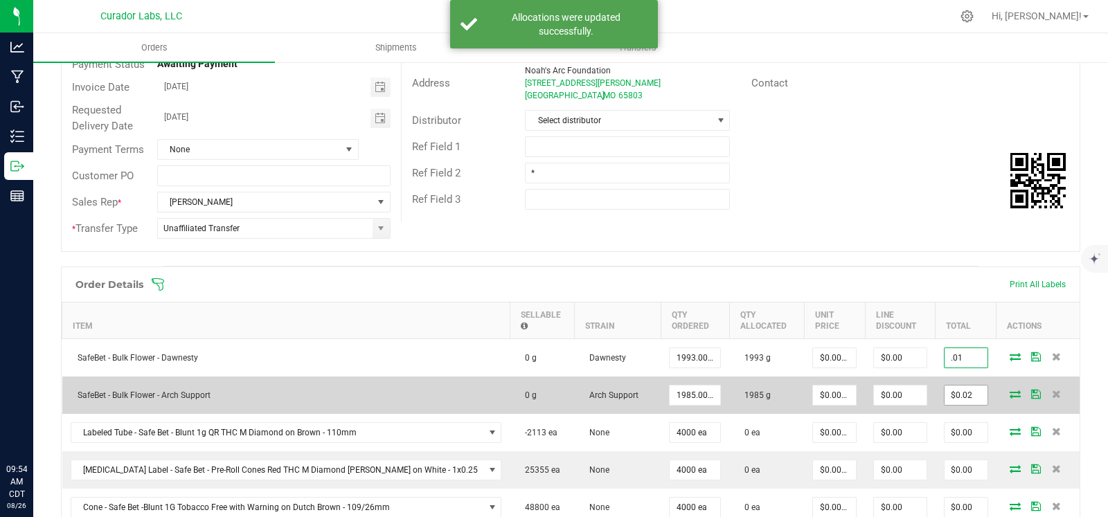
type input "$0.01"
click at [955, 393] on input "0.02" at bounding box center [966, 395] width 43 height 19
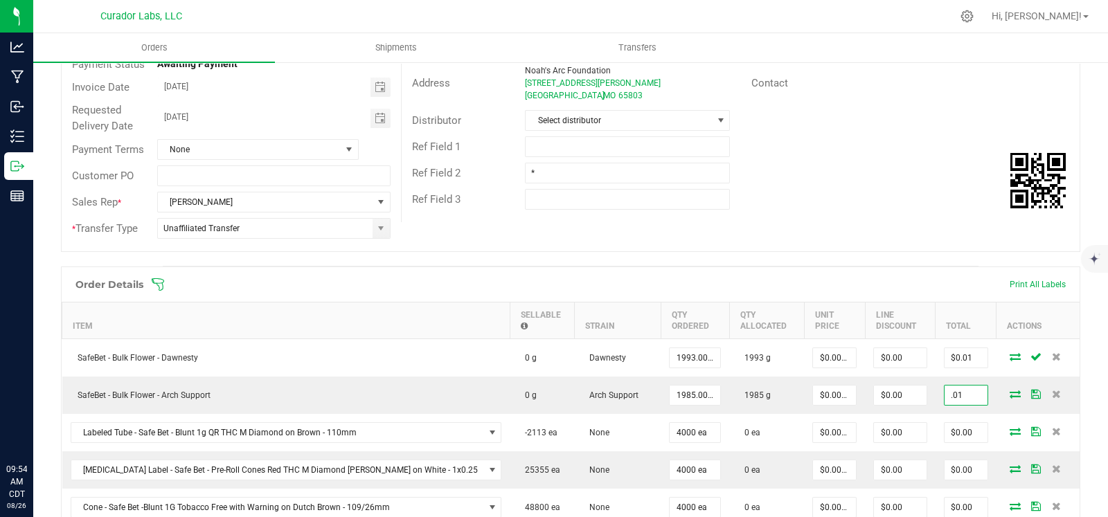
type input "$0.01"
click at [844, 208] on div "Ref Field 3" at bounding box center [741, 199] width 678 height 26
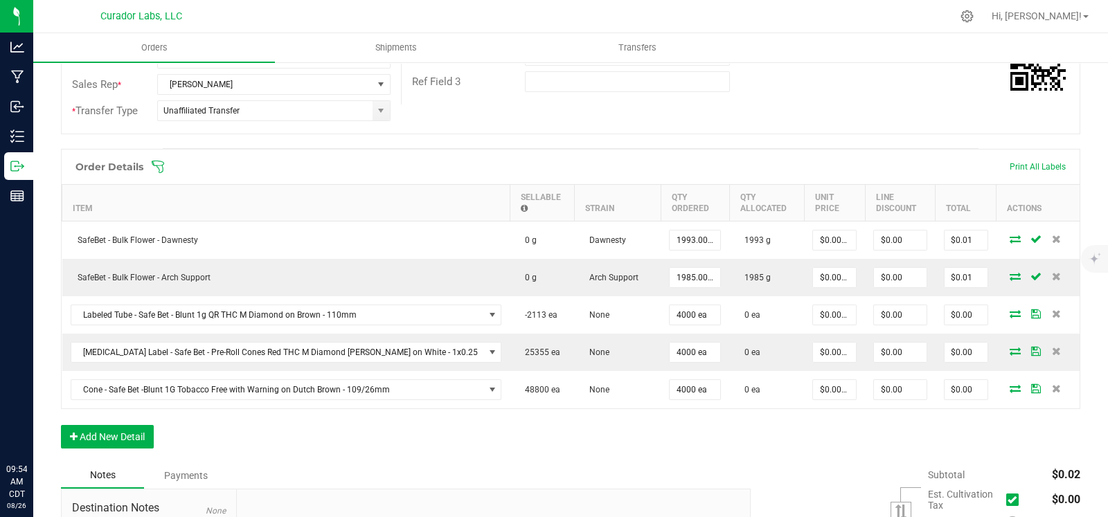
scroll to position [0, 0]
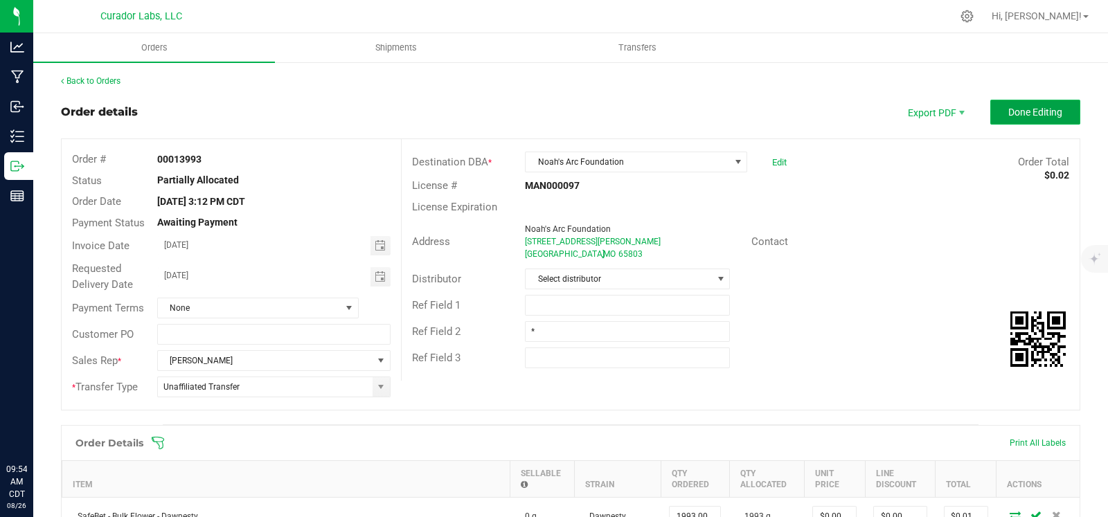
click at [1012, 118] on button "Done Editing" at bounding box center [1036, 112] width 90 height 25
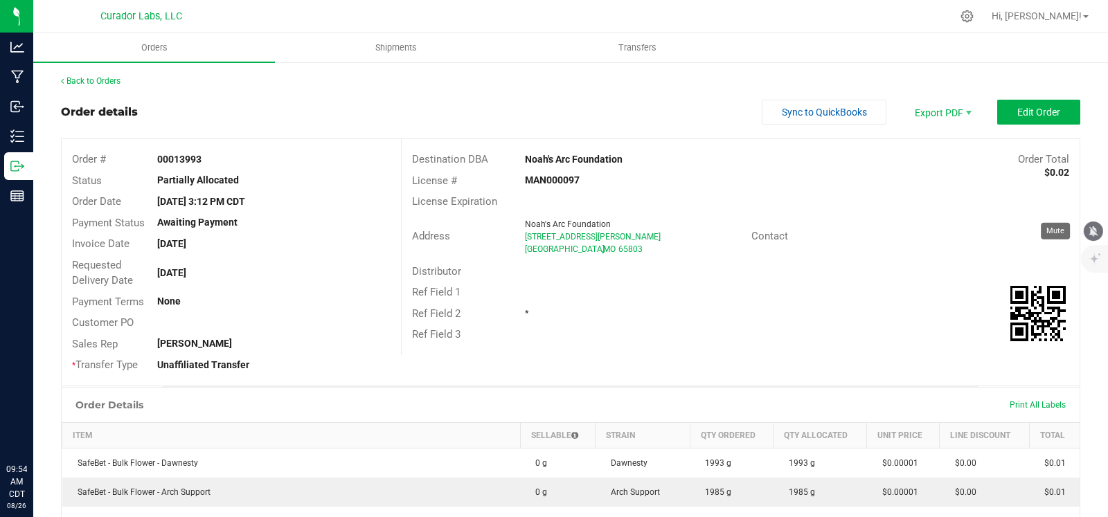
click at [1097, 236] on icon "mute" at bounding box center [1094, 231] width 12 height 12
click at [92, 83] on link "Back to Orders" at bounding box center [91, 81] width 60 height 10
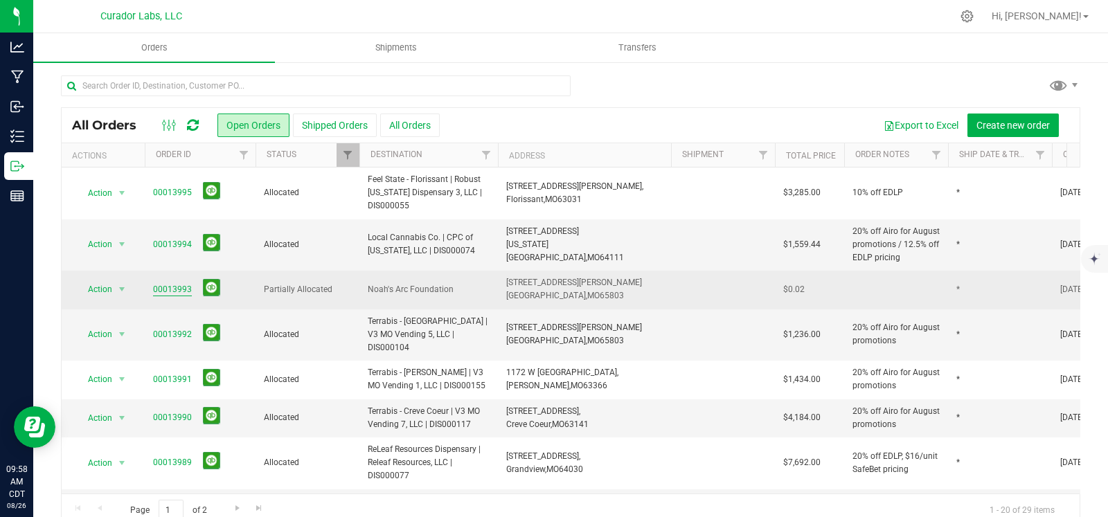
click at [170, 289] on link "00013993" at bounding box center [172, 289] width 39 height 13
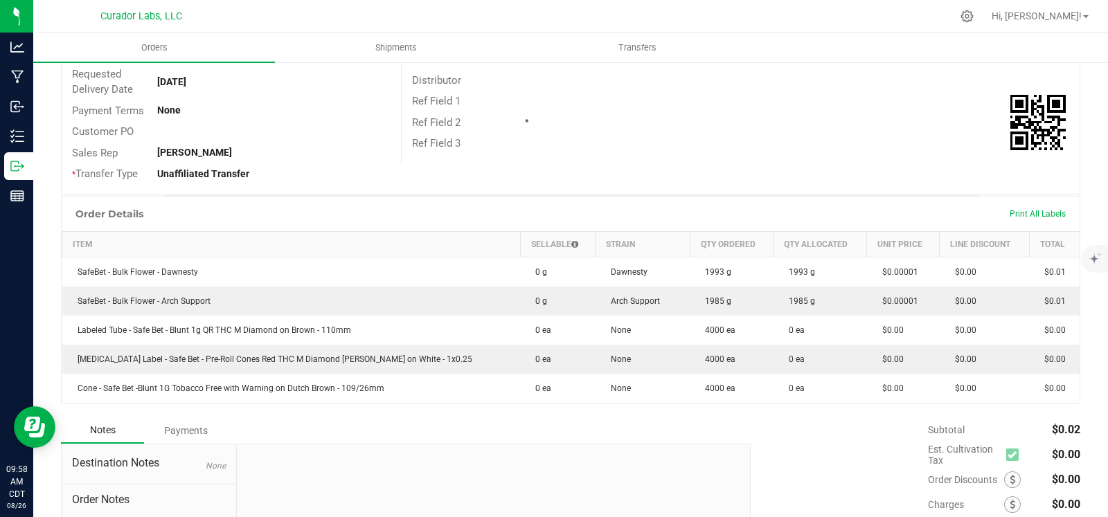
scroll to position [194, 0]
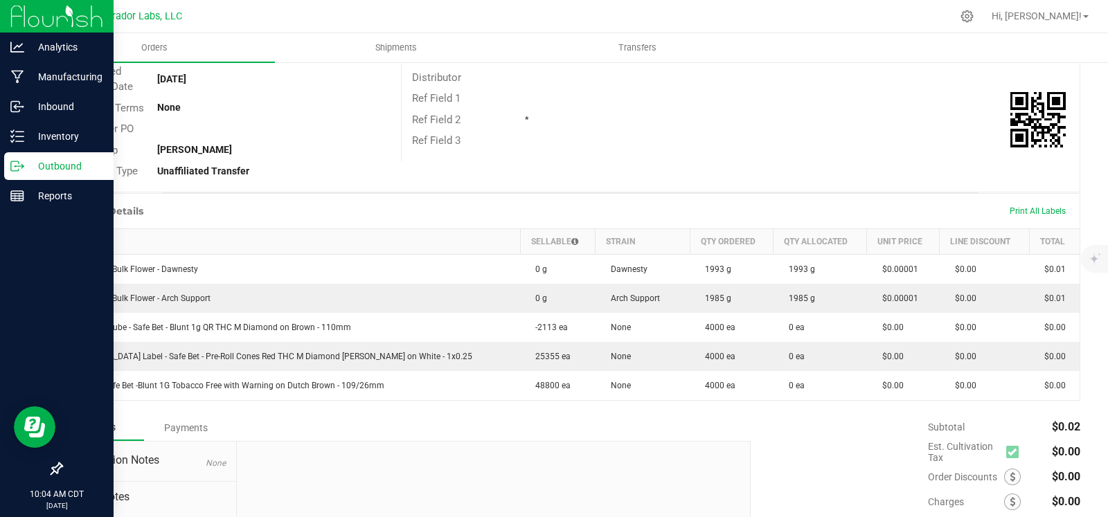
click at [26, 169] on p "Outbound" at bounding box center [65, 166] width 83 height 17
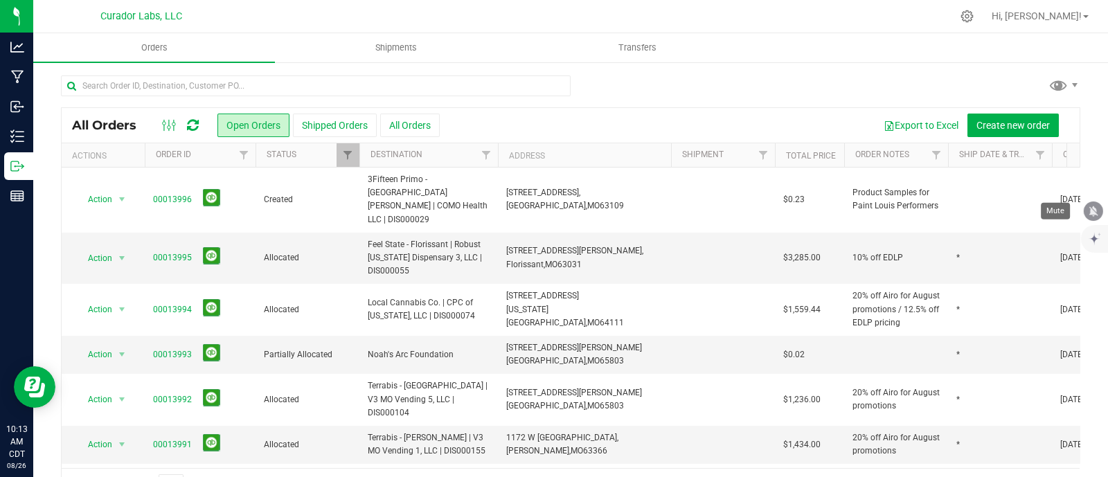
click at [1091, 207] on icon "mute" at bounding box center [1094, 211] width 9 height 10
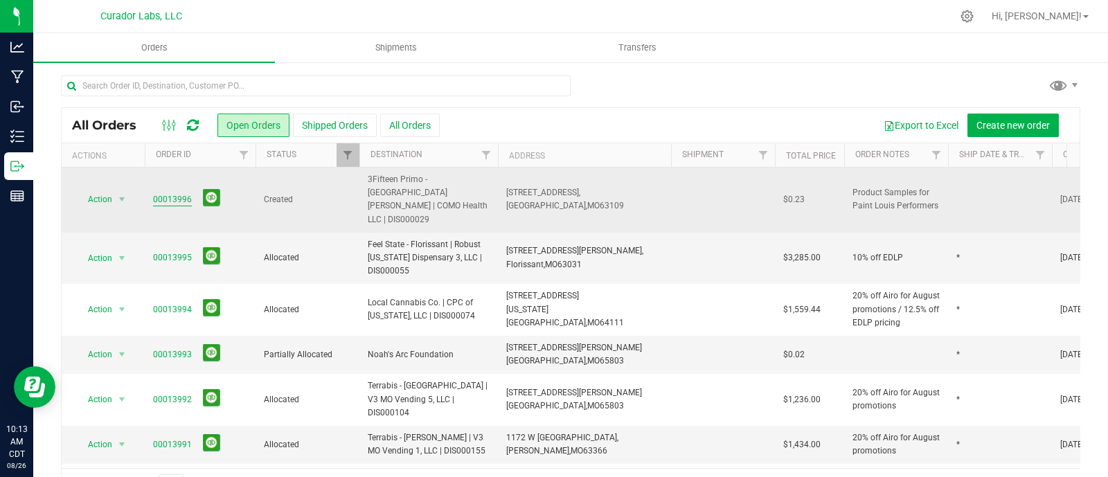
click at [168, 193] on link "00013996" at bounding box center [172, 199] width 39 height 13
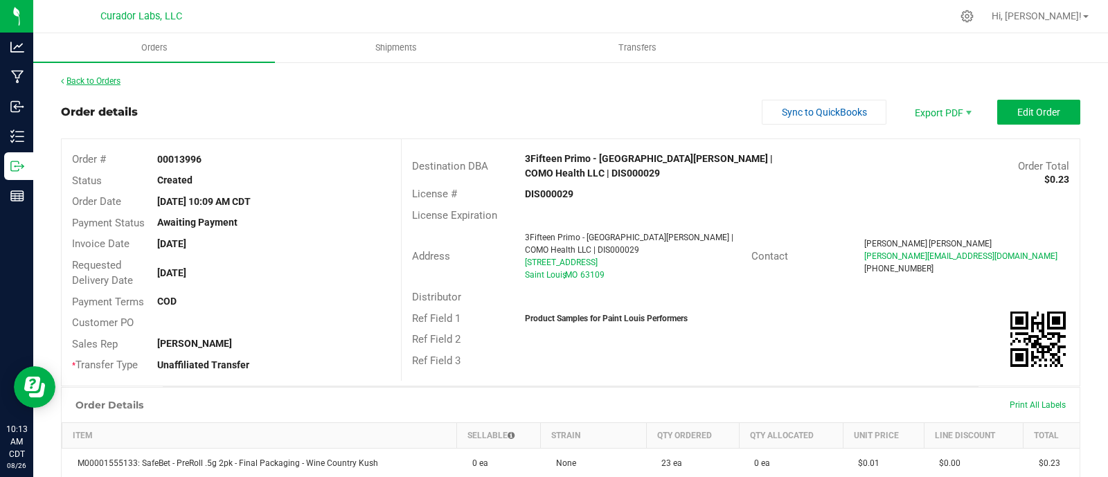
click at [100, 78] on link "Back to Orders" at bounding box center [91, 81] width 60 height 10
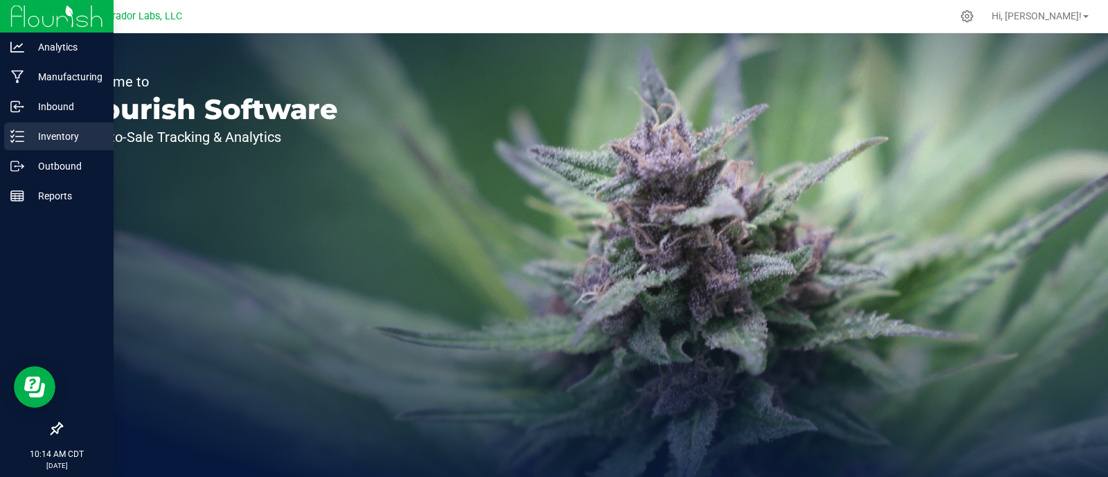
click at [21, 140] on icon at bounding box center [17, 137] width 14 height 14
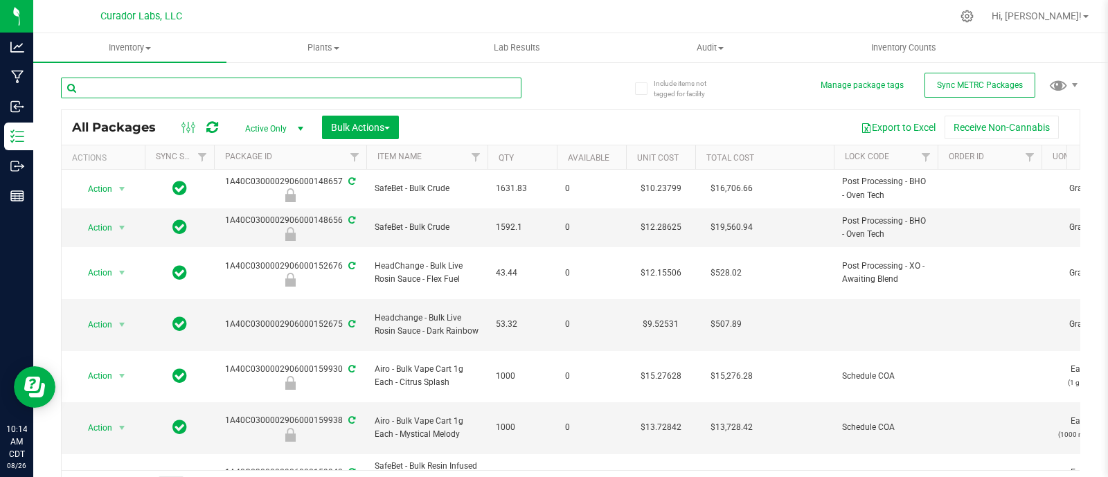
click at [145, 92] on input "text" at bounding box center [291, 88] width 461 height 21
paste input "SafeBet - Bulk Flower - Popscotch Candy"
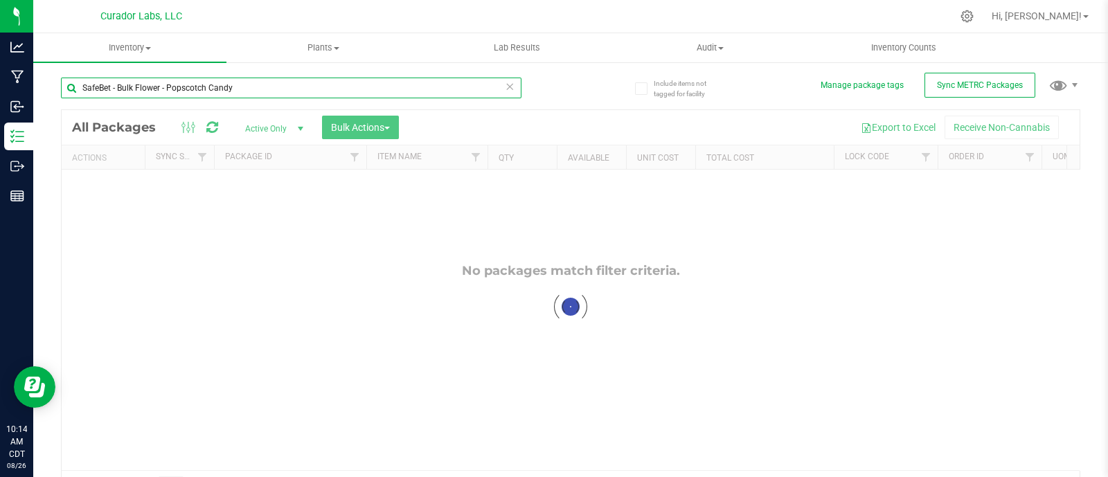
type input "SafeBet - Bulk Flower - Popscotch Candy"
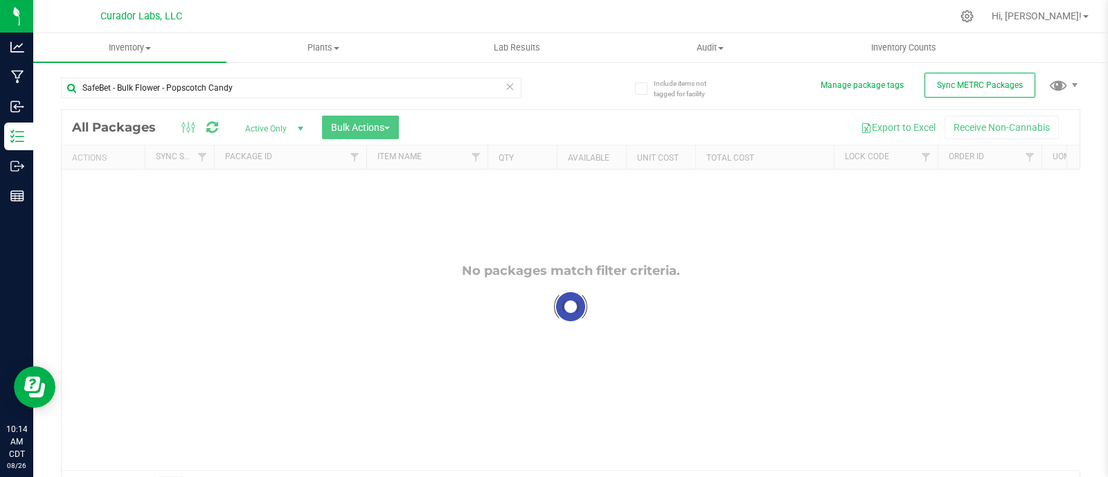
click at [296, 127] on div at bounding box center [571, 306] width 1018 height 393
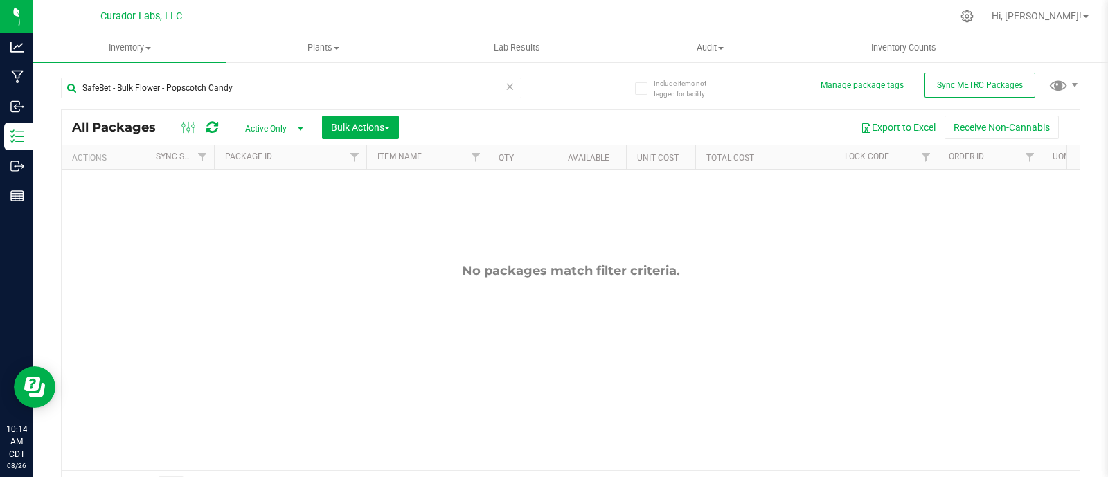
click at [295, 128] on span "select" at bounding box center [300, 128] width 11 height 11
click at [261, 206] on li "All" at bounding box center [270, 212] width 75 height 21
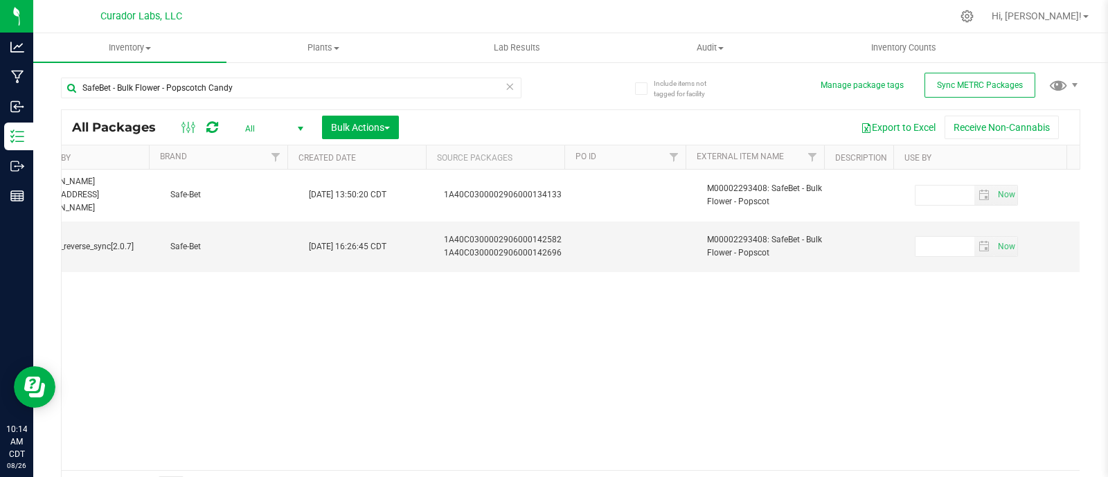
scroll to position [0, 3485]
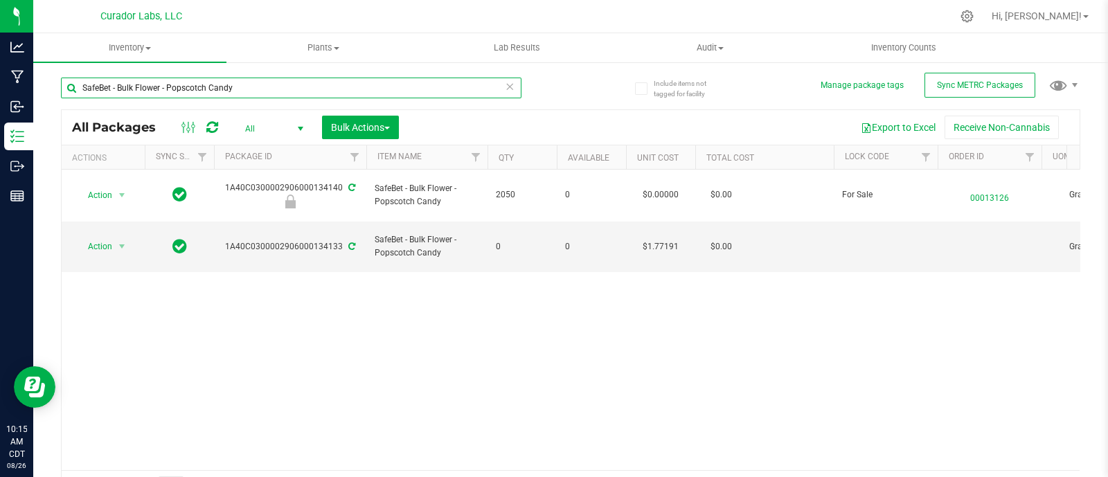
click at [208, 94] on input "SafeBet - Bulk Flower - Popscotch Candy" at bounding box center [291, 88] width 461 height 21
click at [209, 91] on input "SafeBet - Bulk Flower - Popscotch Candy" at bounding box center [291, 88] width 461 height 21
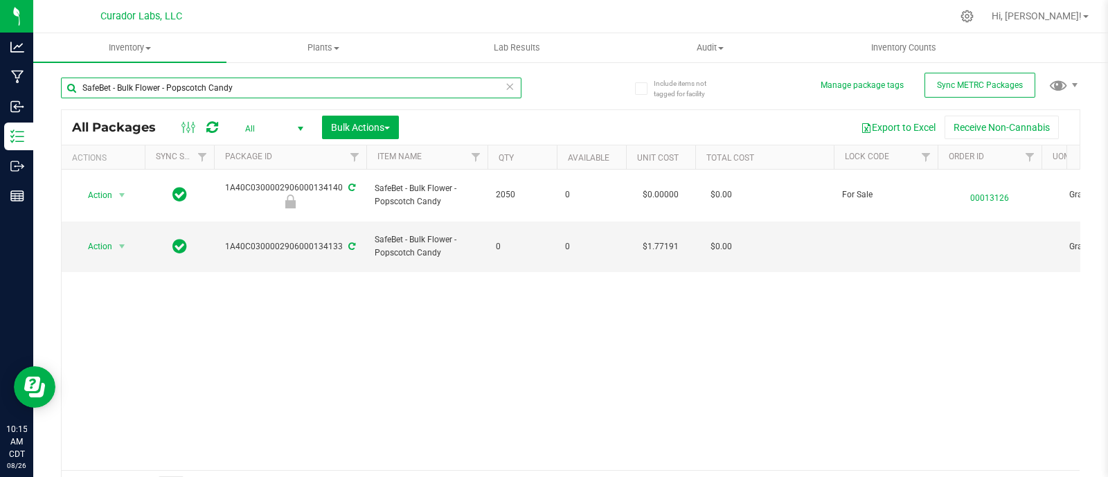
click at [209, 91] on input "SafeBet - Bulk Flower - Popscotch Candy" at bounding box center [291, 88] width 461 height 21
paste input "Dawnest"
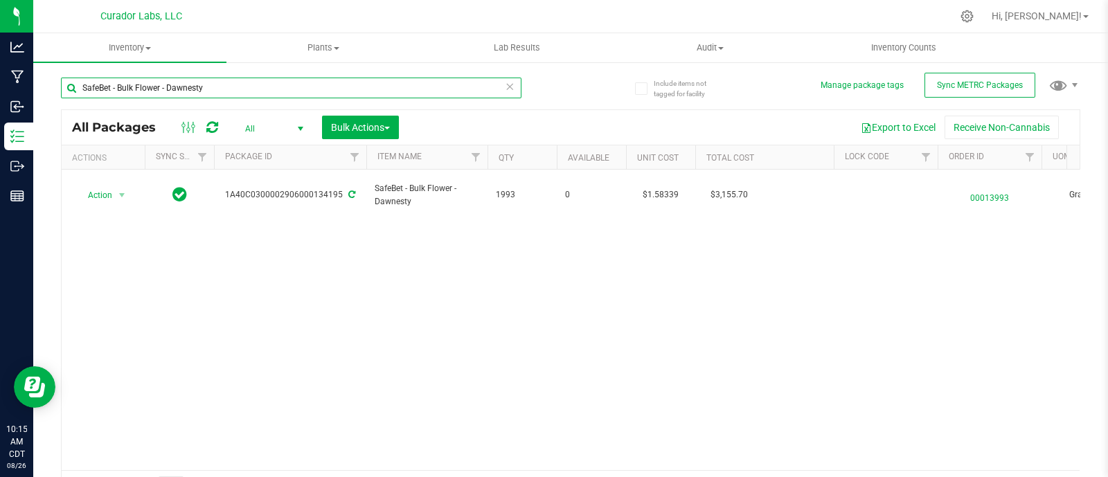
type input "SafeBet - Bulk Flower - Dawnesty"
click at [505, 87] on icon at bounding box center [510, 86] width 10 height 17
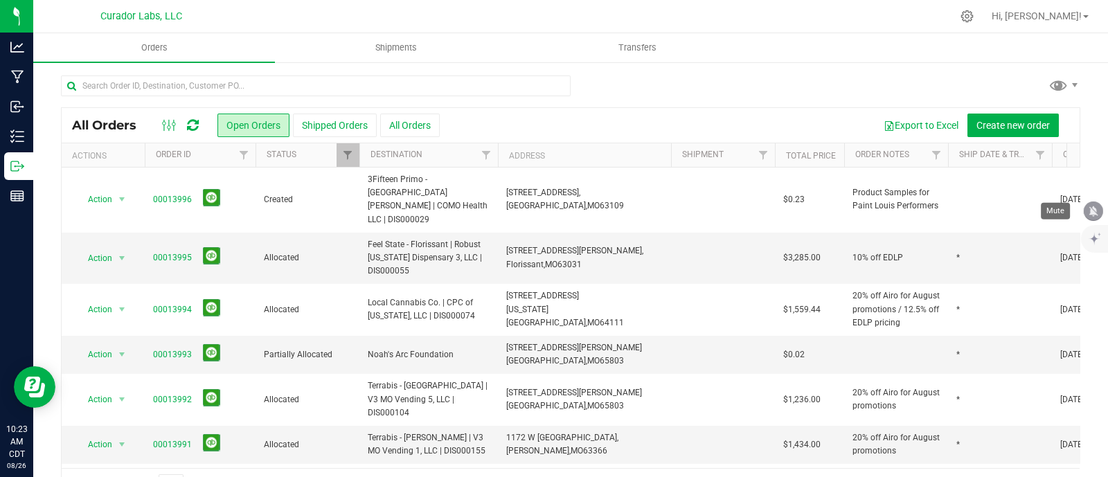
click at [1095, 210] on icon "mute" at bounding box center [1094, 211] width 9 height 10
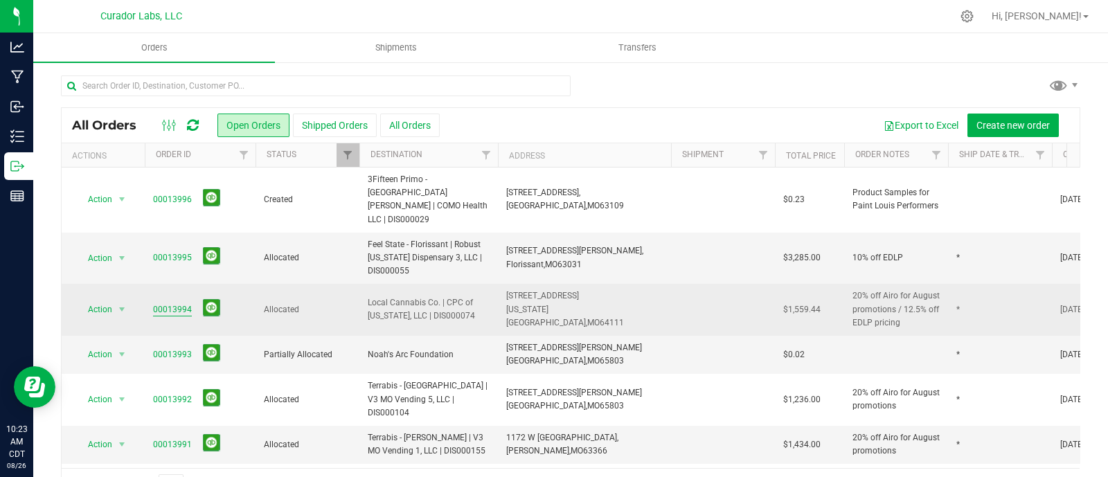
click at [184, 303] on link "00013994" at bounding box center [172, 309] width 39 height 13
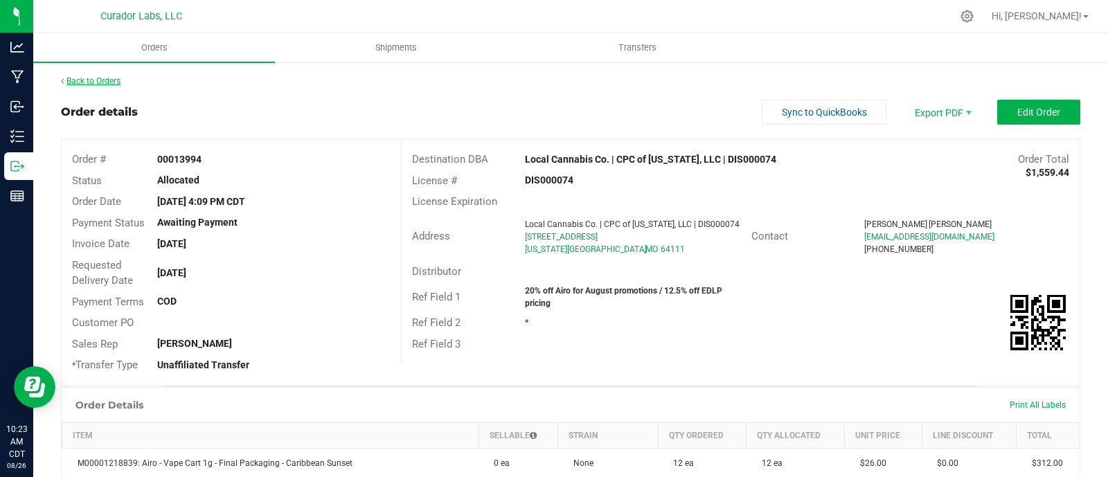
click at [96, 84] on link "Back to Orders" at bounding box center [91, 81] width 60 height 10
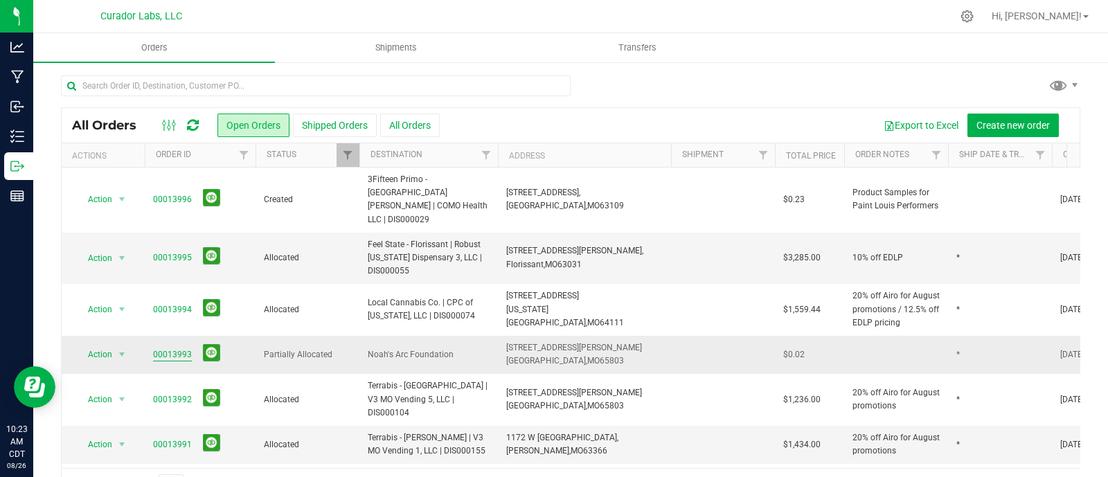
click at [179, 348] on link "00013993" at bounding box center [172, 354] width 39 height 13
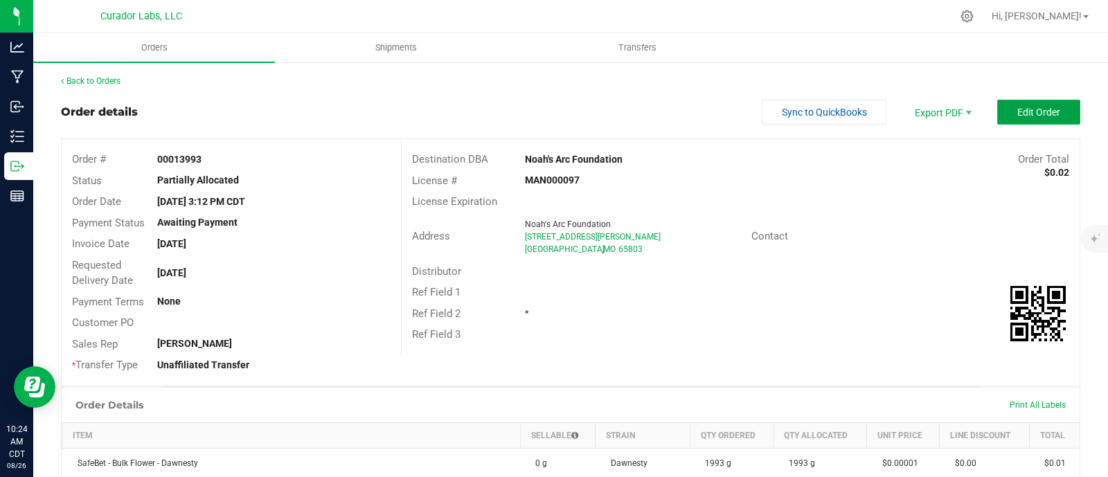
click at [1018, 116] on span "Edit Order" at bounding box center [1039, 112] width 43 height 11
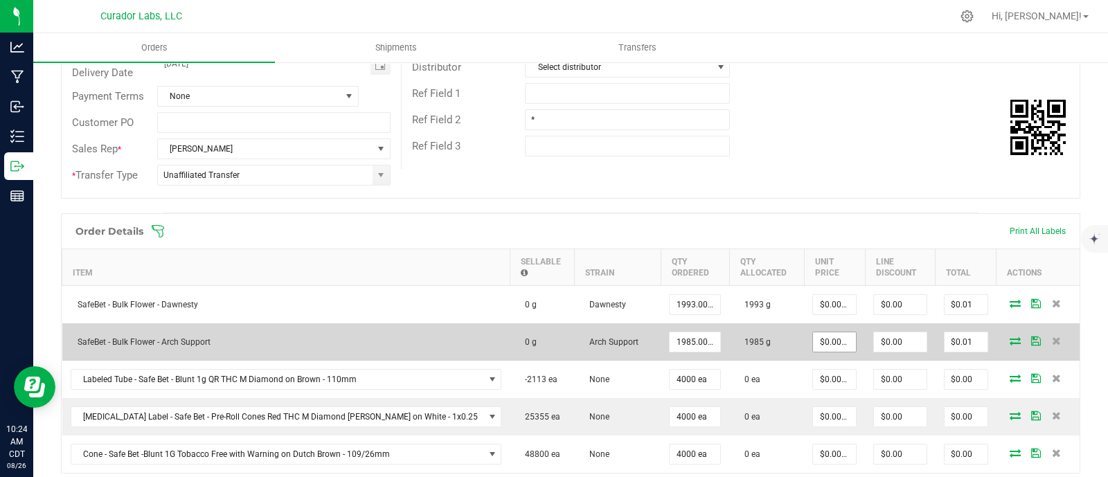
scroll to position [360, 0]
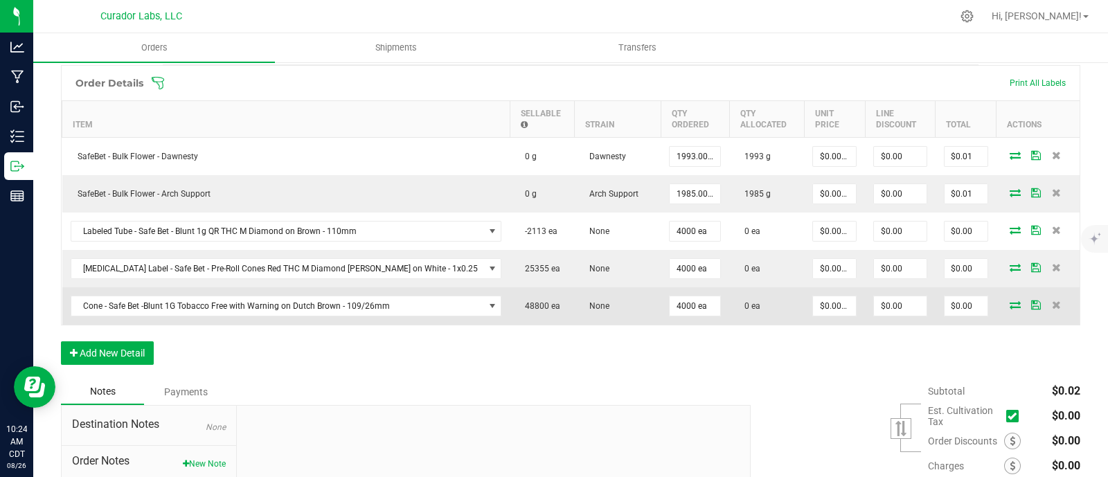
click at [1045, 310] on td at bounding box center [1038, 305] width 83 height 37
click at [1052, 303] on icon at bounding box center [1056, 305] width 9 height 8
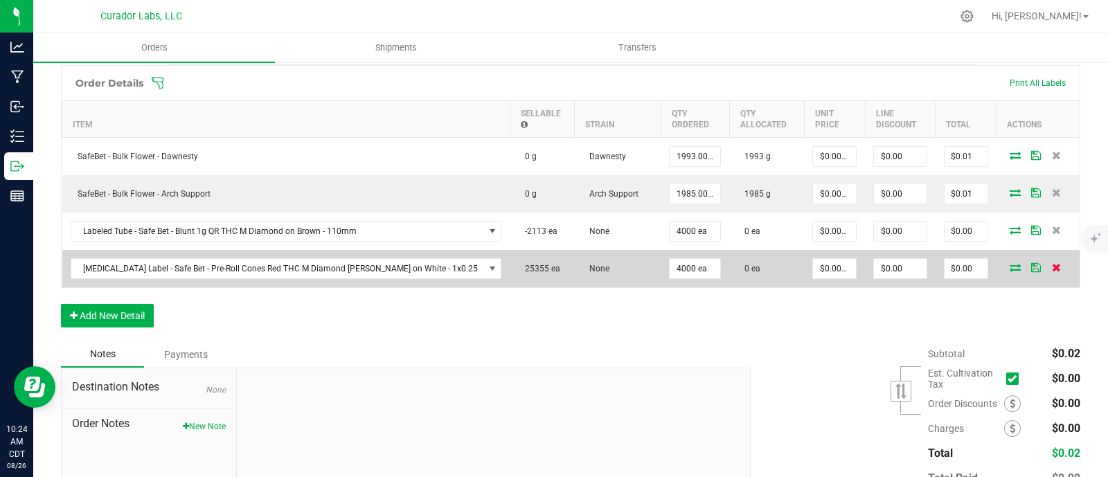
click at [1052, 268] on icon at bounding box center [1056, 267] width 9 height 8
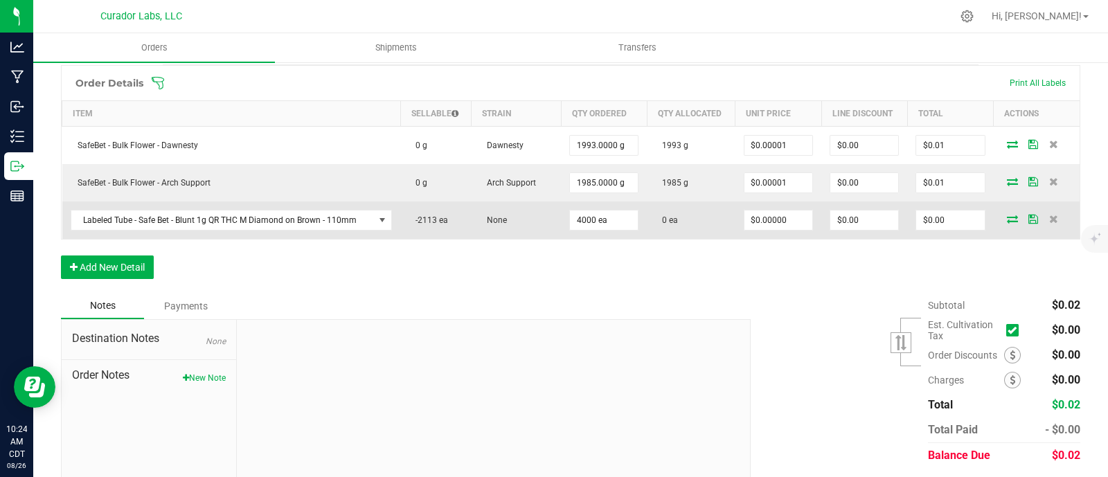
click at [1045, 209] on td at bounding box center [1037, 220] width 86 height 37
click at [1050, 215] on icon at bounding box center [1054, 219] width 9 height 8
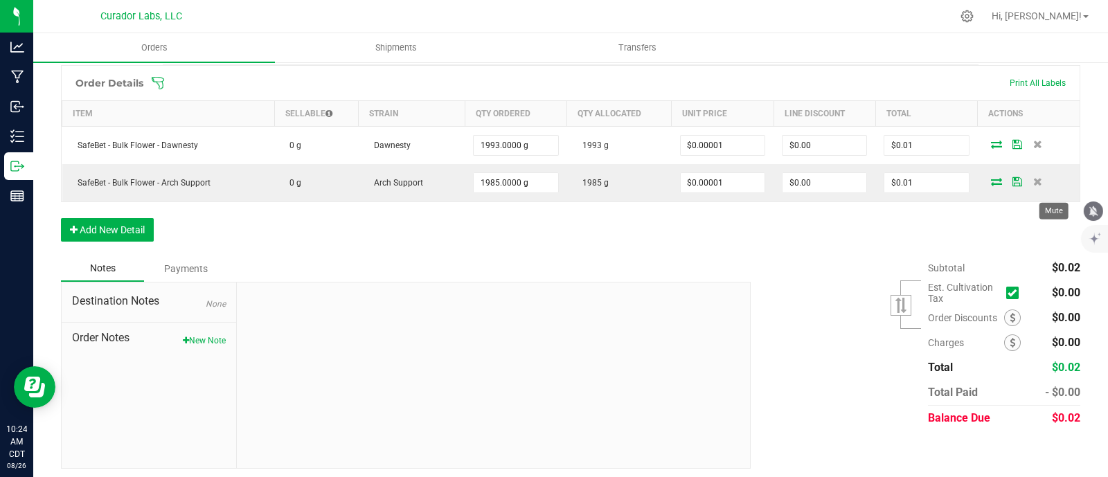
click at [1088, 207] on icon "mute" at bounding box center [1094, 211] width 12 height 12
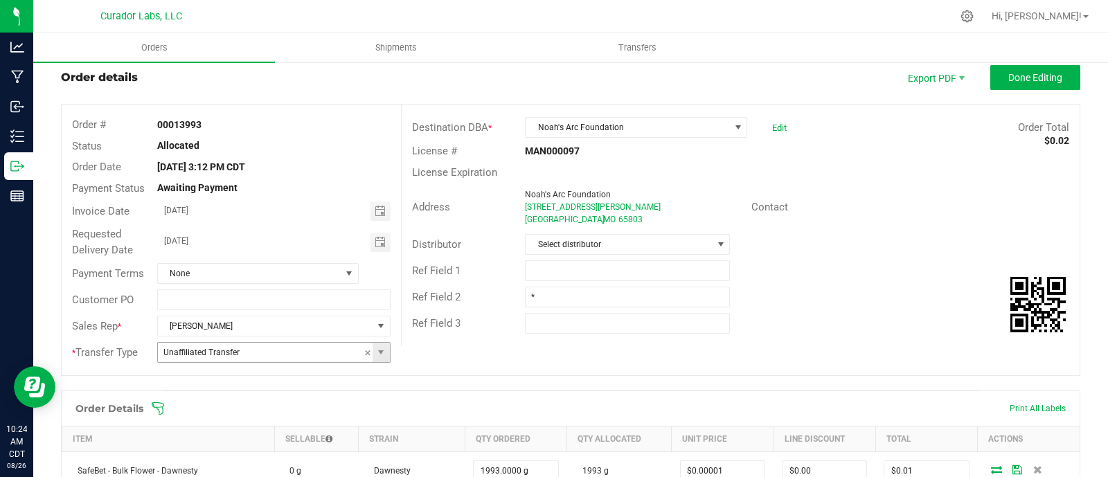
scroll to position [7, 0]
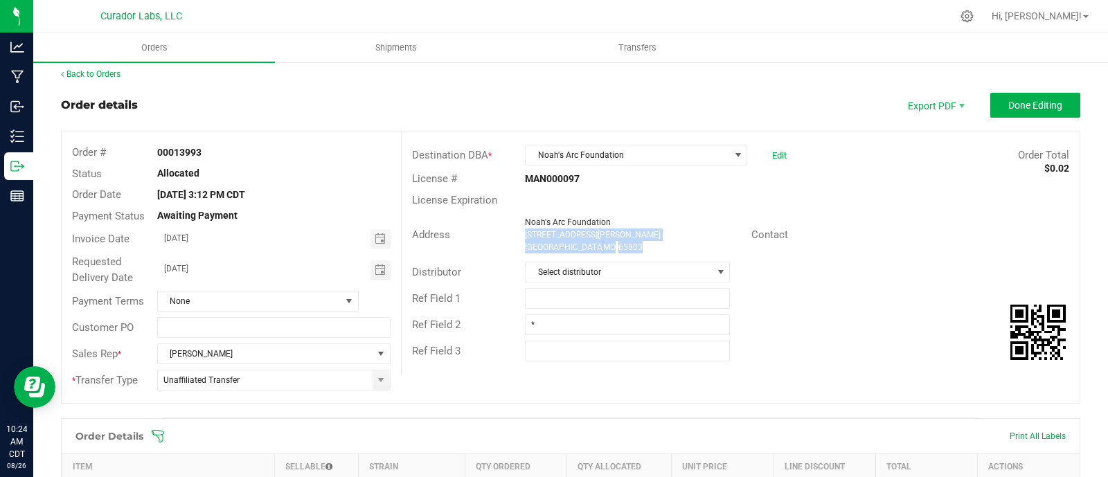
drag, startPoint x: 605, startPoint y: 246, endPoint x: 516, endPoint y: 233, distance: 90.2
click at [518, 233] on div "Noah's Arc Foundation [STREET_ADDRESS][PERSON_NAME]" at bounding box center [634, 234] width 233 height 37
copy ngx-name-and-address "[STREET_ADDRESS][PERSON_NAME]"
click at [1046, 107] on span "Done Editing" at bounding box center [1036, 105] width 54 height 11
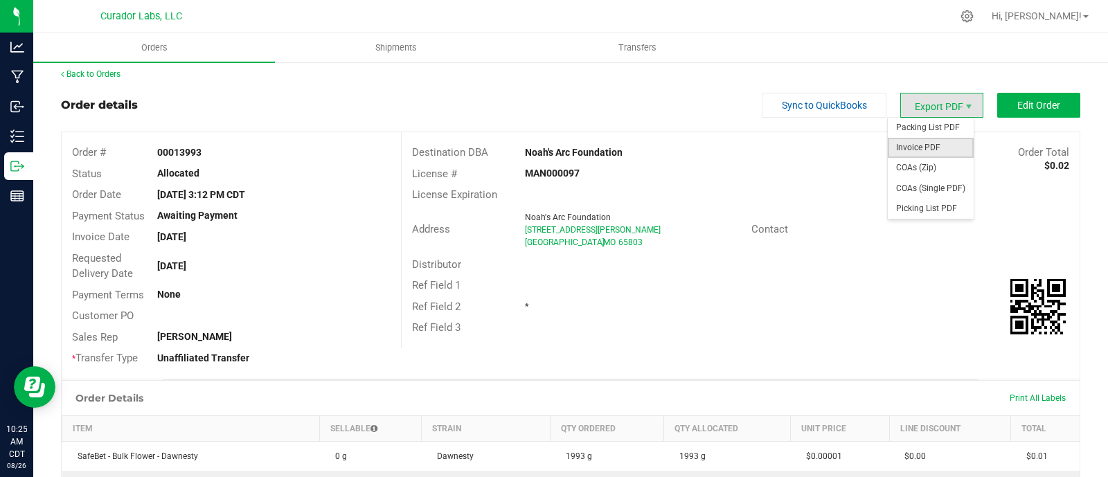
click at [925, 152] on span "Invoice PDF" at bounding box center [931, 148] width 86 height 20
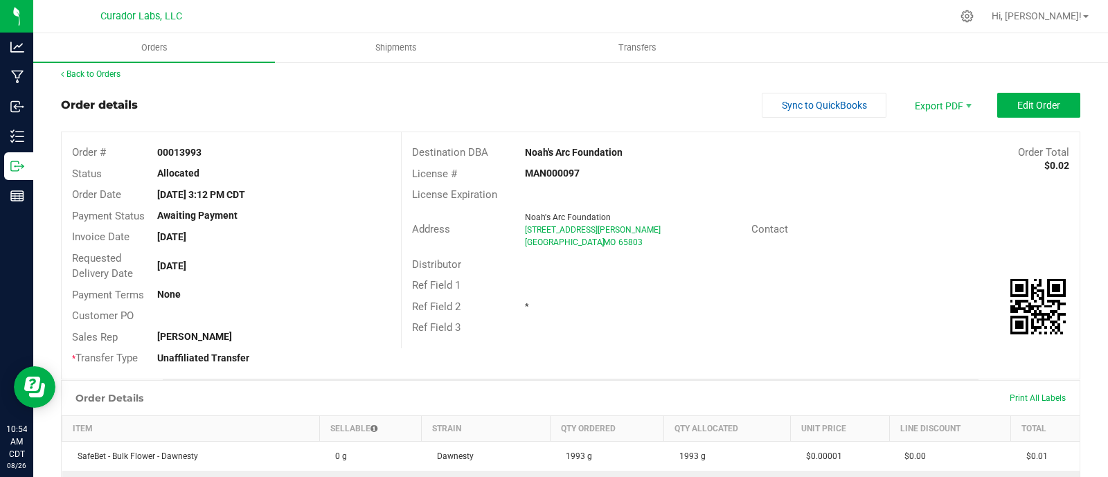
scroll to position [14, 0]
